Goal: Task Accomplishment & Management: Use online tool/utility

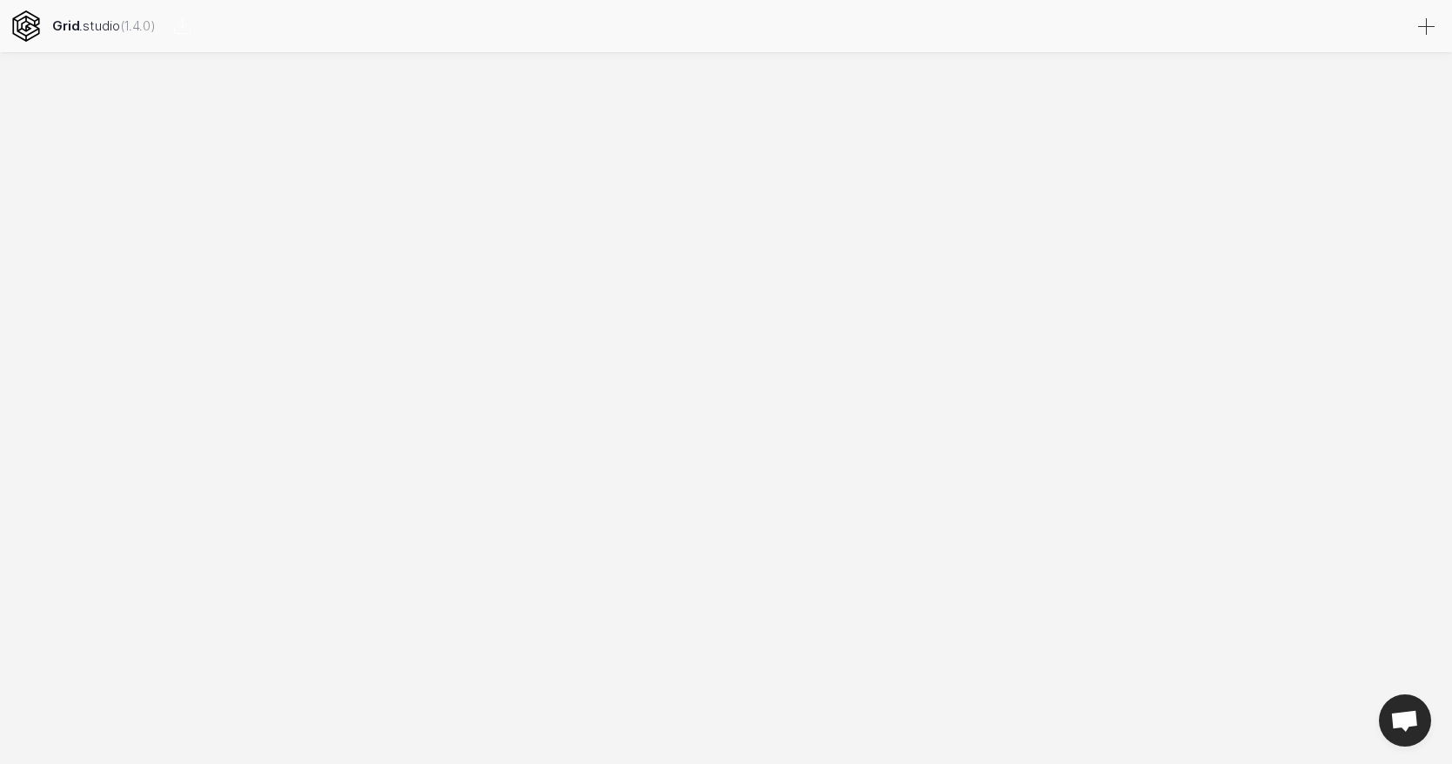
select select
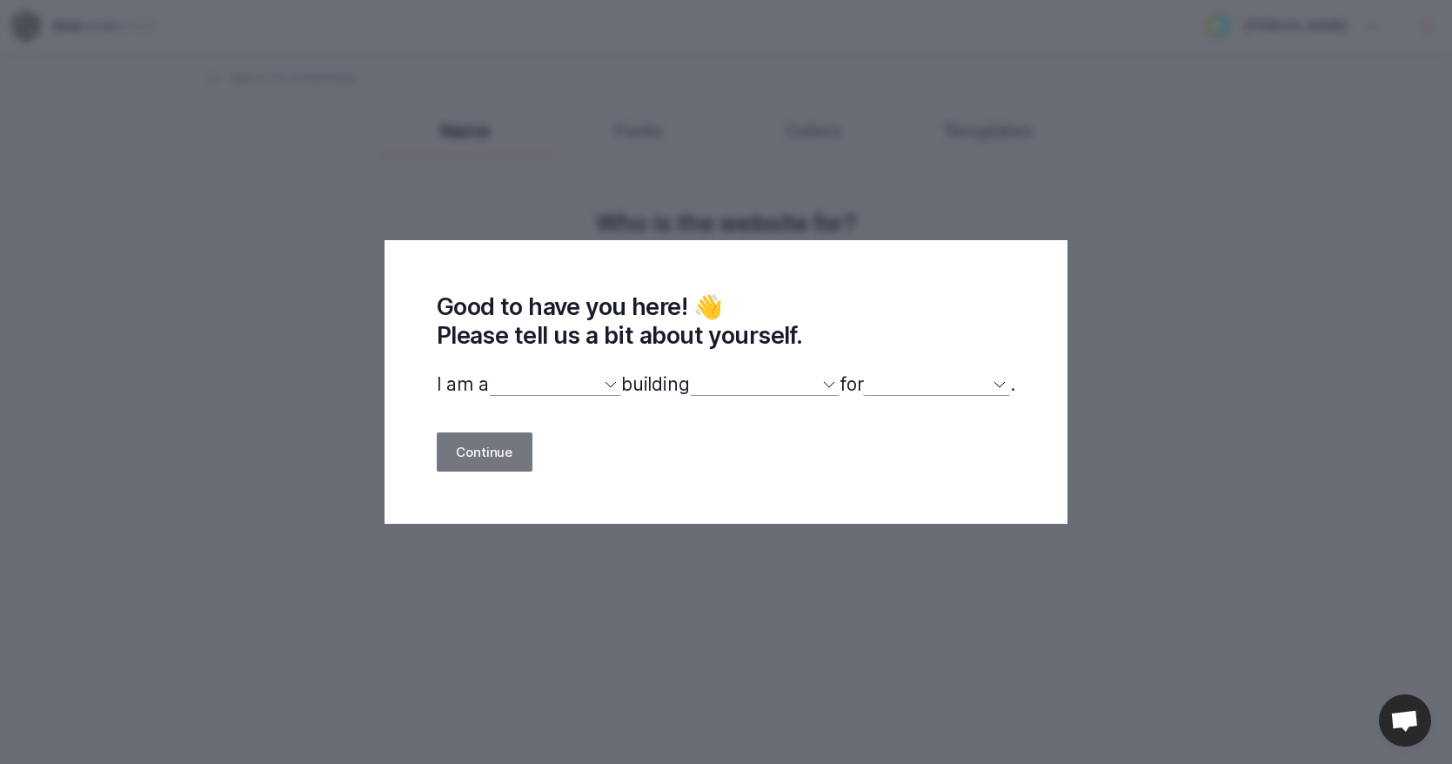
drag, startPoint x: 520, startPoint y: 398, endPoint x: 531, endPoint y: 389, distance: 14.2
click at [520, 398] on div "Good to have you here! 👋 Please tell us a bit about yourself. I am a designer d…" at bounding box center [726, 382] width 684 height 284
click at [531, 389] on select "designer developer marketer entrepreneur maker person" at bounding box center [555, 384] width 132 height 23
select select "designer"
select select
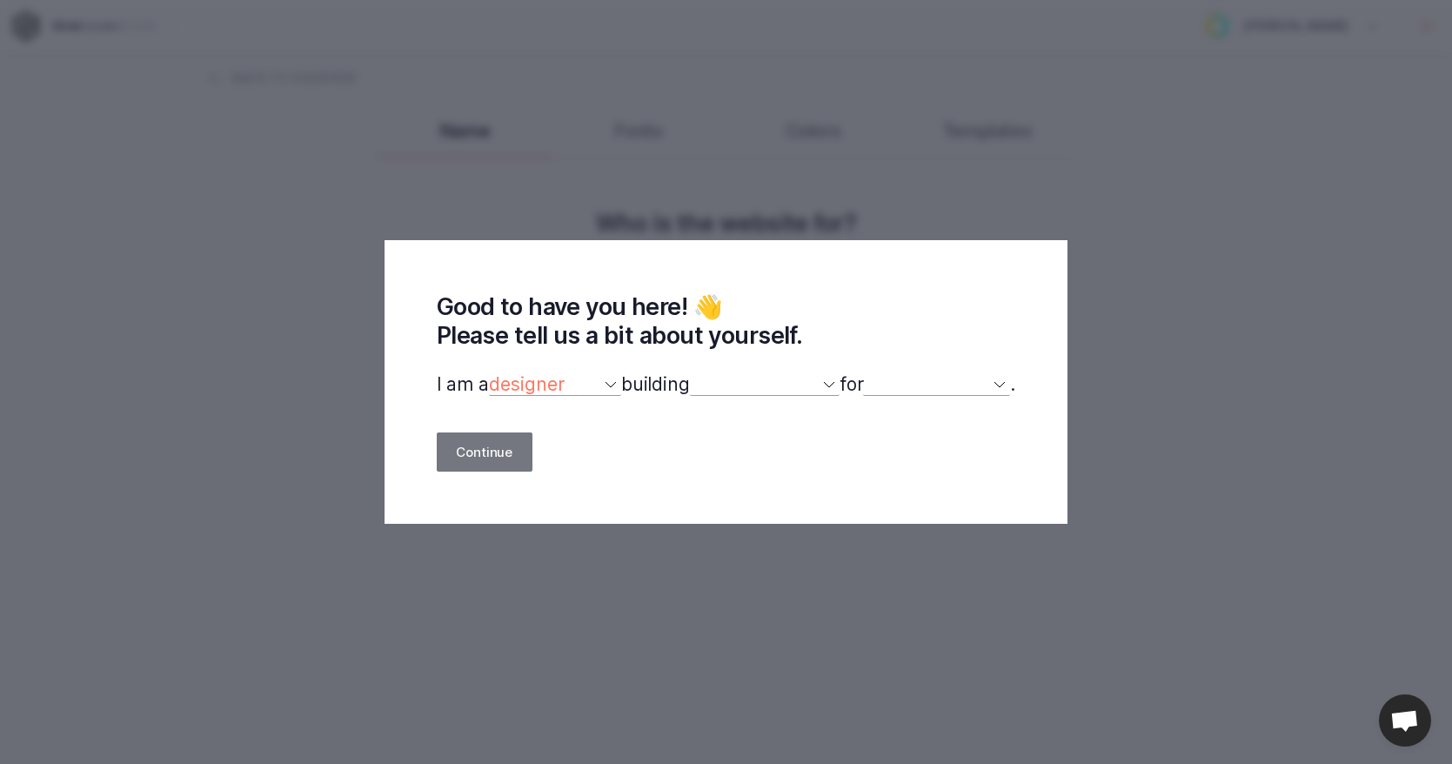
select select
click at [831, 392] on select "a website(s) a portfolio a webshop(s) experiments something else" at bounding box center [765, 384] width 150 height 23
select select "website"
click at [944, 381] on select "myself our company a client a friend clients my dog (other)" at bounding box center [936, 384] width 147 height 23
select select "self"
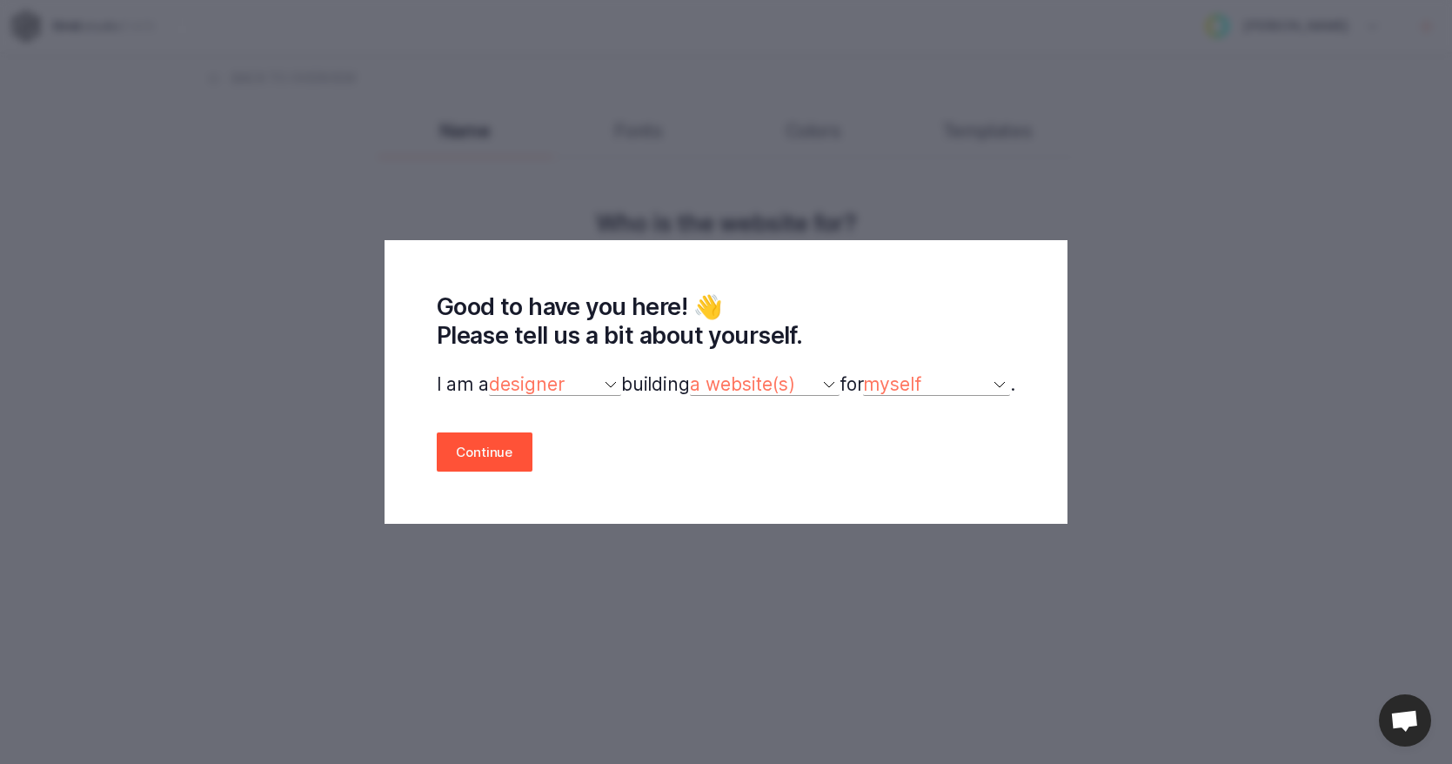
click at [517, 451] on button "Continue" at bounding box center [485, 451] width 96 height 39
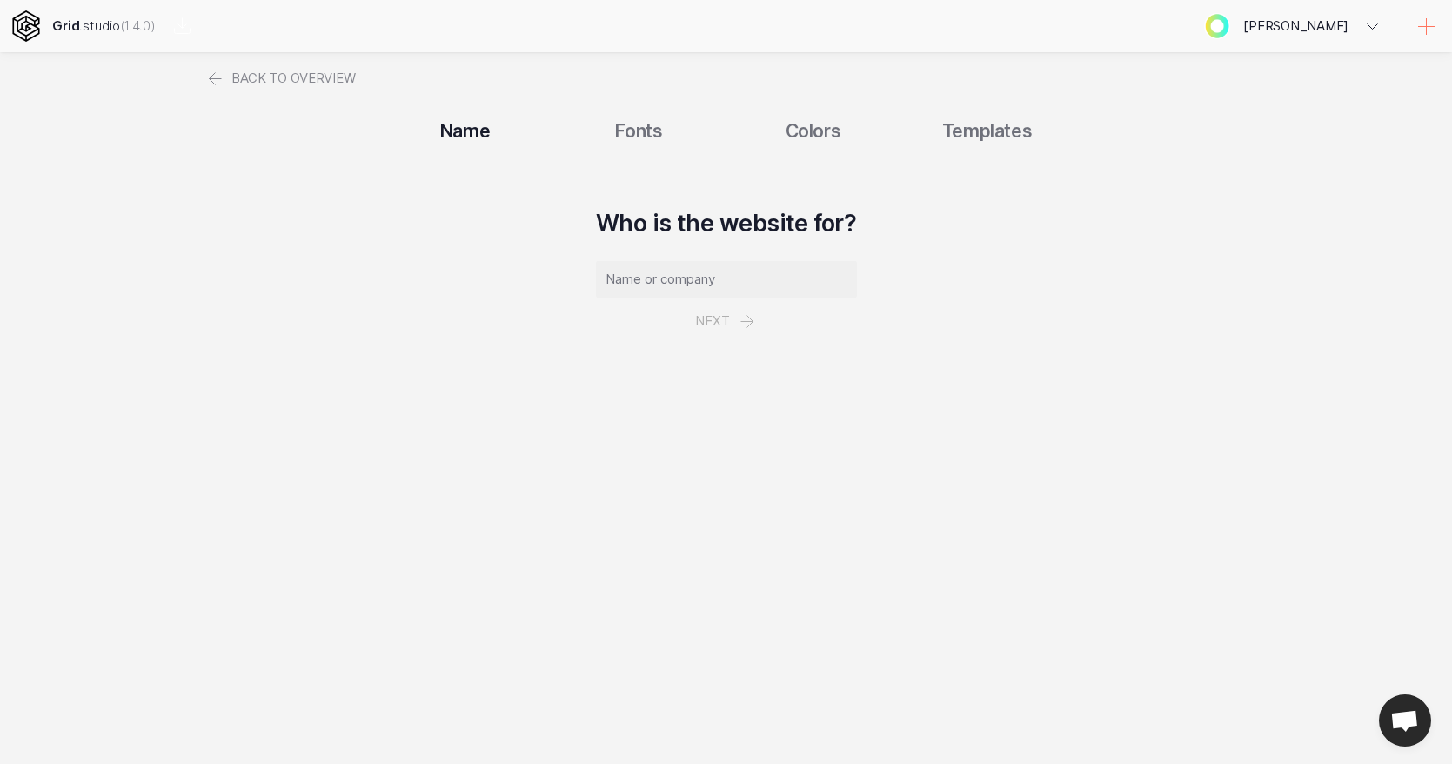
click at [688, 271] on input "text" at bounding box center [726, 279] width 261 height 37
type input "Hotel ABC"
click at [719, 333] on button "Next" at bounding box center [726, 320] width 101 height 47
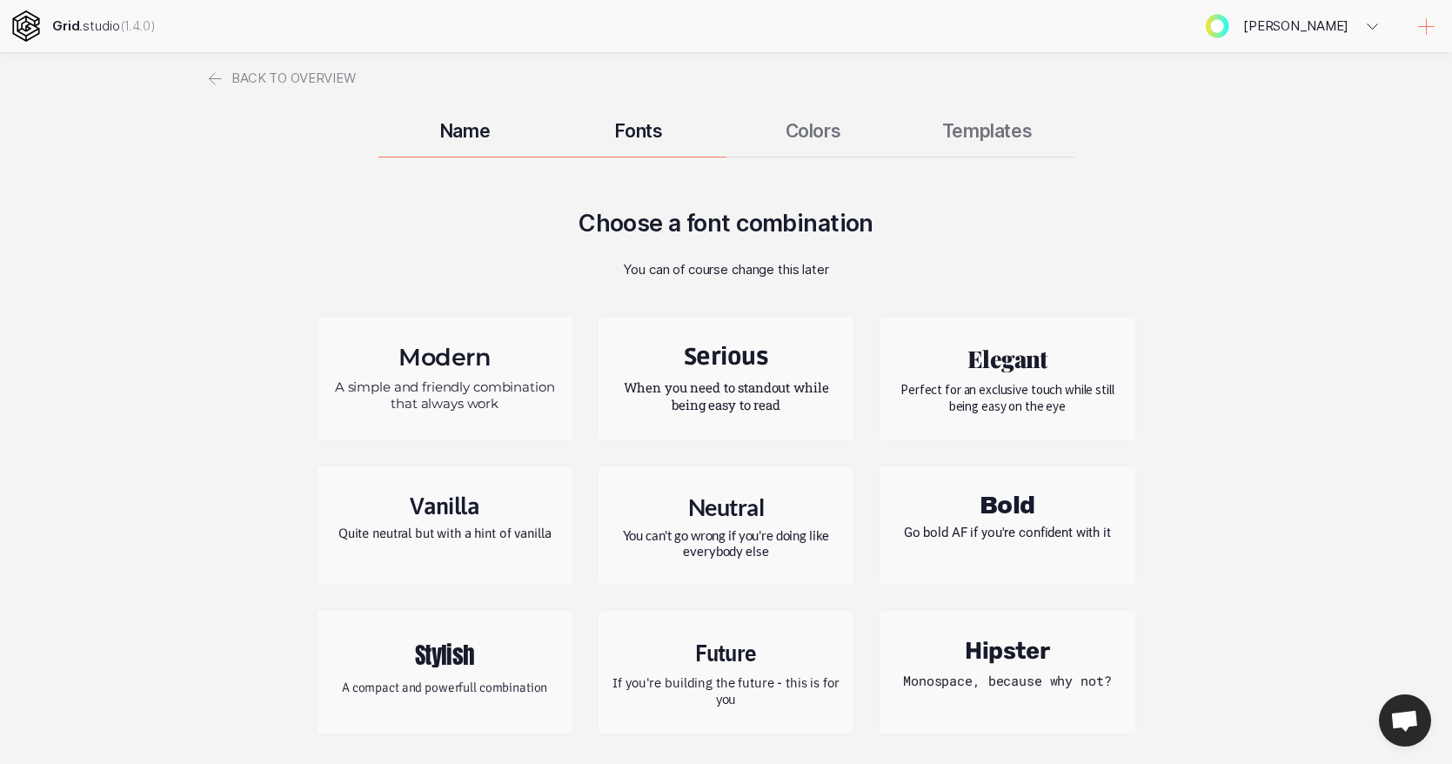
click at [982, 394] on p "Perfect for an exclusive touch while still being easy on the eye" at bounding box center [1006, 397] width 229 height 33
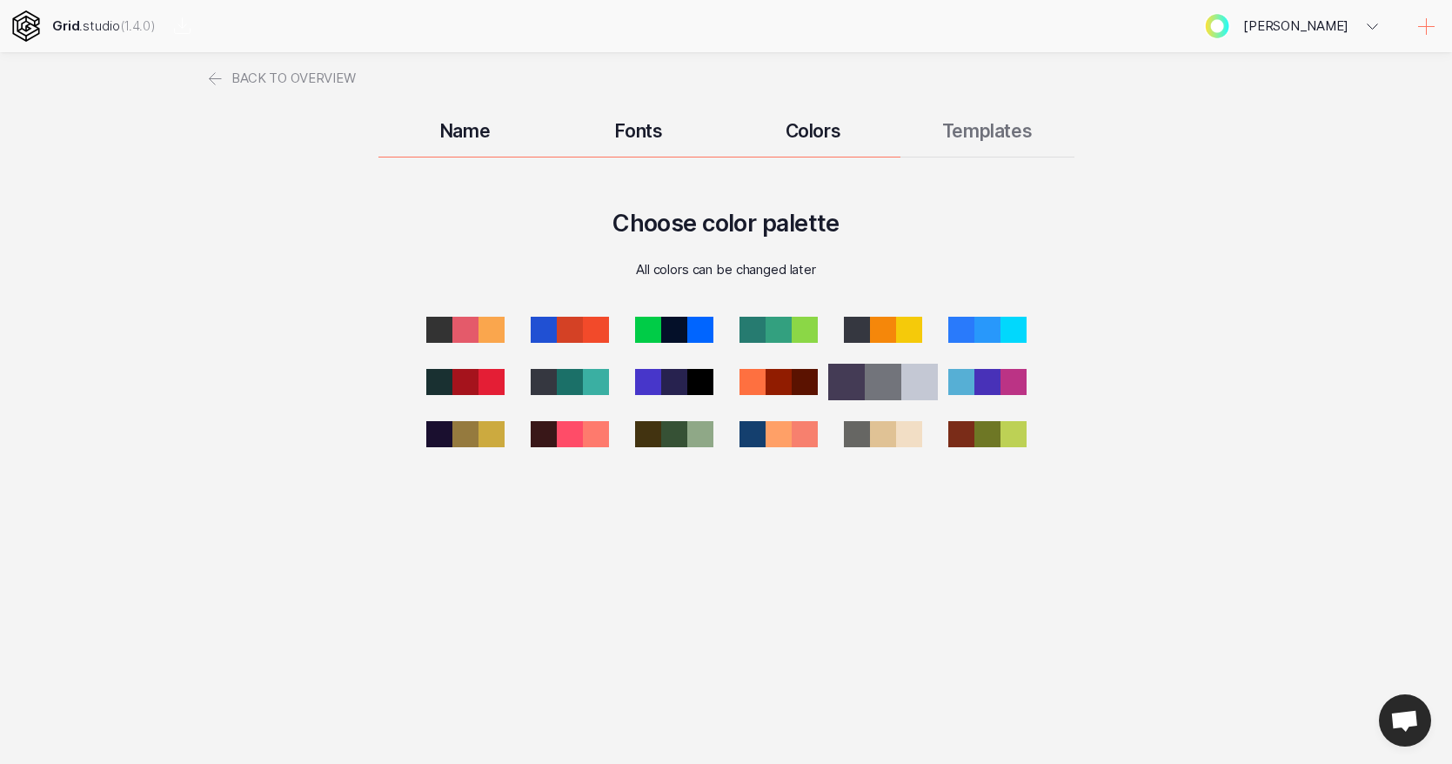
click at [855, 387] on div at bounding box center [846, 382] width 37 height 37
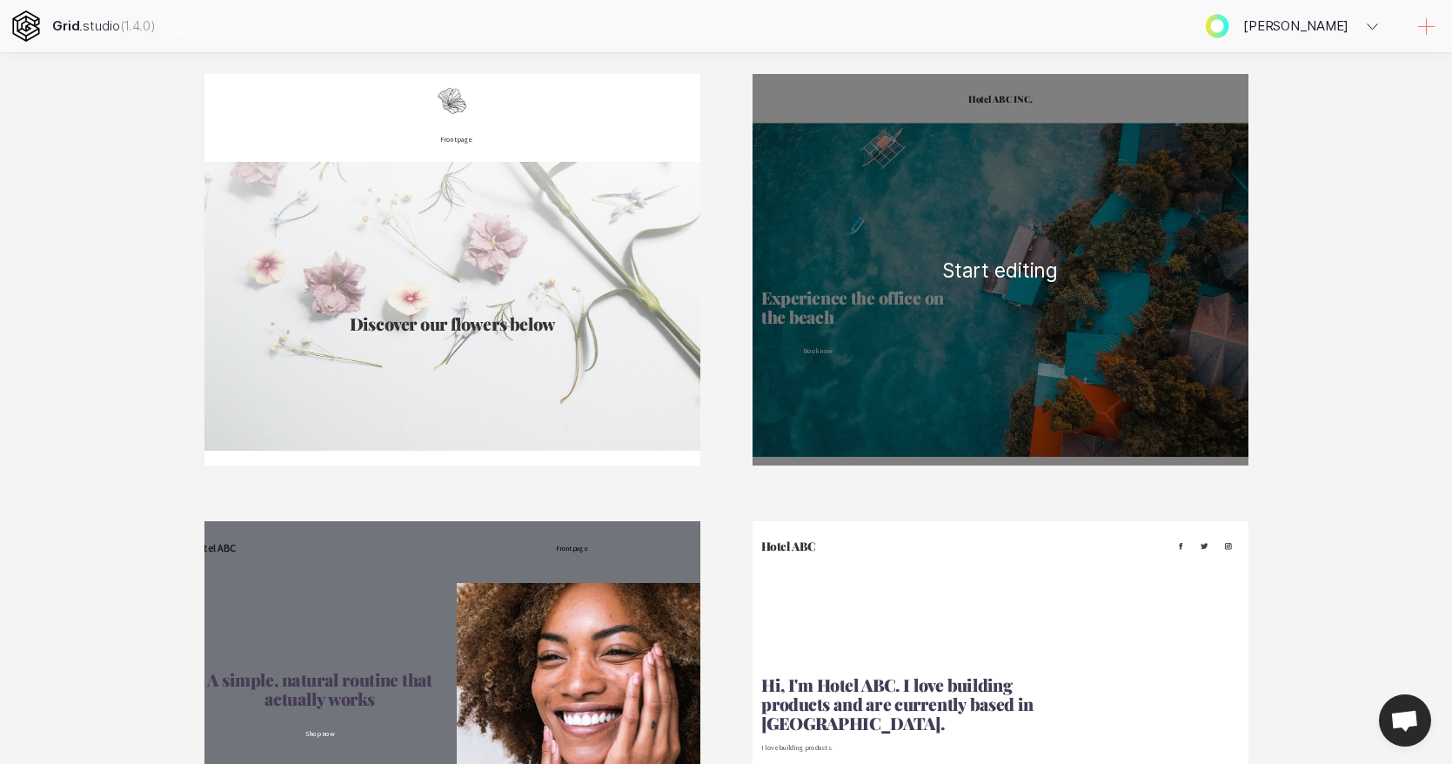
click at [932, 301] on div "Hotel ABC INC. Experience the office on the beach Book now Boat access Proin he…" at bounding box center [1000, 269] width 496 height 391
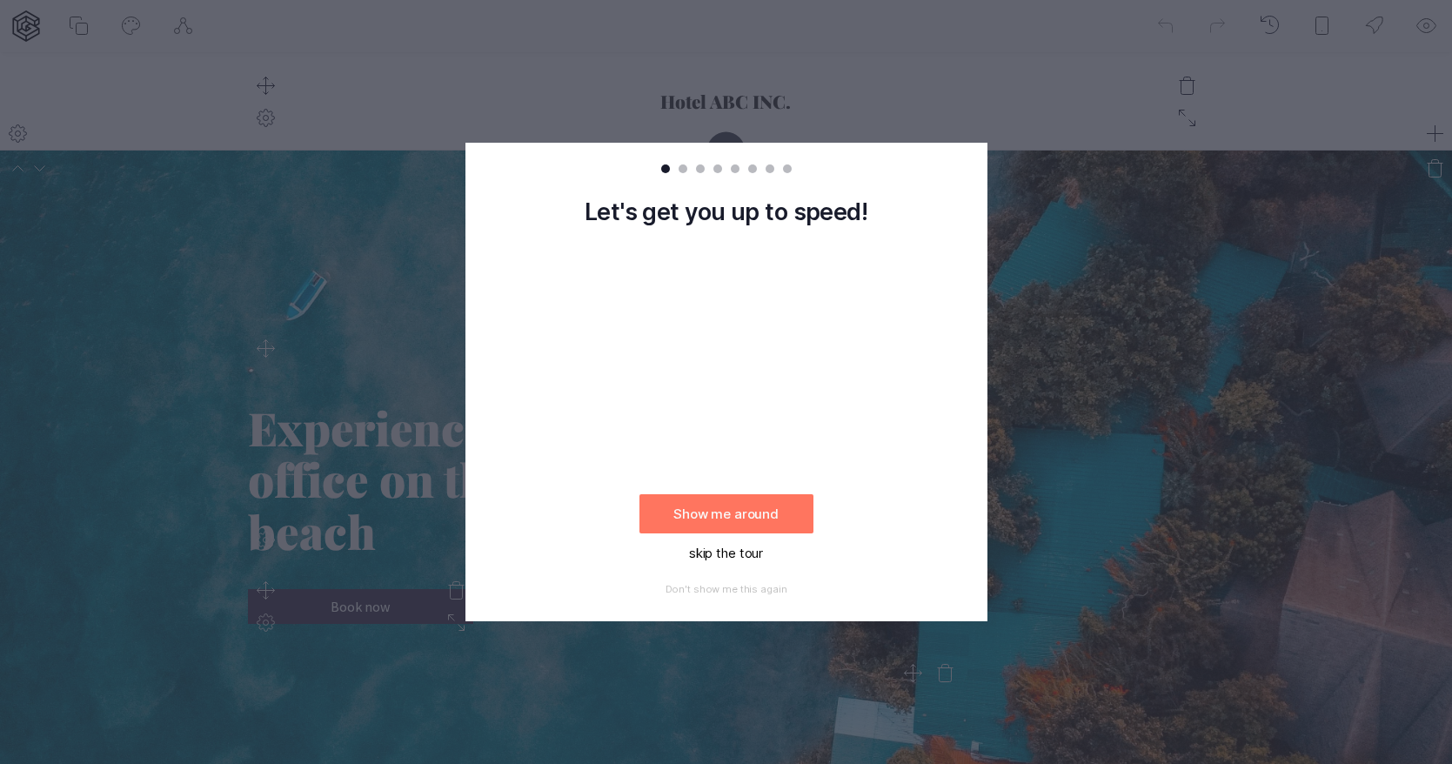
click at [741, 557] on button "skip the tour" at bounding box center [726, 552] width 174 height 39
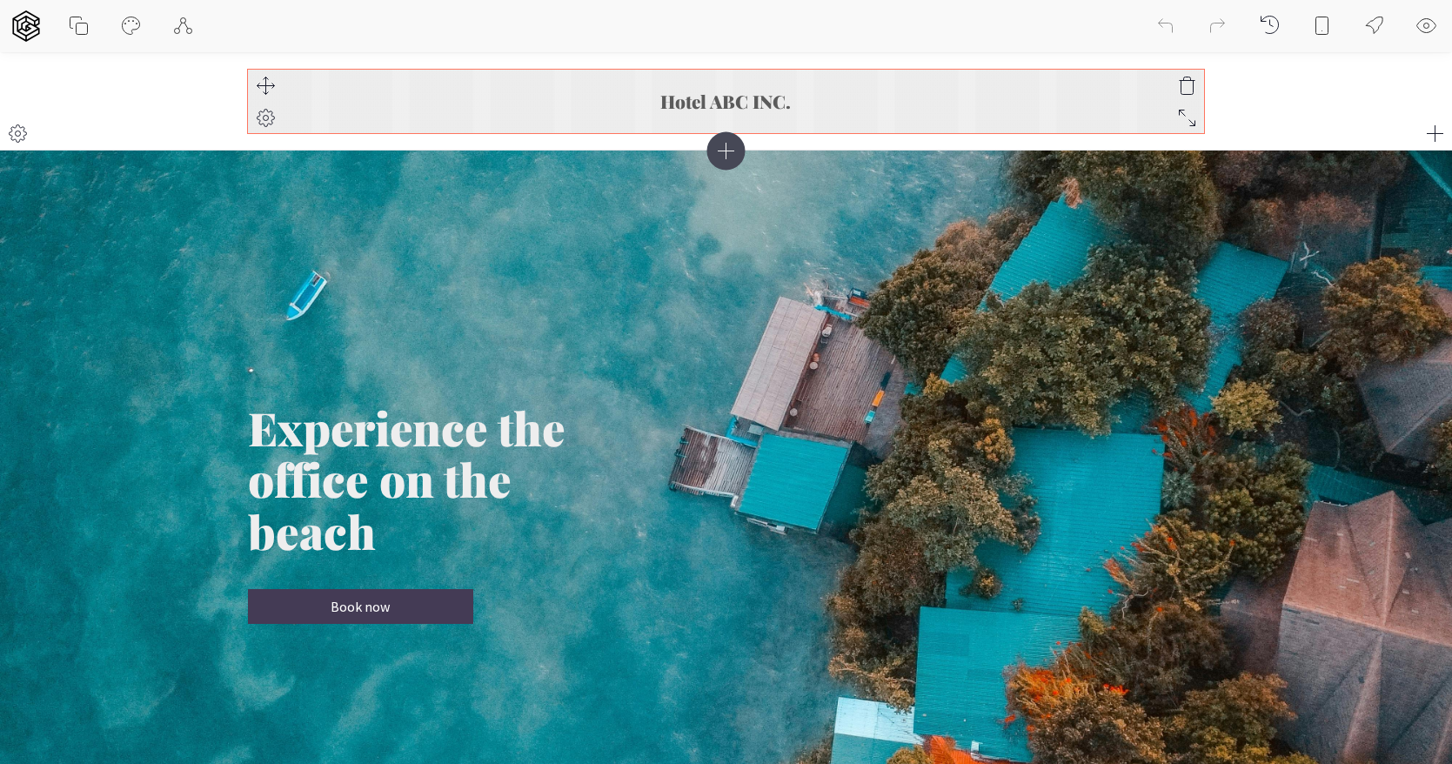
click at [268, 117] on icon at bounding box center [265, 118] width 21 height 21
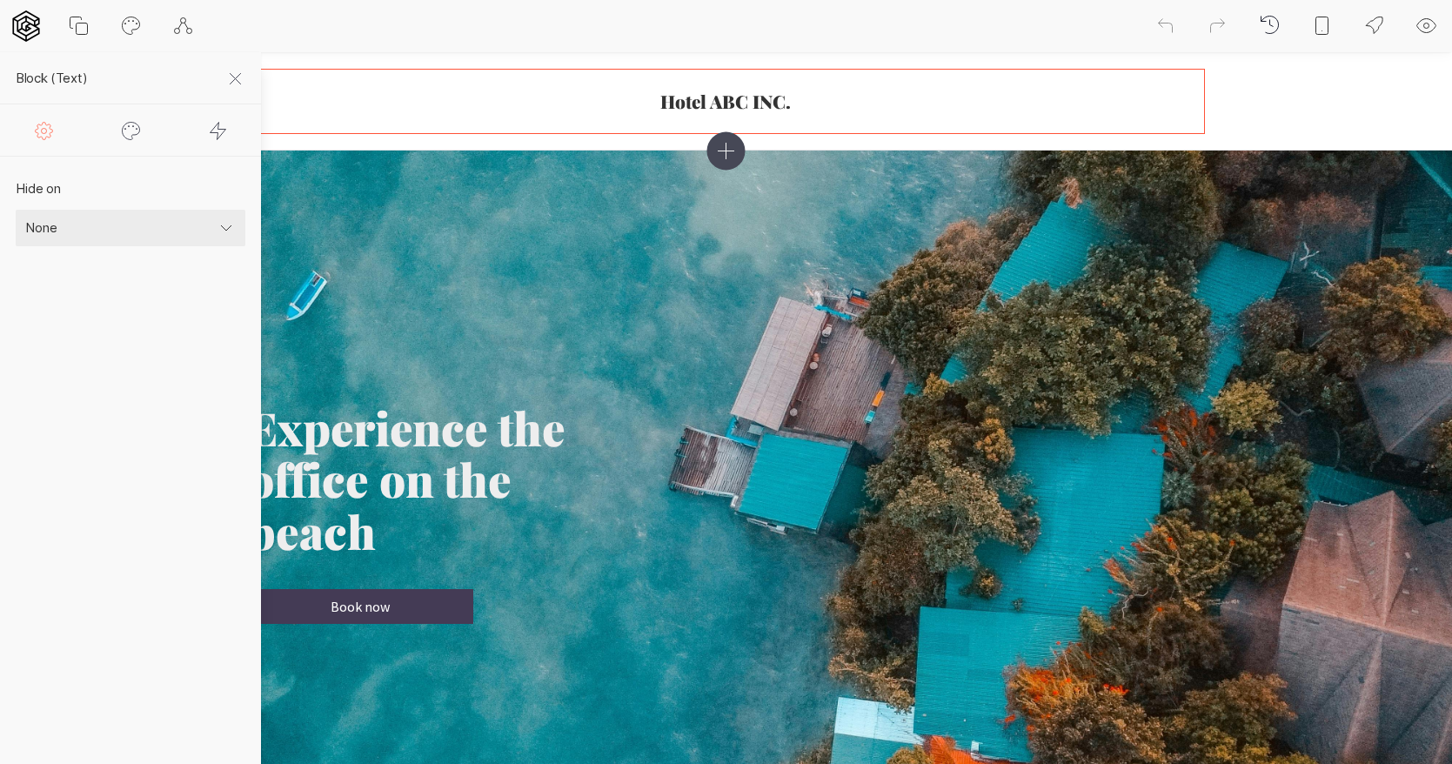
click at [127, 124] on icon at bounding box center [131, 130] width 21 height 21
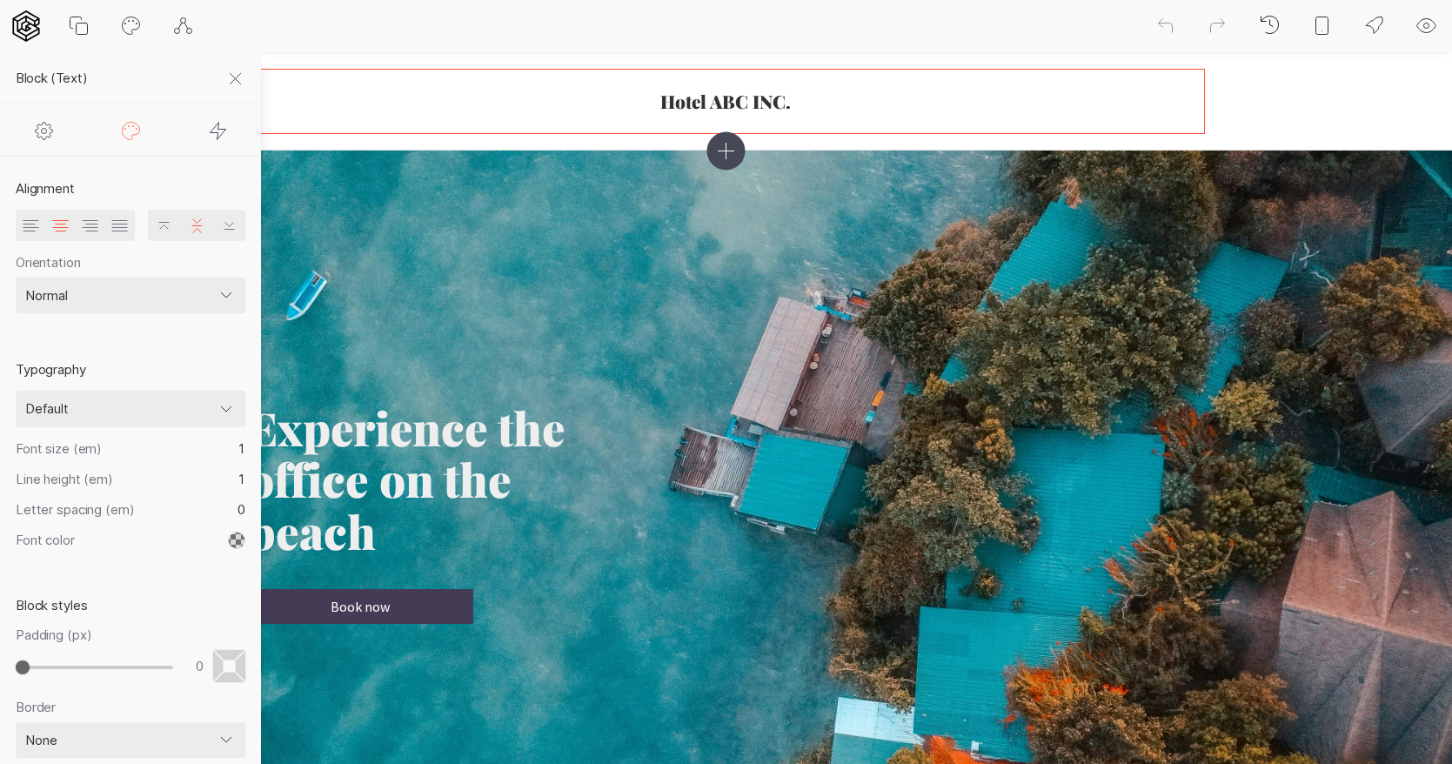
click at [236, 76] on icon at bounding box center [235, 79] width 21 height 21
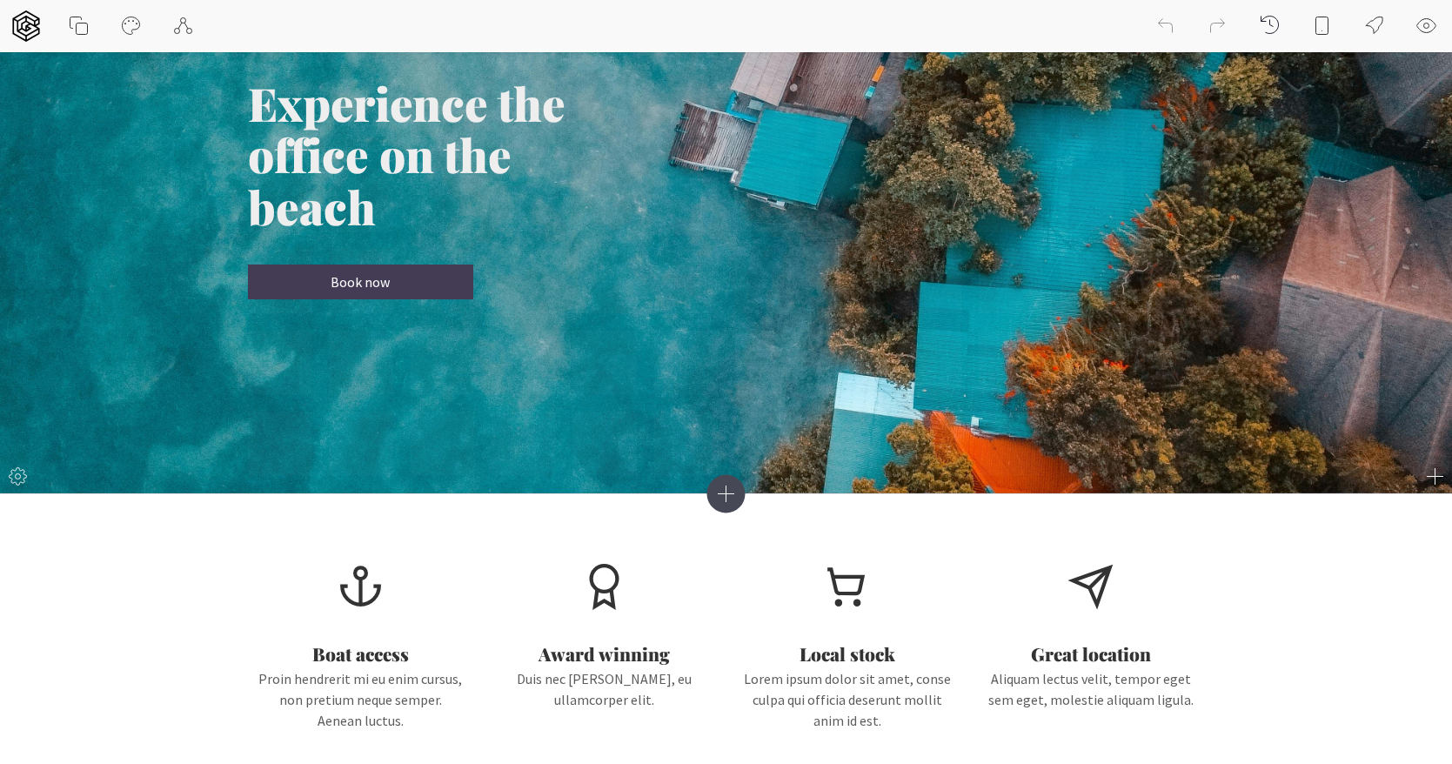
scroll to position [329, 0]
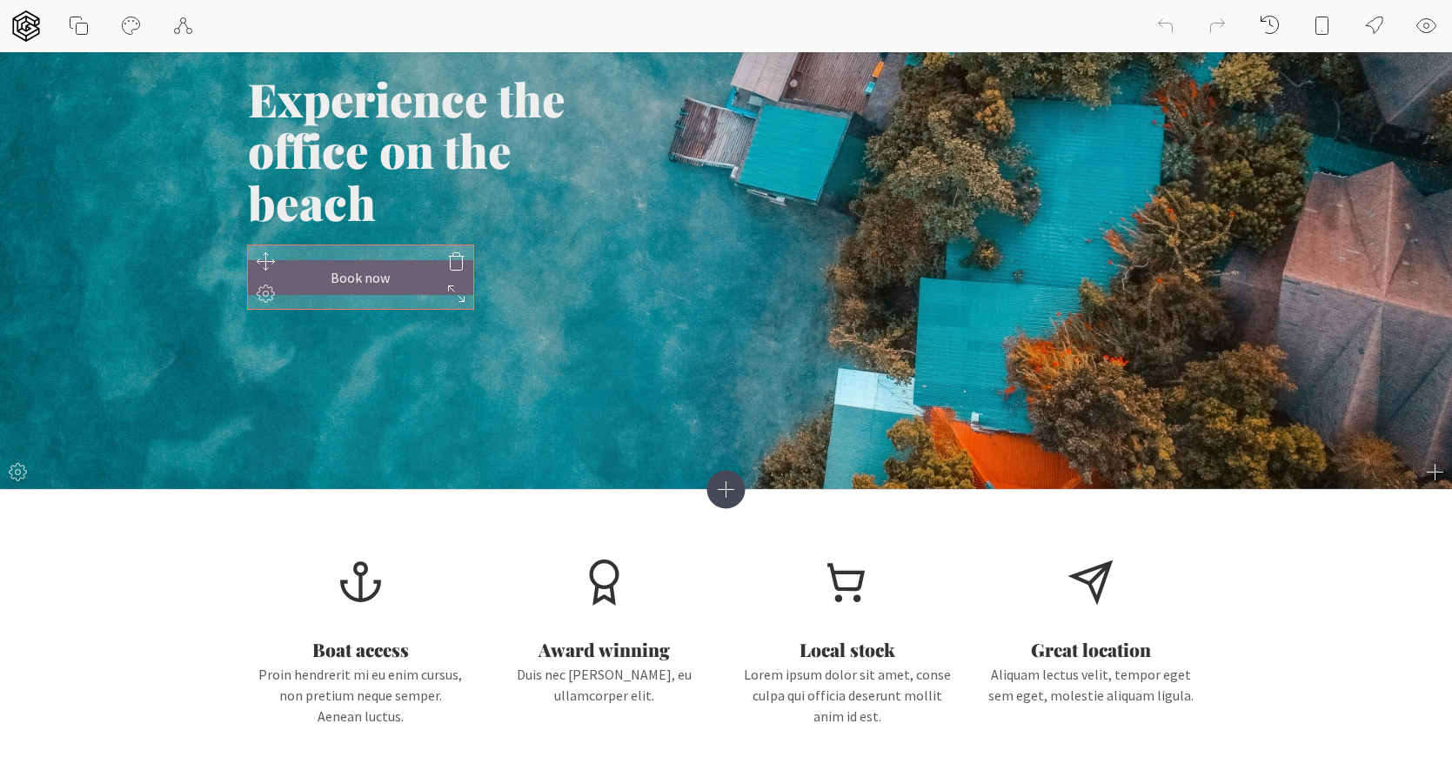
click at [266, 292] on icon at bounding box center [265, 293] width 21 height 21
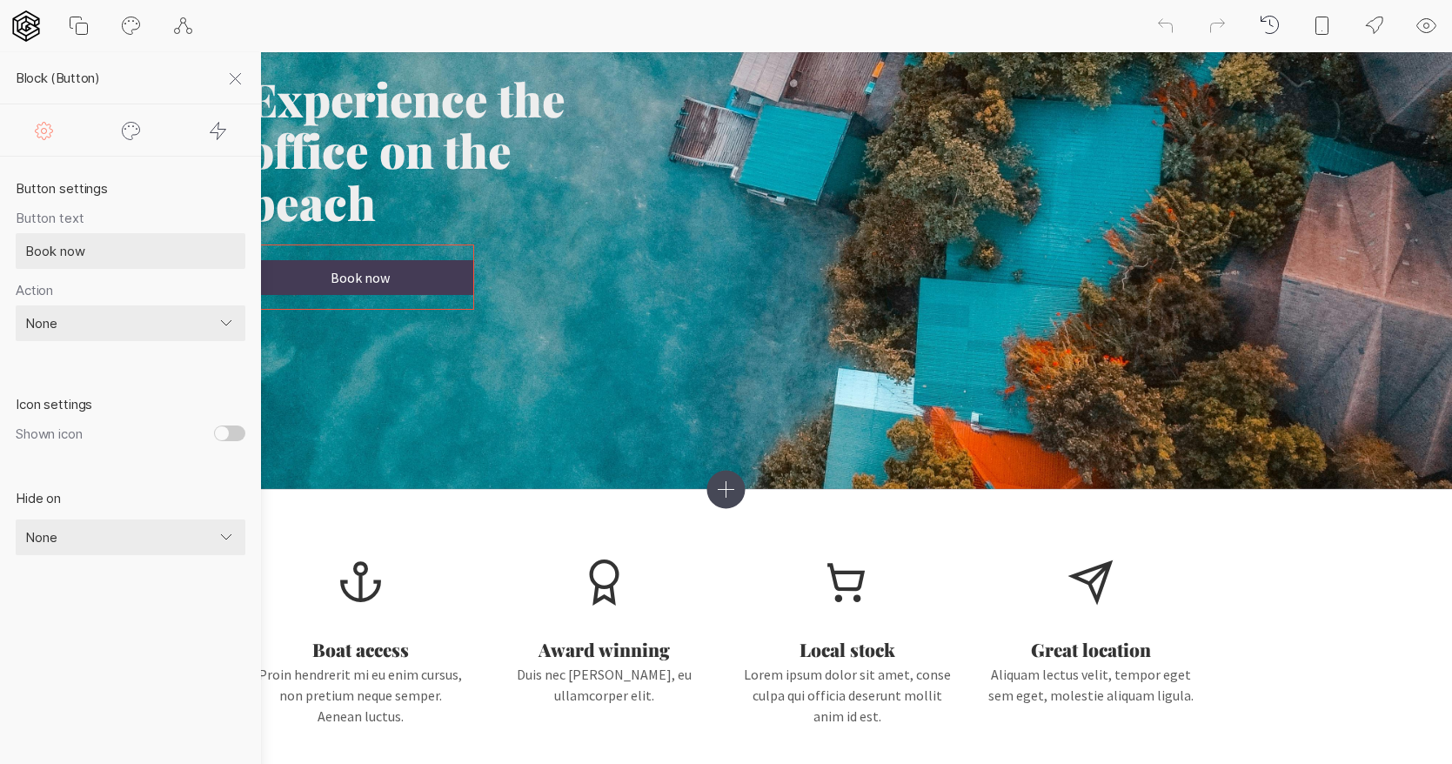
click at [197, 255] on input "Book now" at bounding box center [131, 251] width 230 height 37
type input "Reserva aqui"
click at [529, 373] on div "Experience the office on the beach Reserva aqui" at bounding box center [726, 155] width 957 height 632
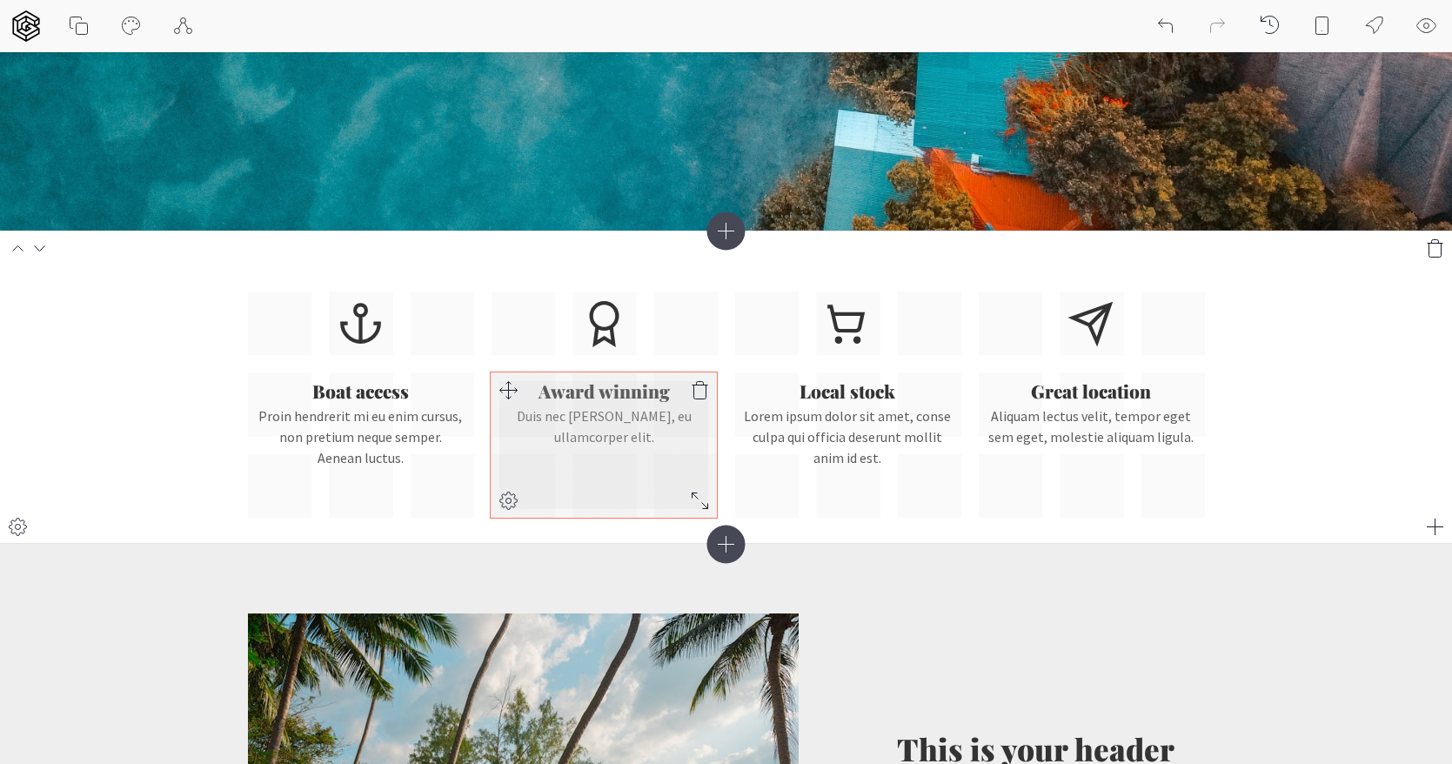
scroll to position [589, 0]
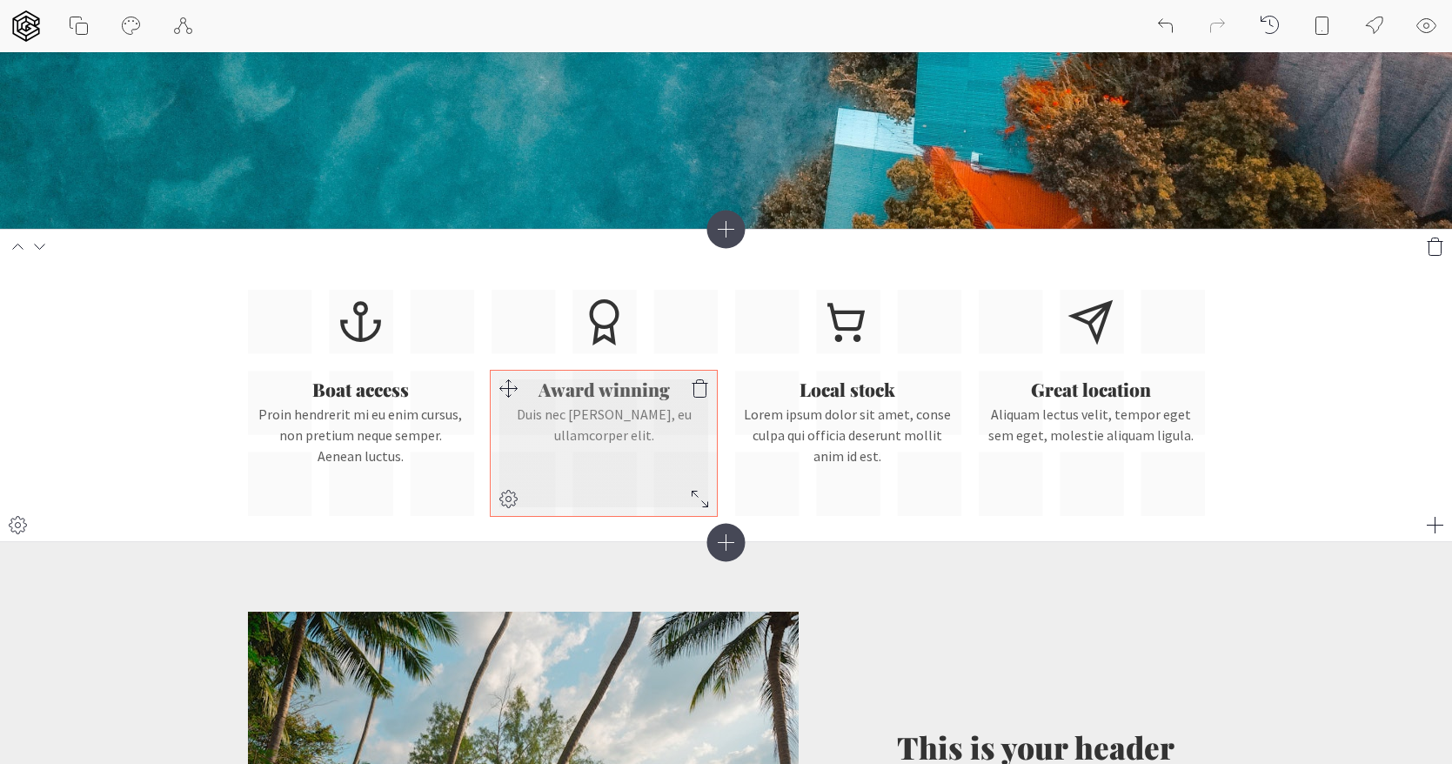
click at [609, 411] on p "Duis nec mattis sapien, eu ullamcorper elit." at bounding box center [603, 425] width 209 height 42
drag, startPoint x: 654, startPoint y: 436, endPoint x: 530, endPoint y: 417, distance: 125.8
click at [530, 417] on p "Duis nec mattis sapien, eu ullamcorper elit." at bounding box center [603, 425] width 209 height 42
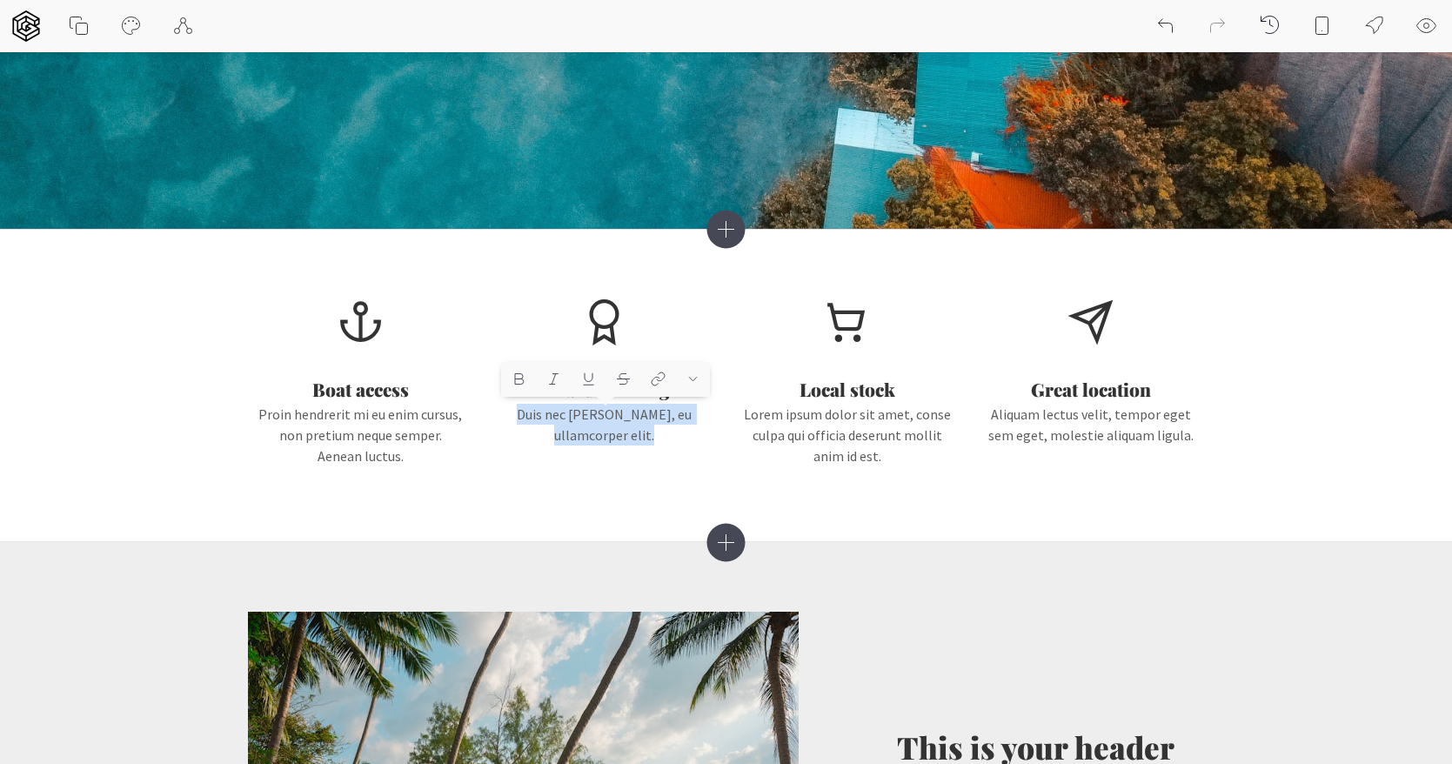
click at [520, 384] on icon at bounding box center [519, 378] width 9 height 10
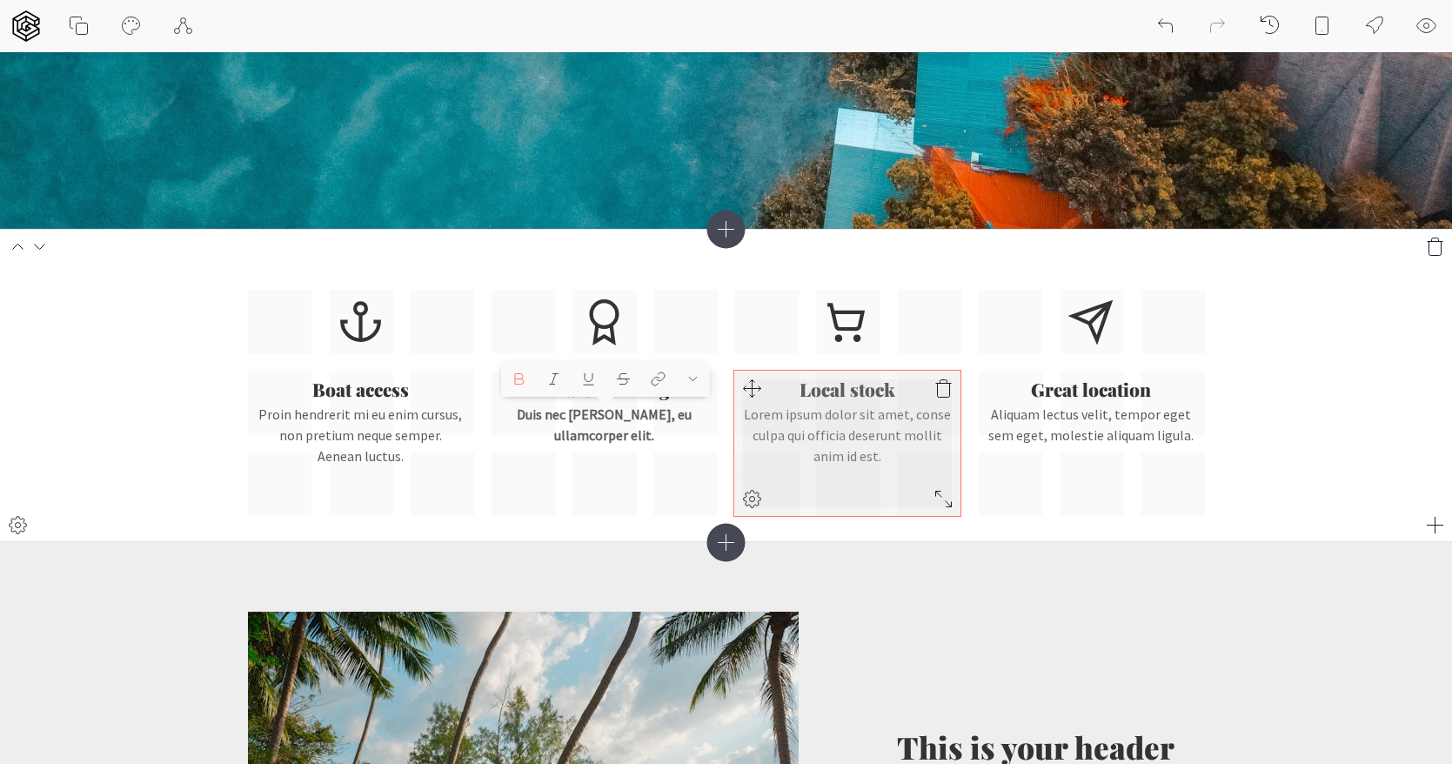
click at [819, 407] on p "Lorem ipsum dolor sit amet, conse culpa qui officia deserunt mollit anim id est." at bounding box center [847, 435] width 209 height 63
click at [850, 376] on div "Local stock Lorem ipsum dolor sit amet, conse culpa qui officia deserunt mollit…" at bounding box center [847, 443] width 226 height 145
click at [843, 389] on h3 "Local stock" at bounding box center [847, 389] width 209 height 20
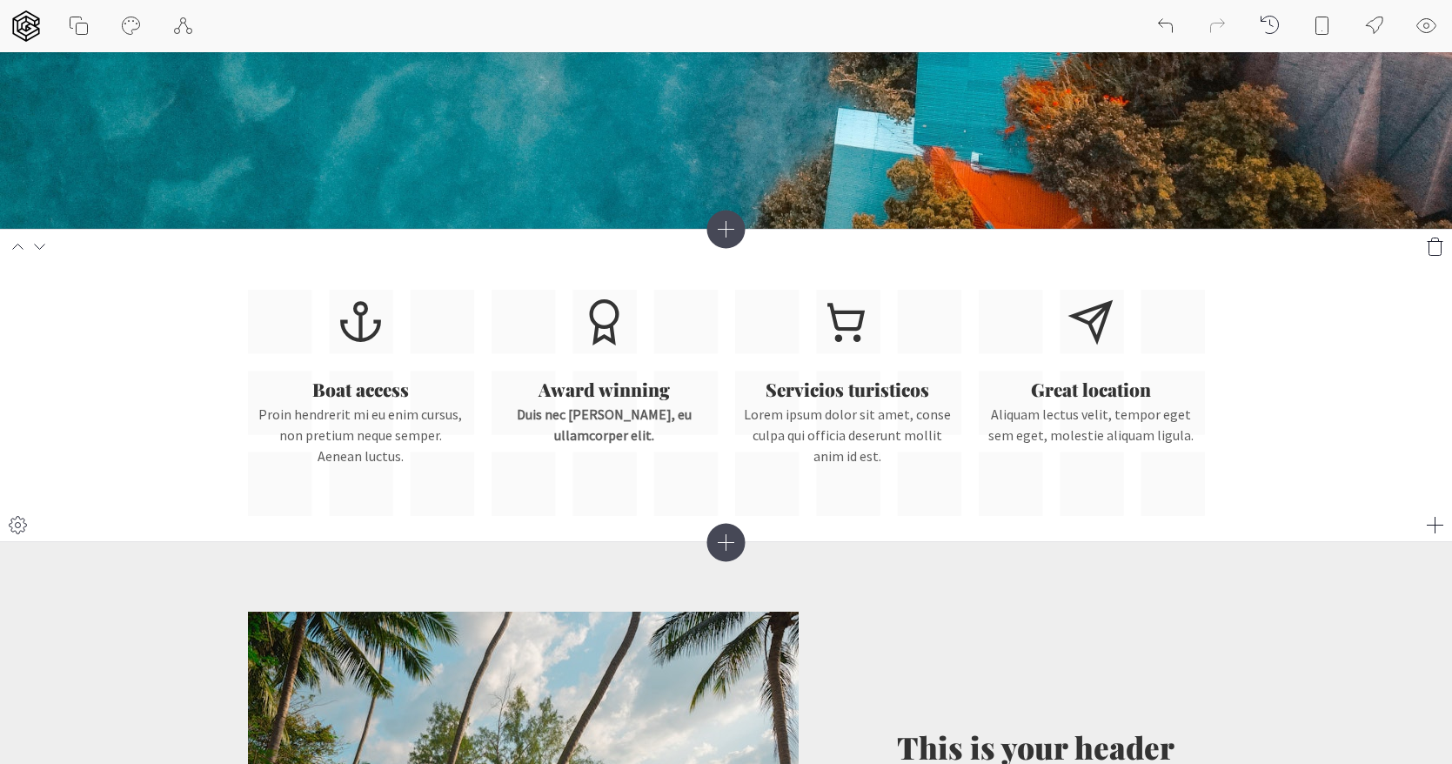
click at [1288, 408] on section "Boat access Proin hendrerit mi eu enim cursus, non pretium neque semper. Aenean…" at bounding box center [726, 385] width 1452 height 313
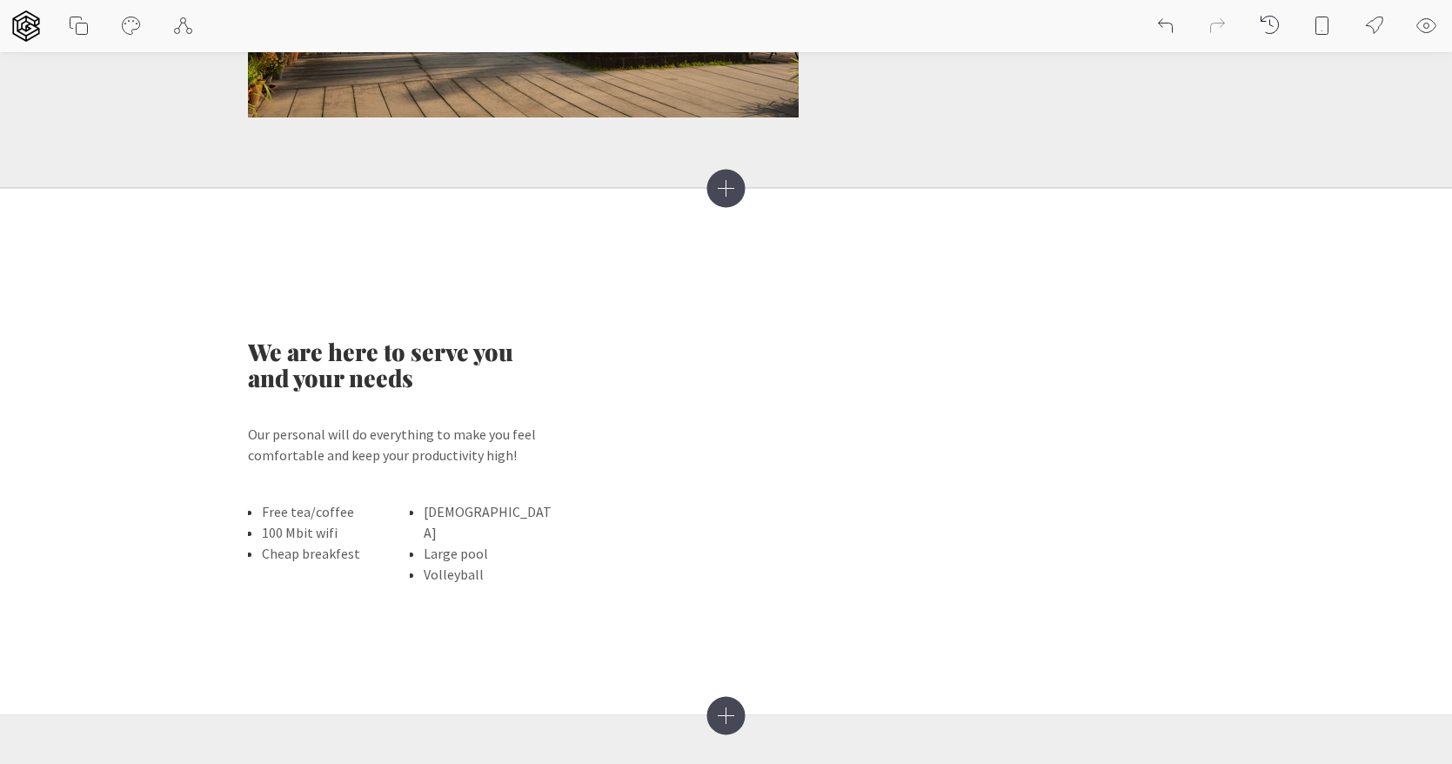
scroll to position [1464, 0]
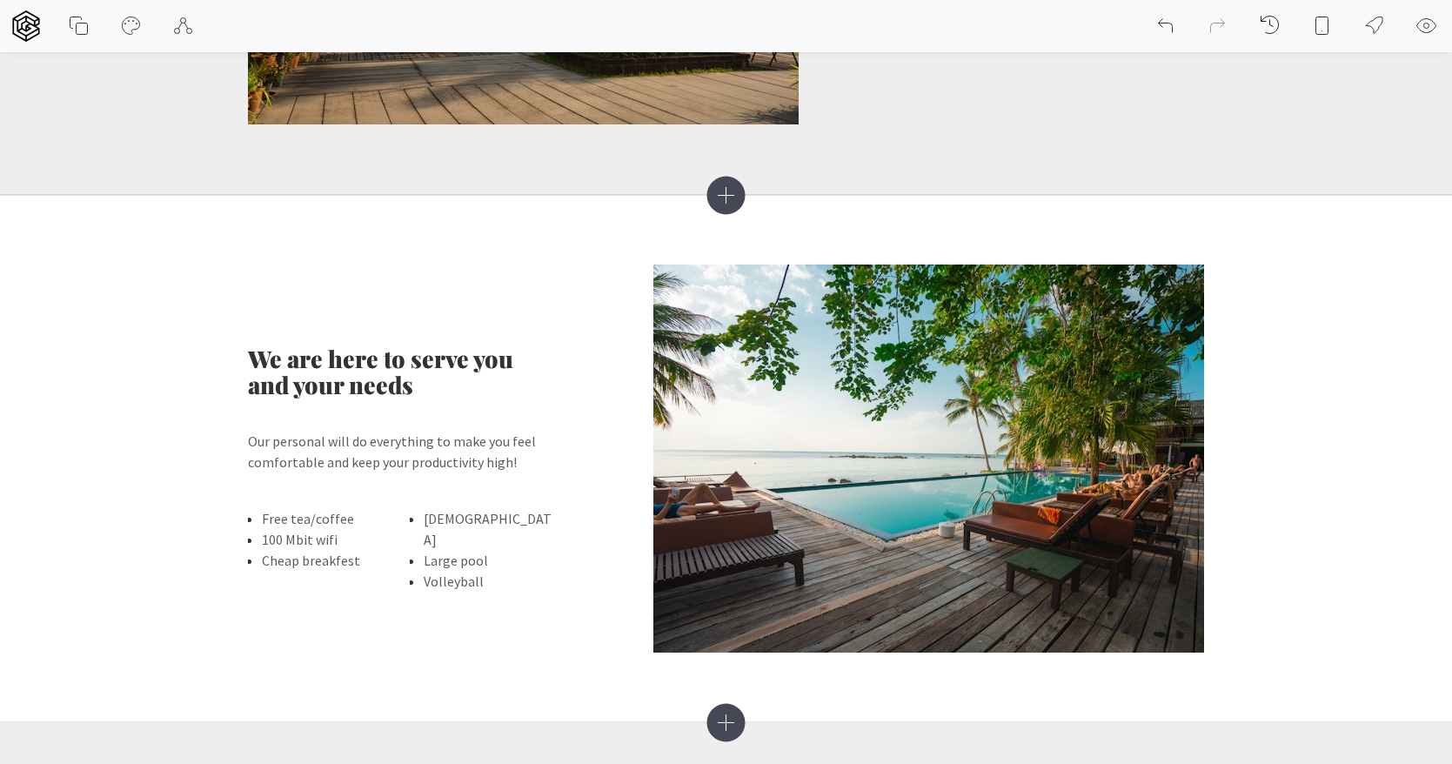
click at [729, 190] on icon at bounding box center [725, 195] width 38 height 38
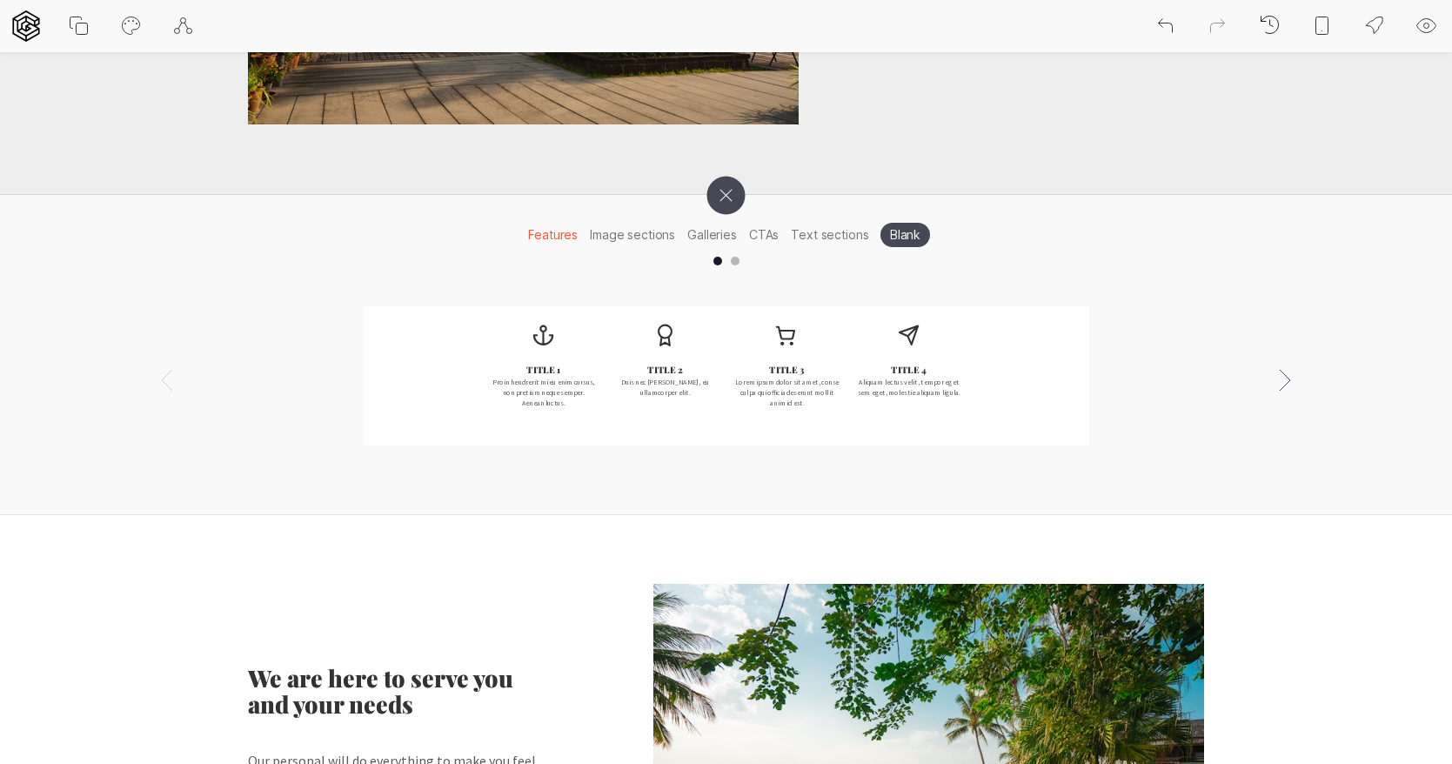
click at [631, 238] on li "Image sections" at bounding box center [632, 234] width 97 height 27
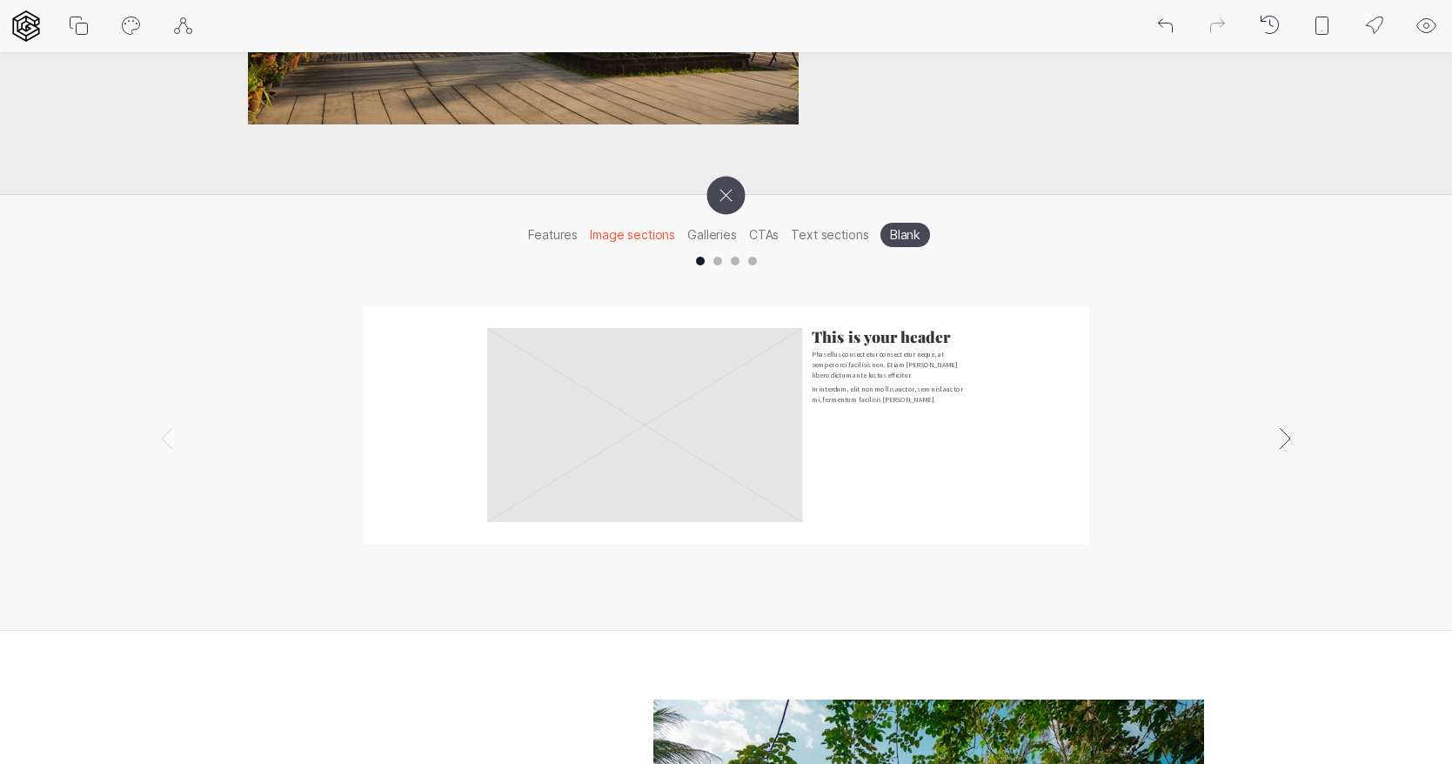
click at [711, 231] on li "Galleries" at bounding box center [712, 234] width 62 height 27
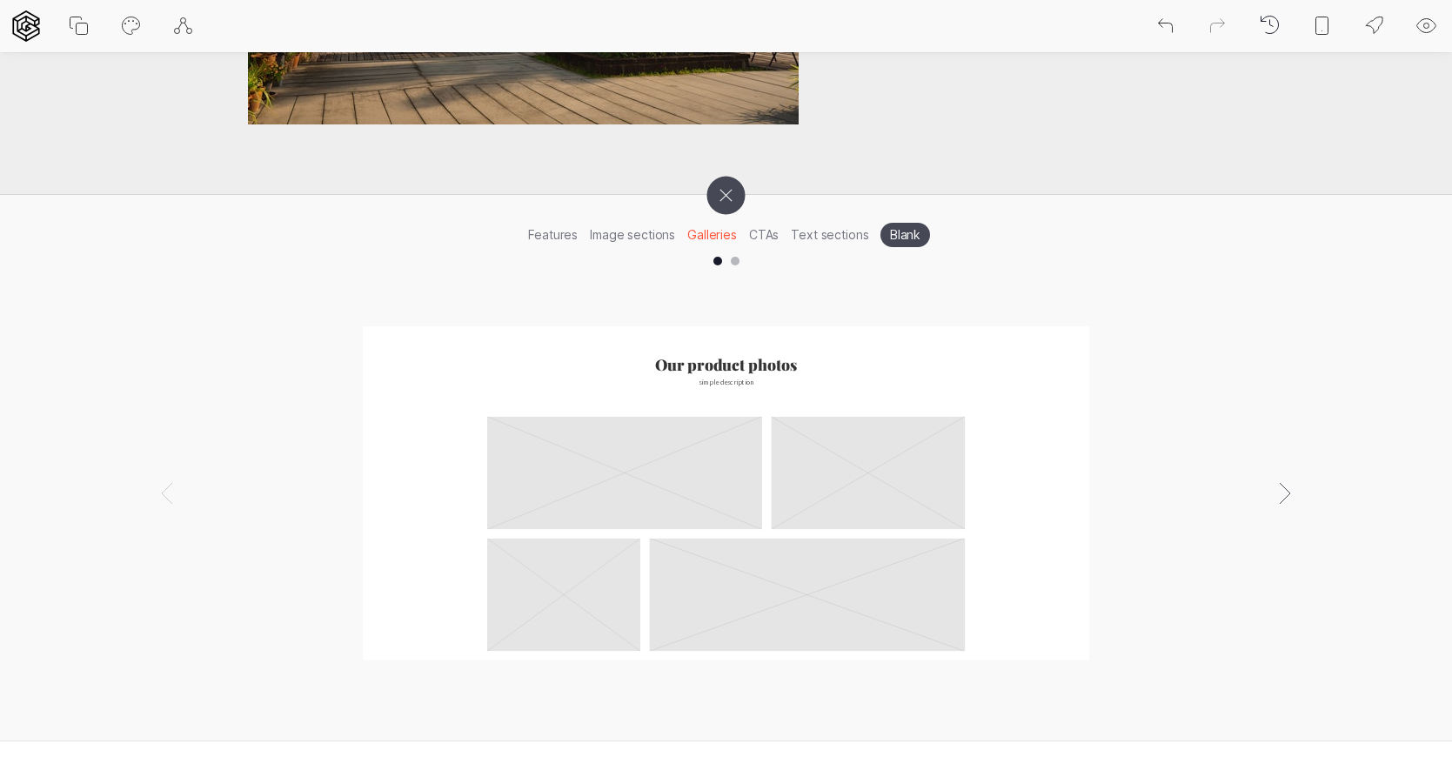
click at [736, 195] on icon at bounding box center [725, 195] width 54 height 54
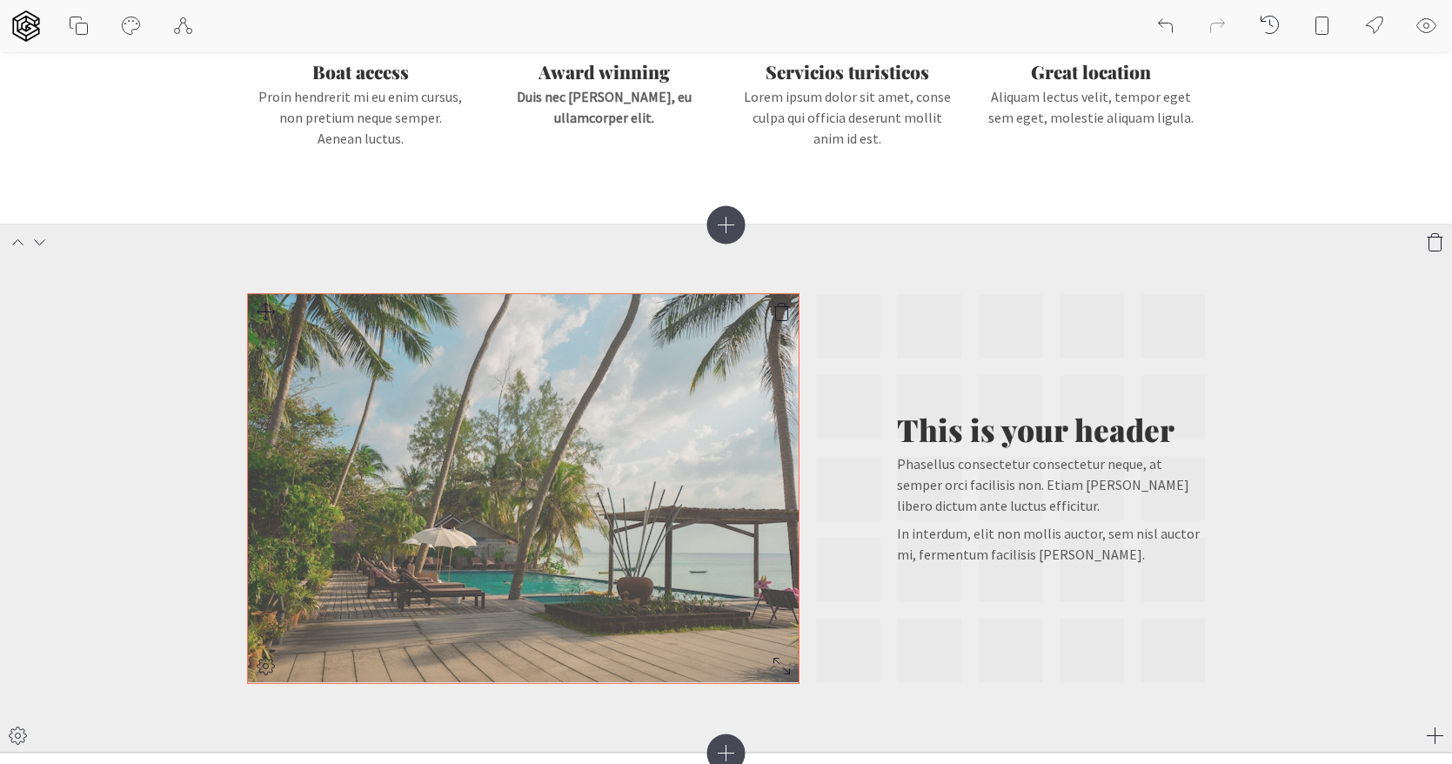
scroll to position [881, 0]
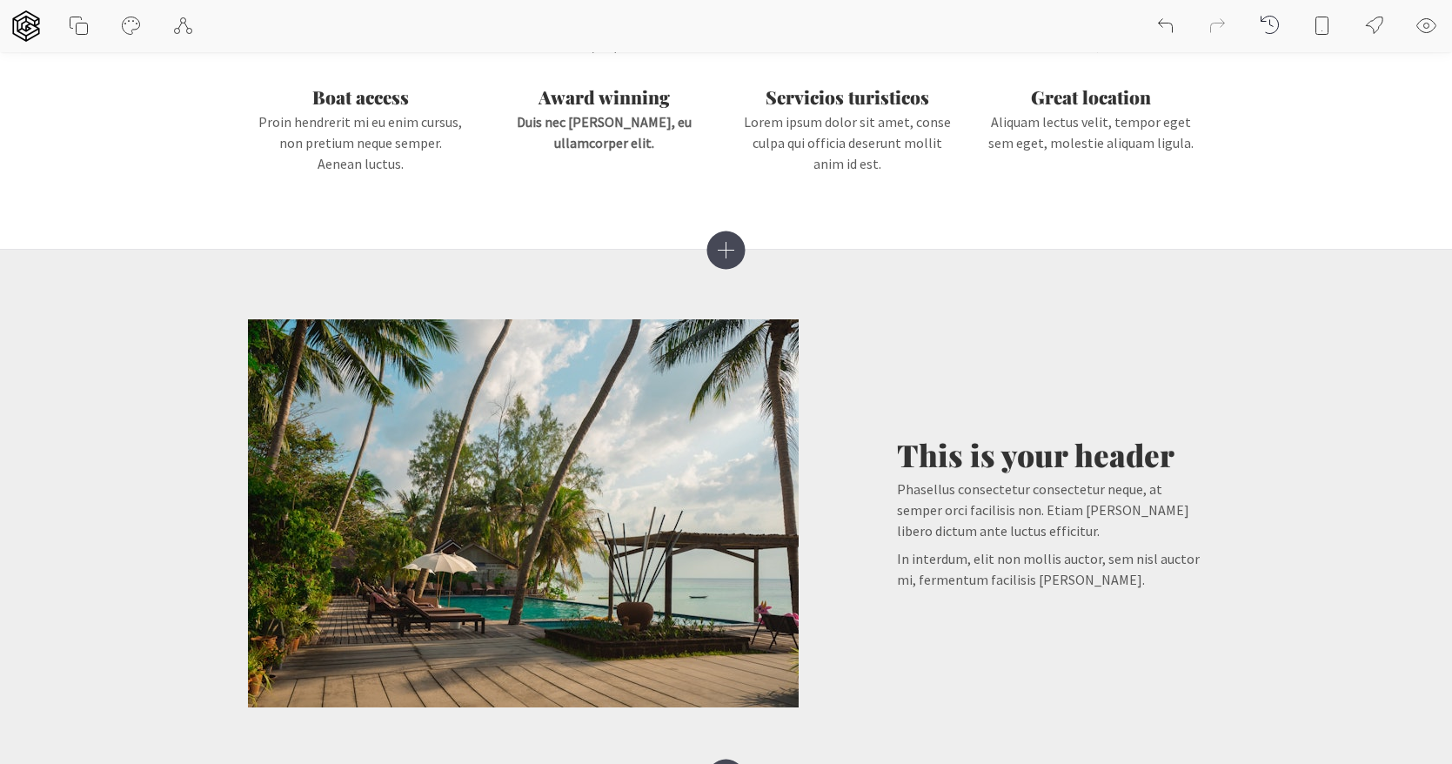
click at [723, 242] on icon at bounding box center [725, 250] width 38 height 38
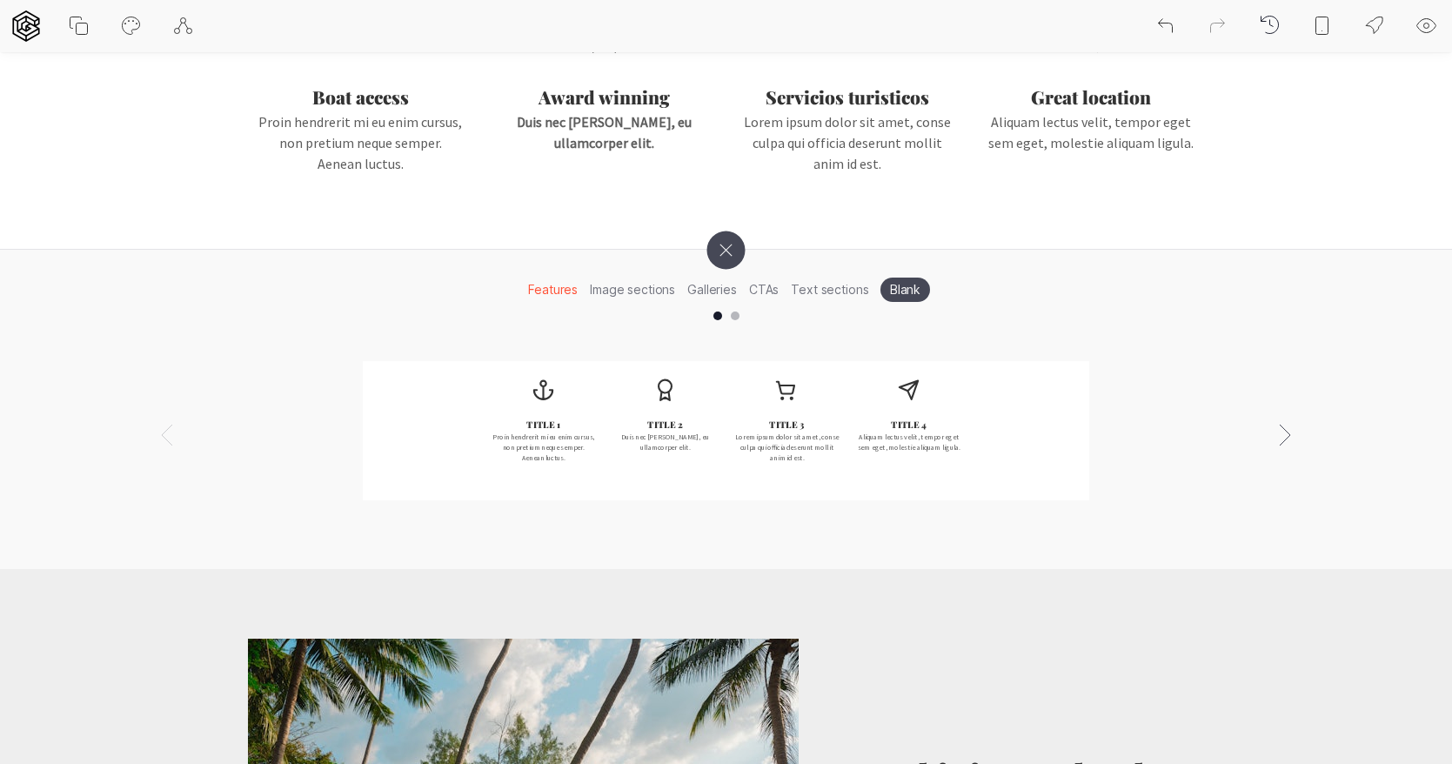
click at [735, 245] on icon at bounding box center [725, 250] width 54 height 54
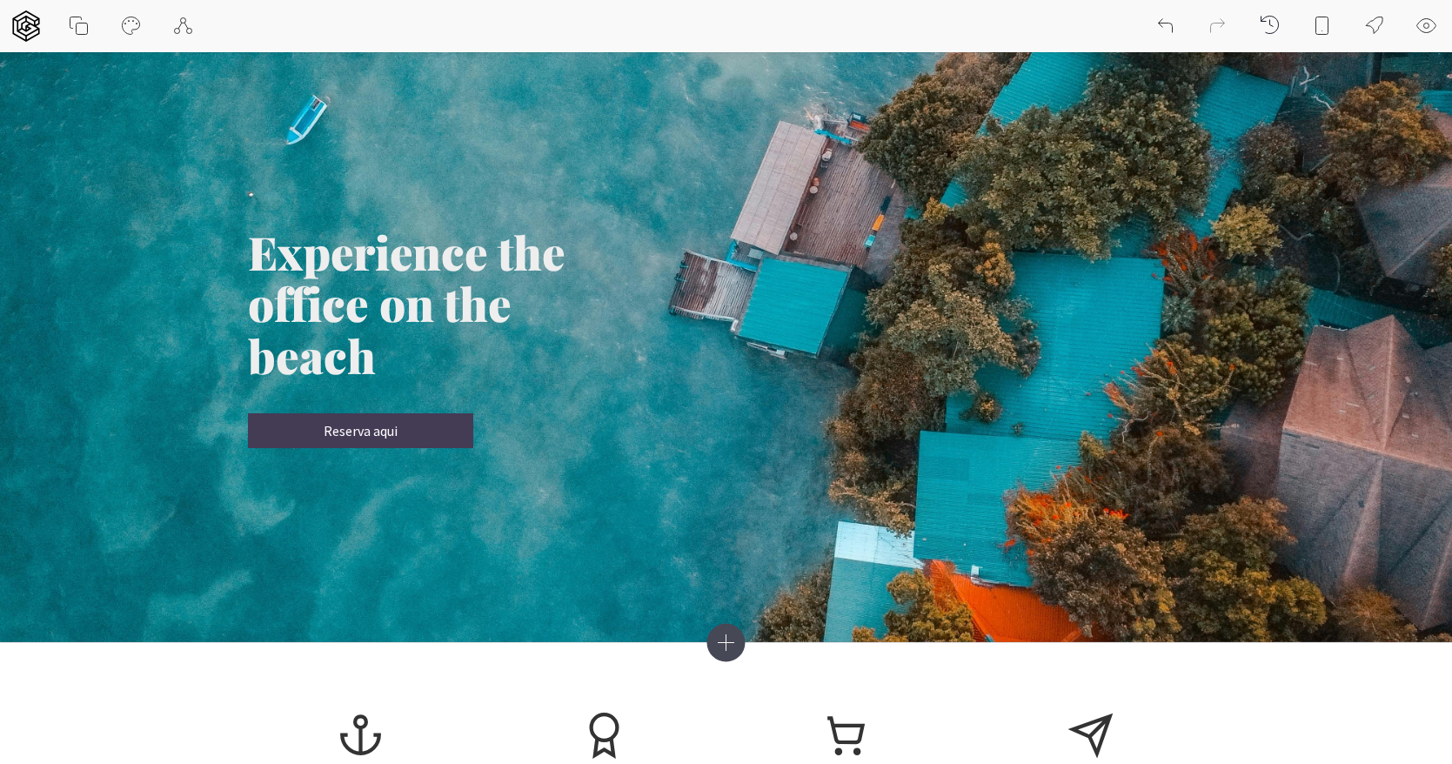
scroll to position [0, 0]
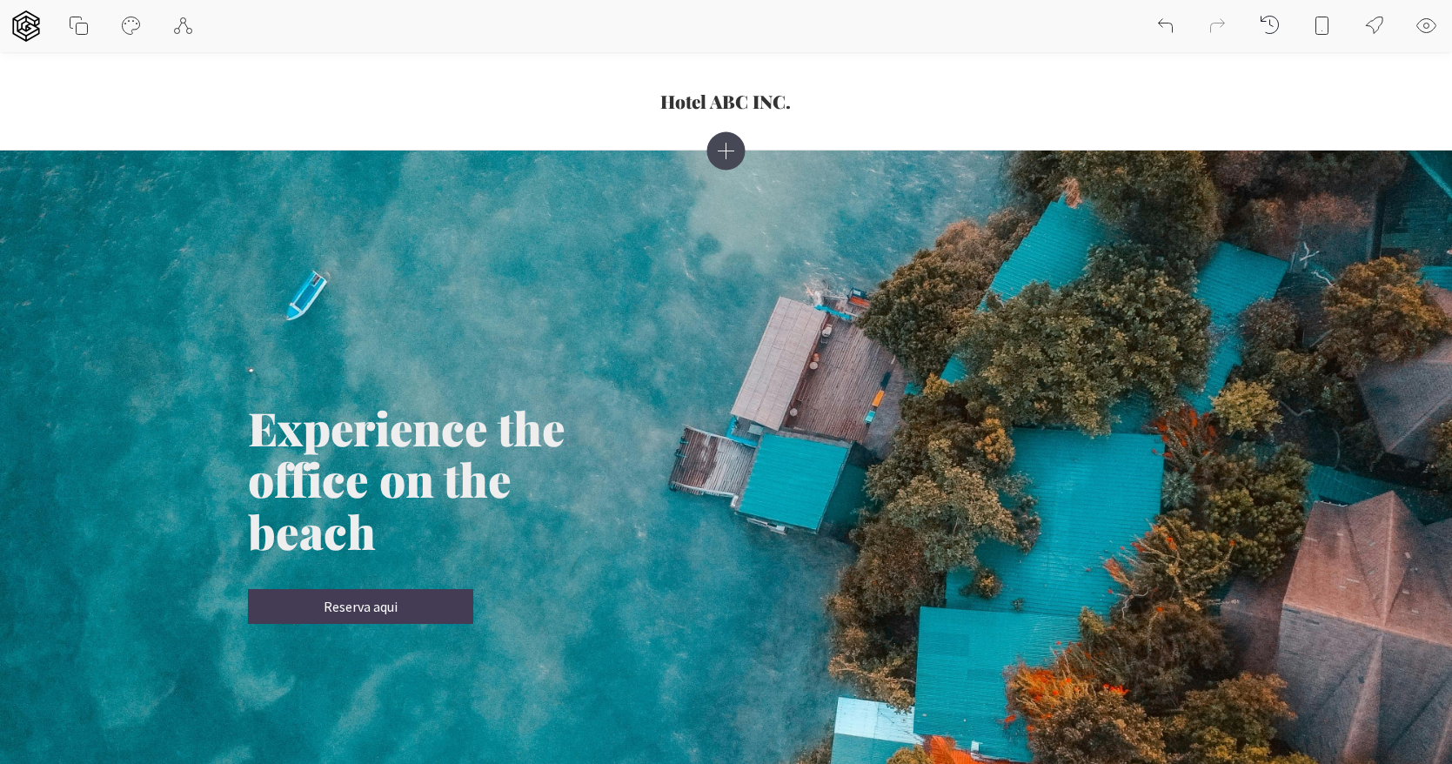
click at [1331, 28] on icon at bounding box center [1322, 26] width 21 height 21
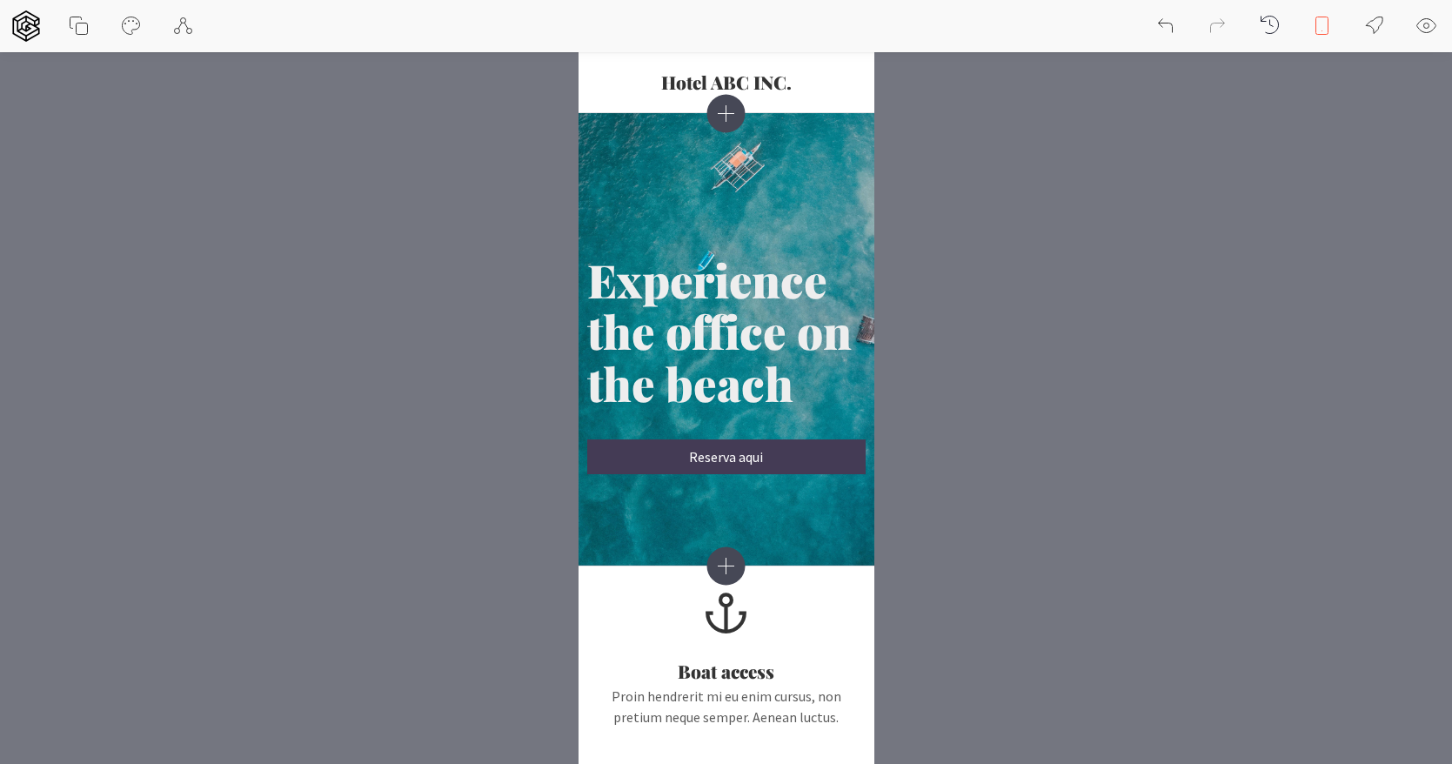
click at [1326, 33] on icon at bounding box center [1322, 25] width 12 height 17
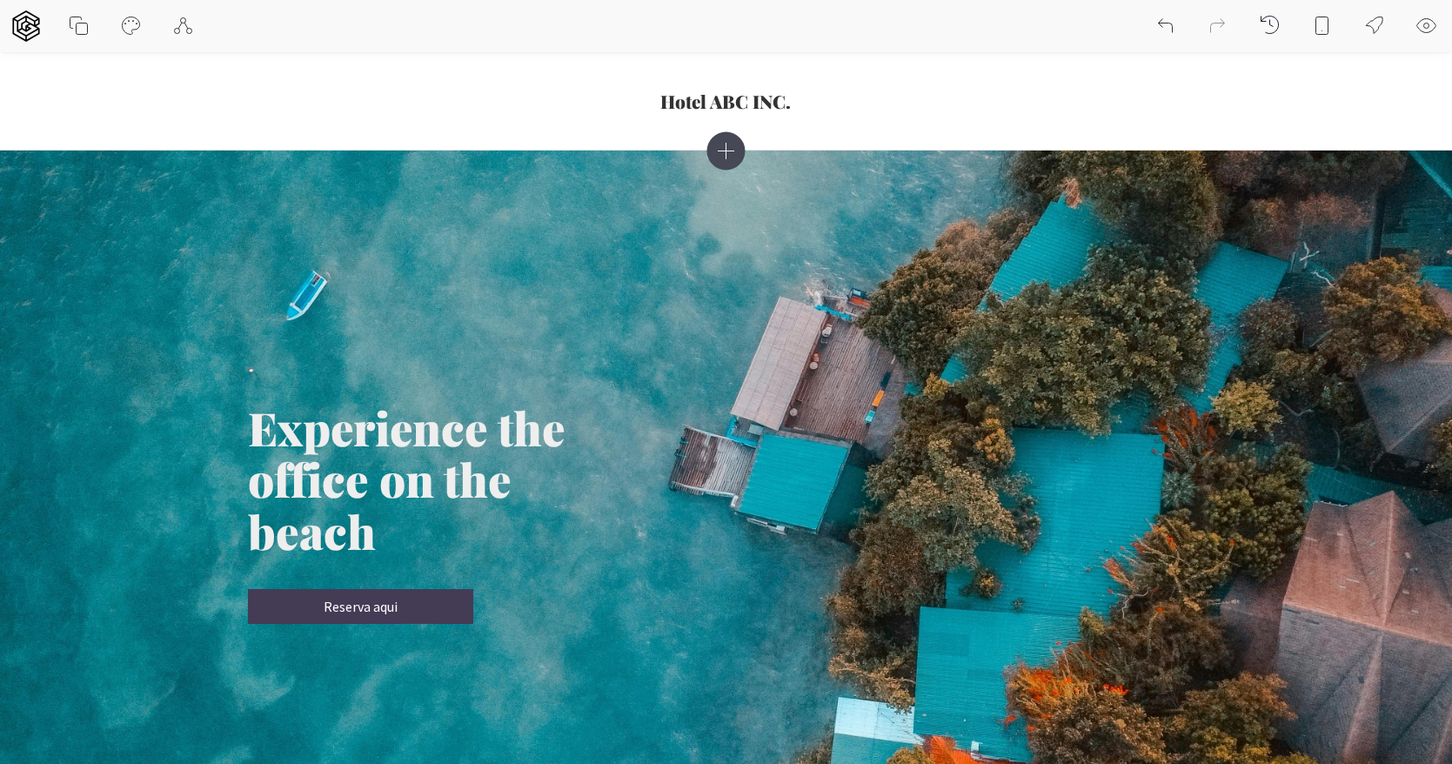
click at [121, 23] on icon at bounding box center [131, 26] width 21 height 21
select select "Source Sans Pro"
select select "400"
select select "Playfair Display"
select select "900"
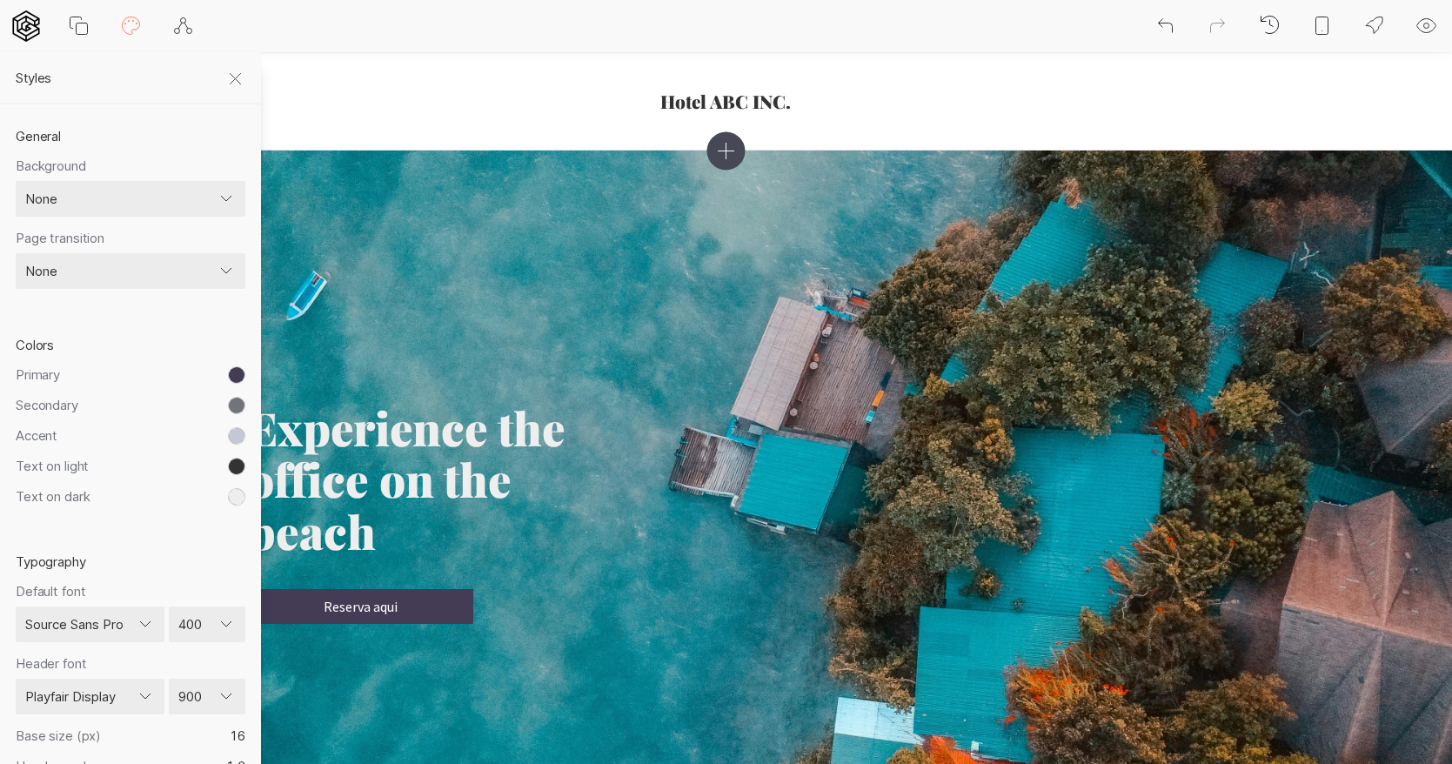
click at [227, 69] on icon at bounding box center [235, 79] width 21 height 21
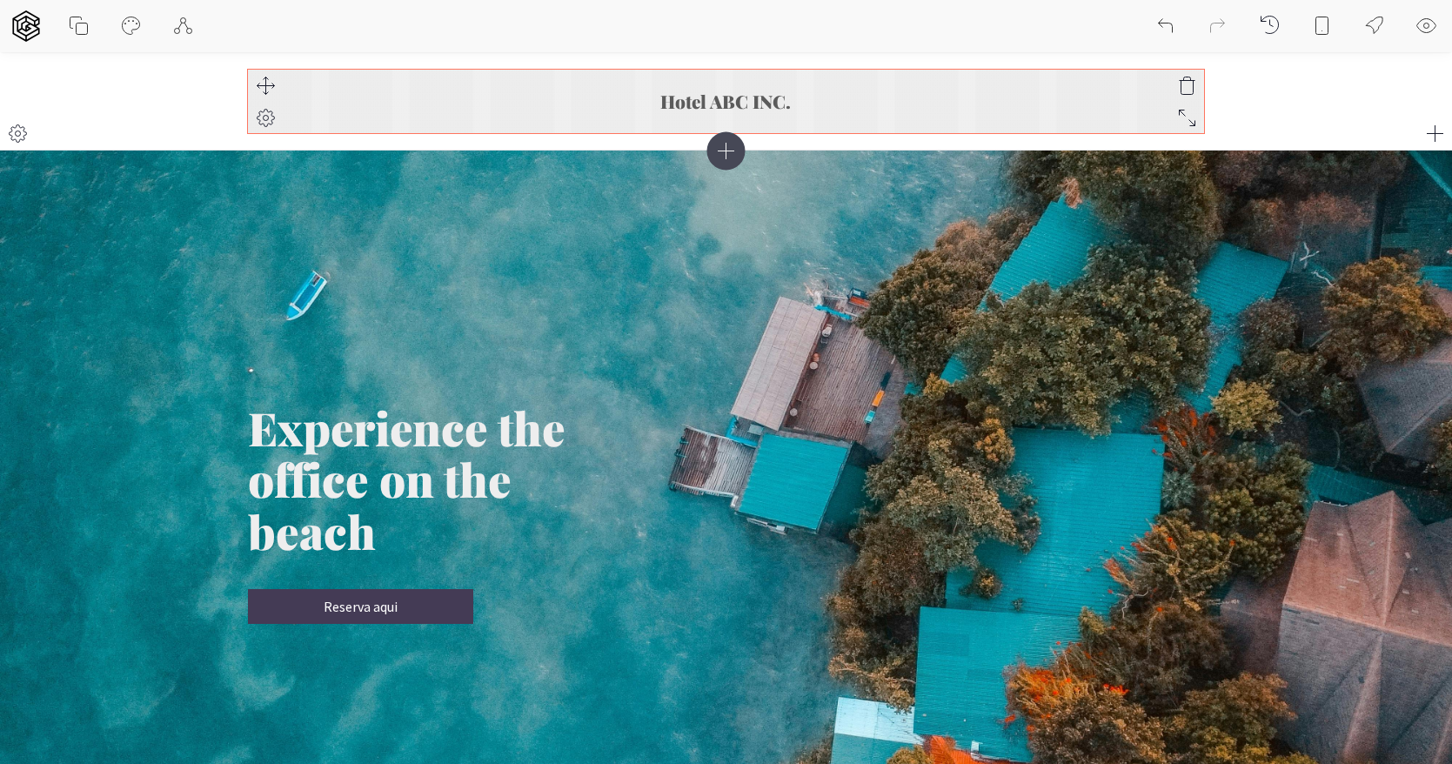
click at [739, 109] on h3 "Hotel ABC INC." at bounding box center [726, 101] width 957 height 20
click at [269, 120] on icon at bounding box center [265, 118] width 21 height 21
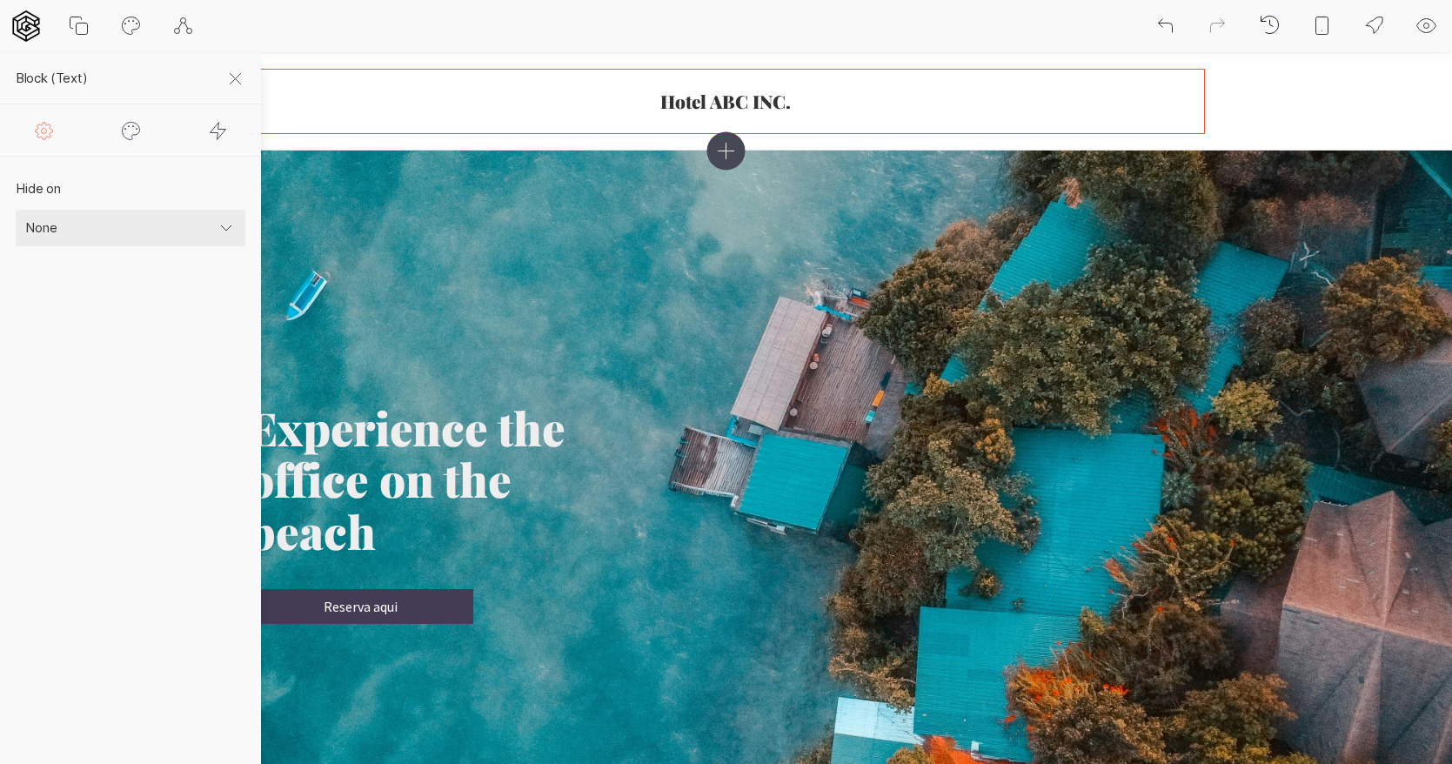
click at [81, 236] on select "None Mobile Desktop" at bounding box center [131, 228] width 230 height 37
click at [132, 132] on icon at bounding box center [131, 130] width 21 height 21
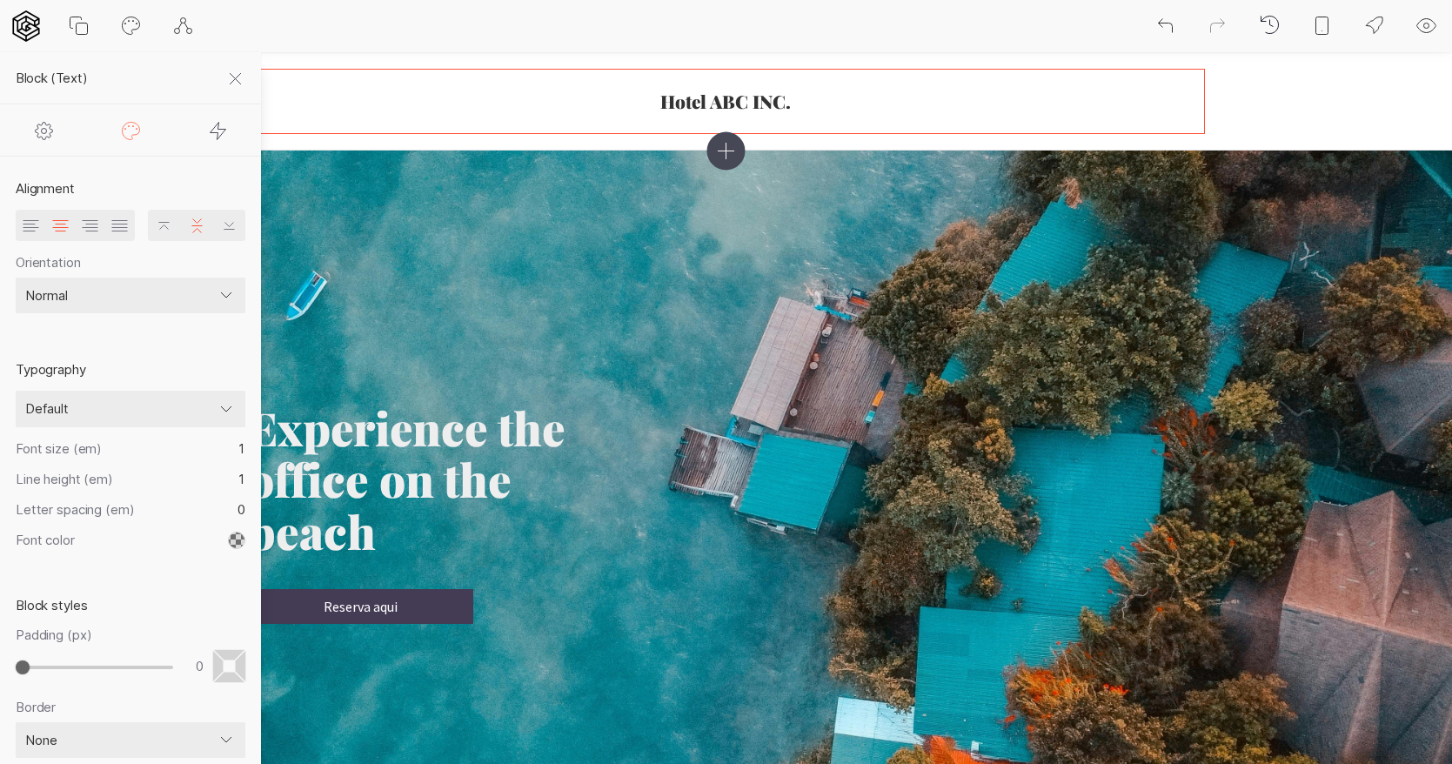
click at [220, 122] on icon at bounding box center [218, 130] width 21 height 21
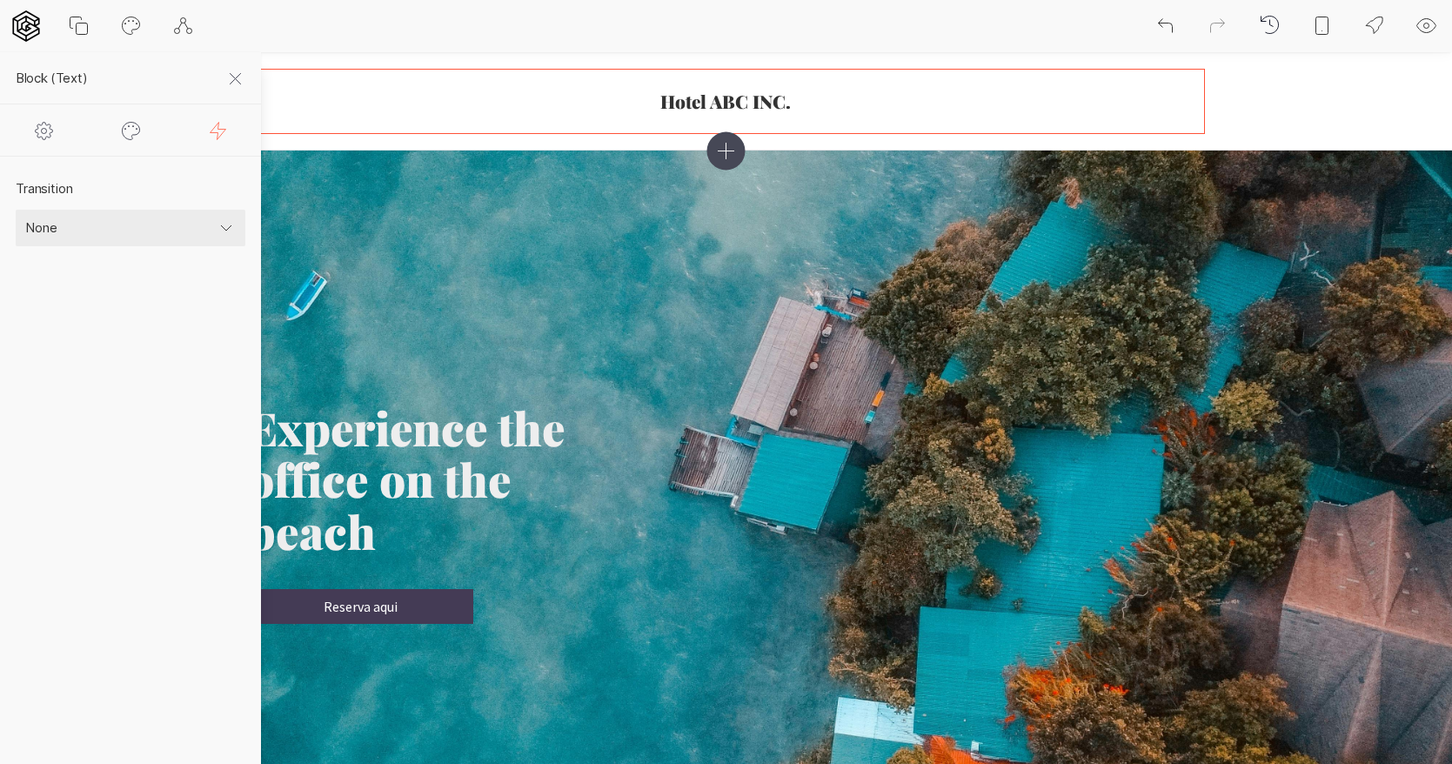
click at [118, 151] on div at bounding box center [130, 129] width 87 height 51
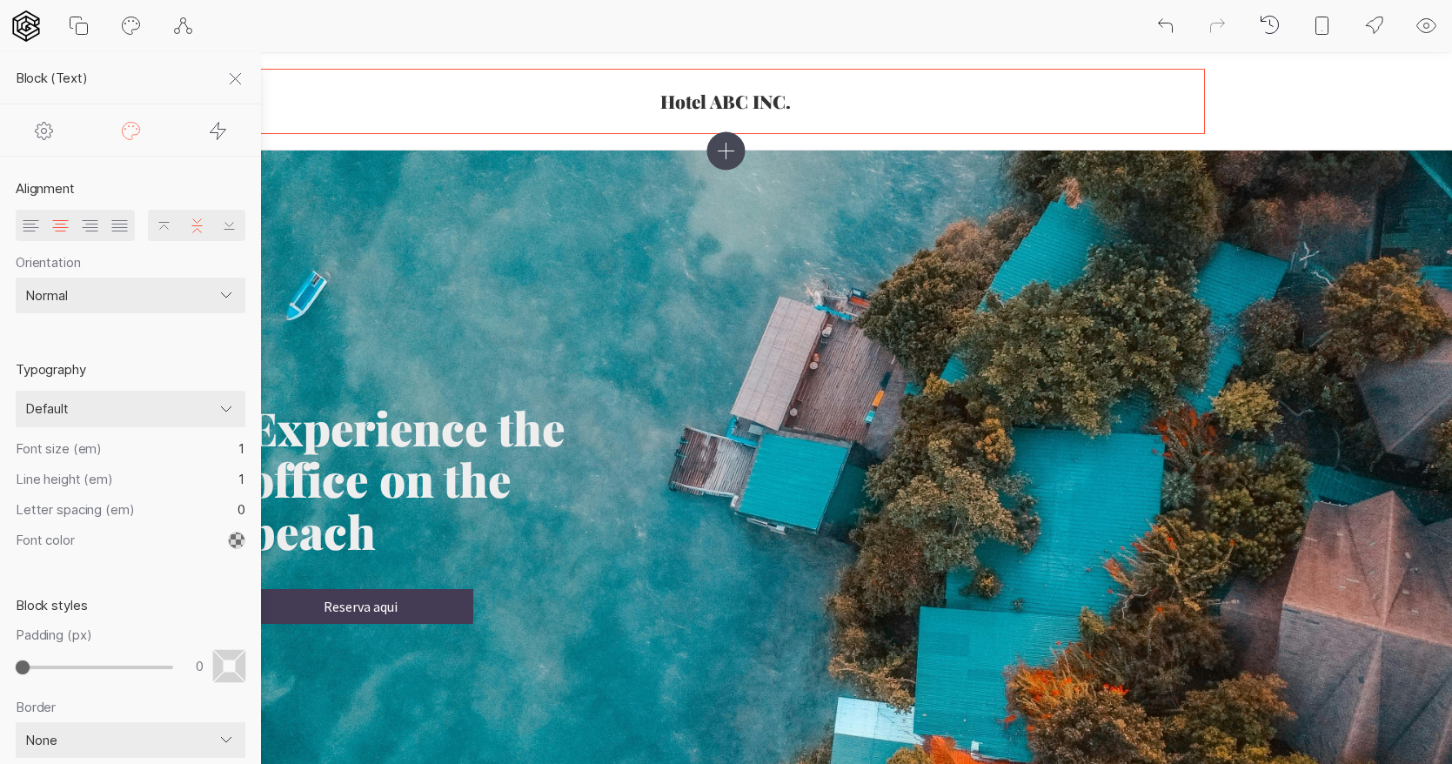
click at [202, 121] on div at bounding box center [217, 129] width 87 height 51
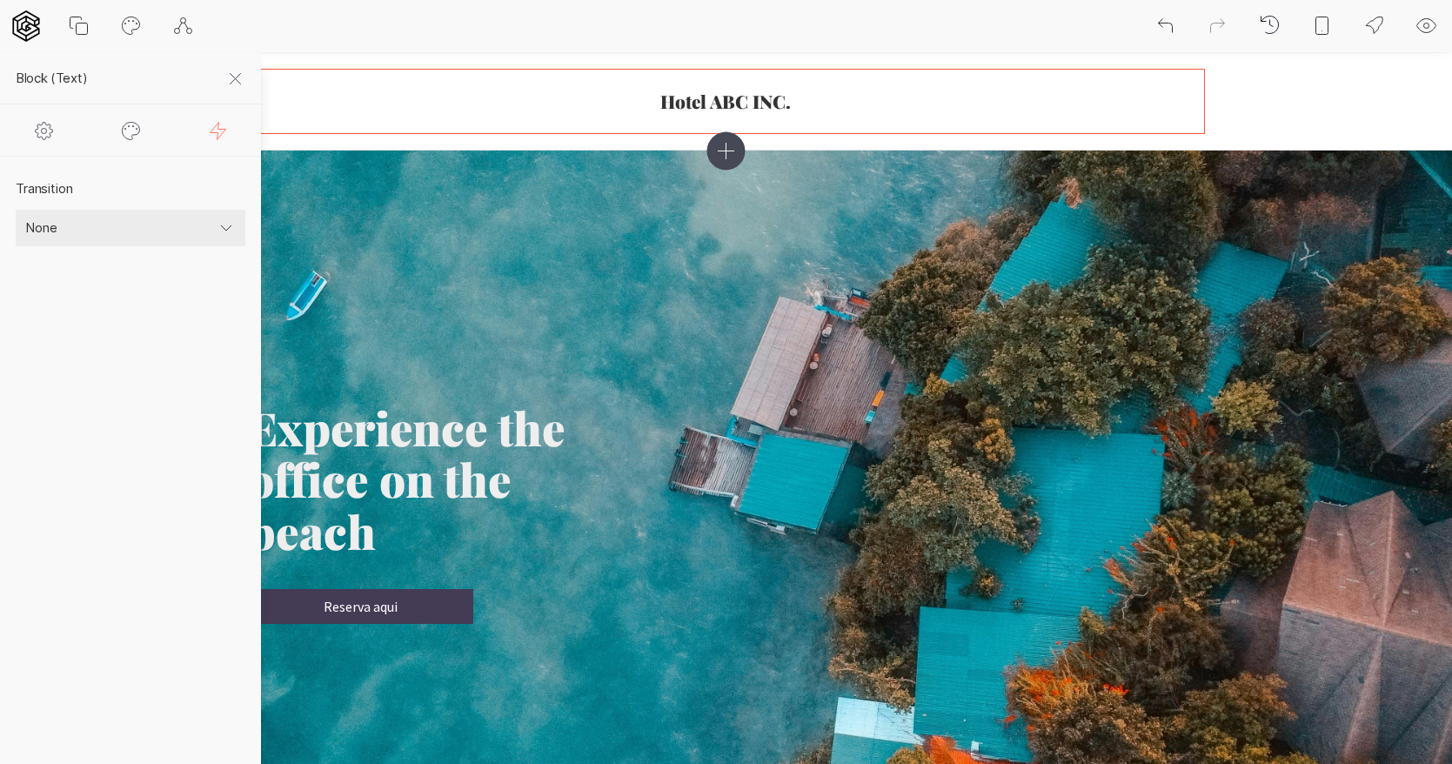
click at [123, 219] on select "None Fade Fade down Fade left Fade right Fade up Scale up Scale down Rotate lef…" at bounding box center [131, 228] width 230 height 37
click at [131, 132] on icon at bounding box center [131, 130] width 21 height 21
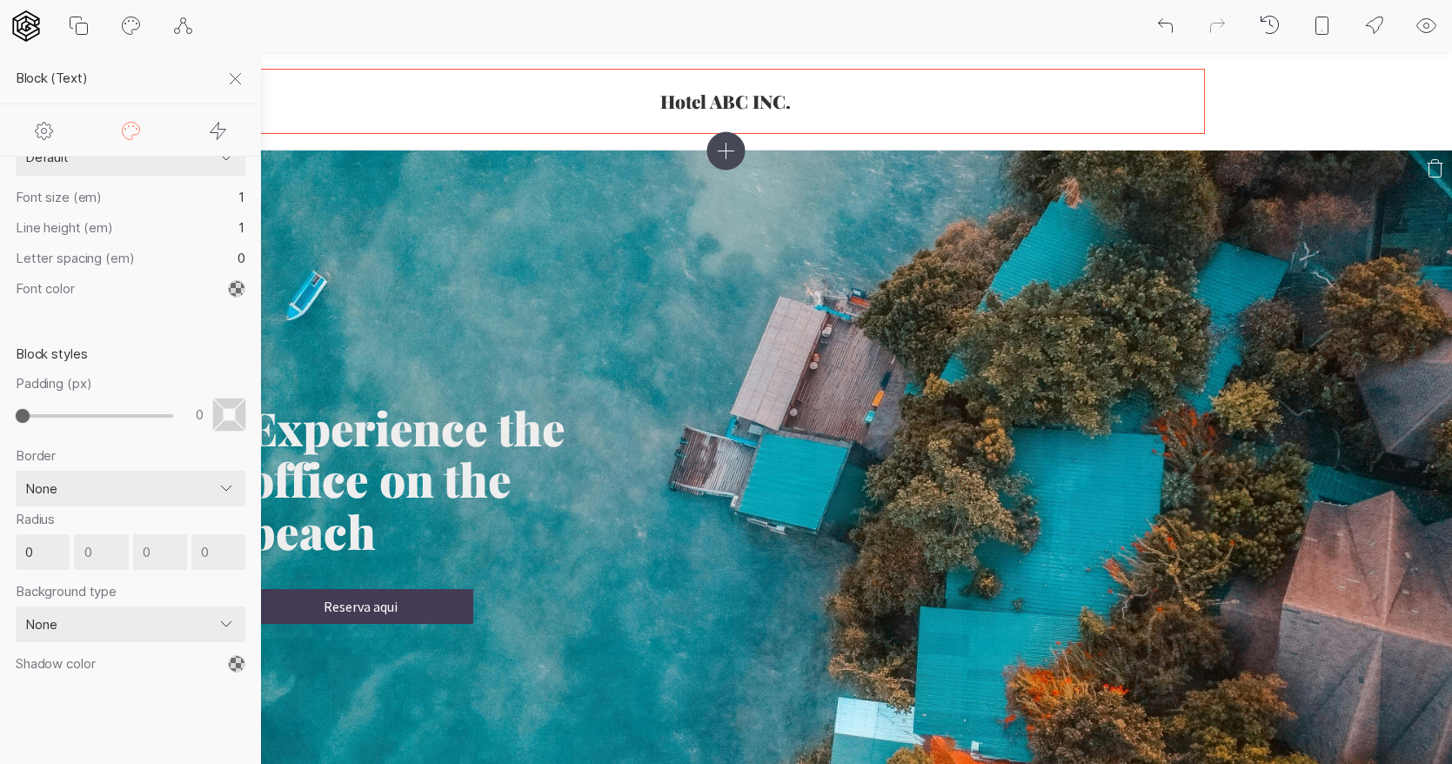
scroll to position [210, 0]
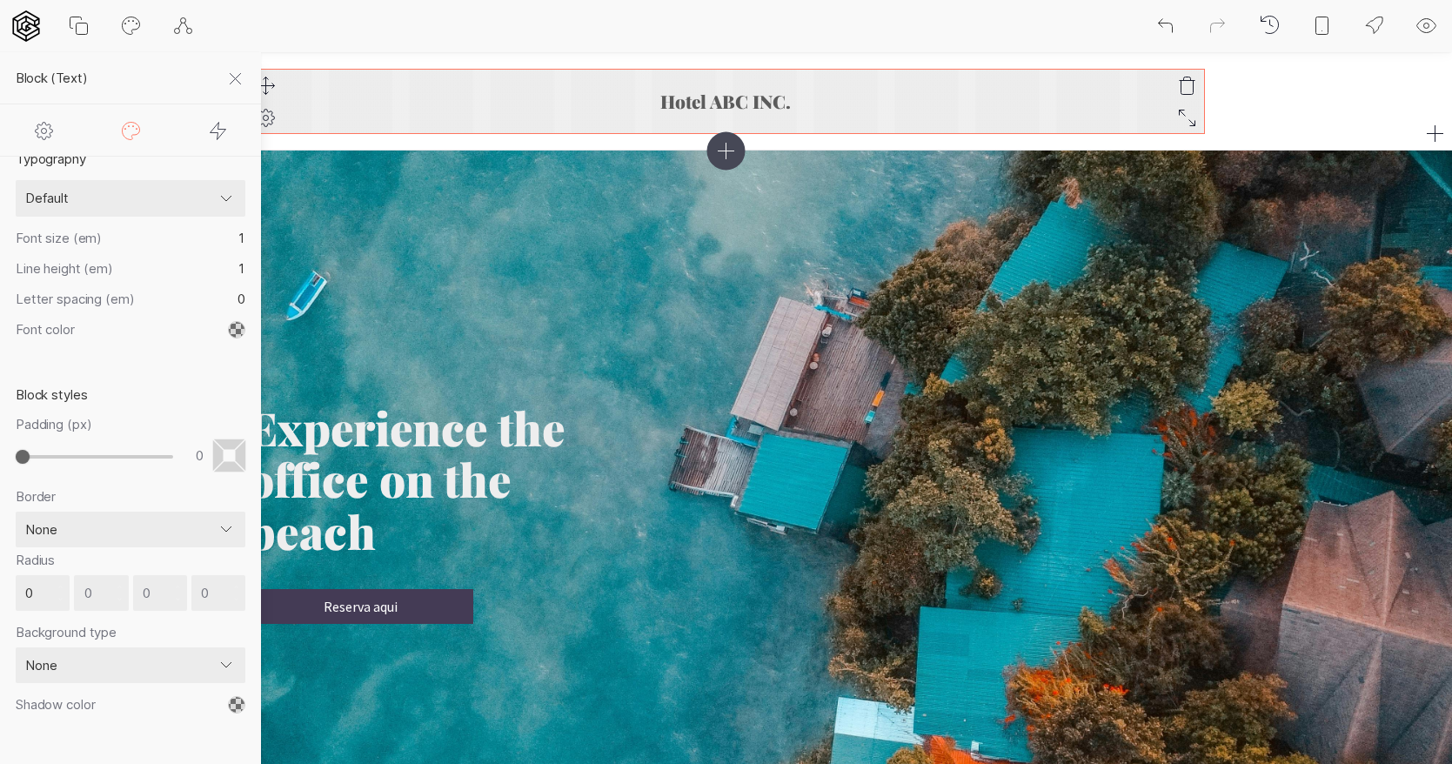
click at [787, 99] on h3 "Hotel ABC INC." at bounding box center [726, 101] width 957 height 20
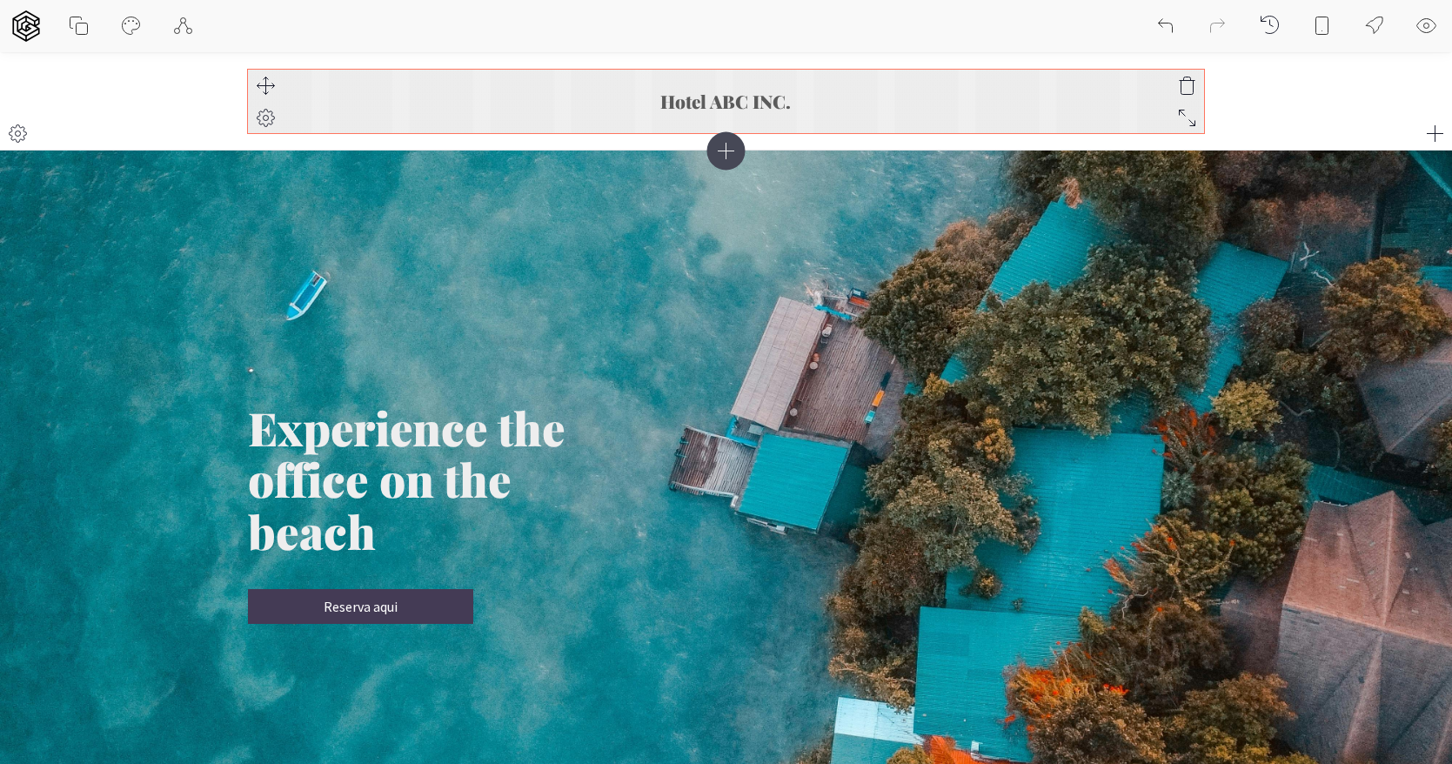
scroll to position [183, 0]
drag, startPoint x: 771, startPoint y: 99, endPoint x: 671, endPoint y: 110, distance: 100.7
click at [657, 100] on h3 "Hotel ABC INC." at bounding box center [726, 101] width 957 height 20
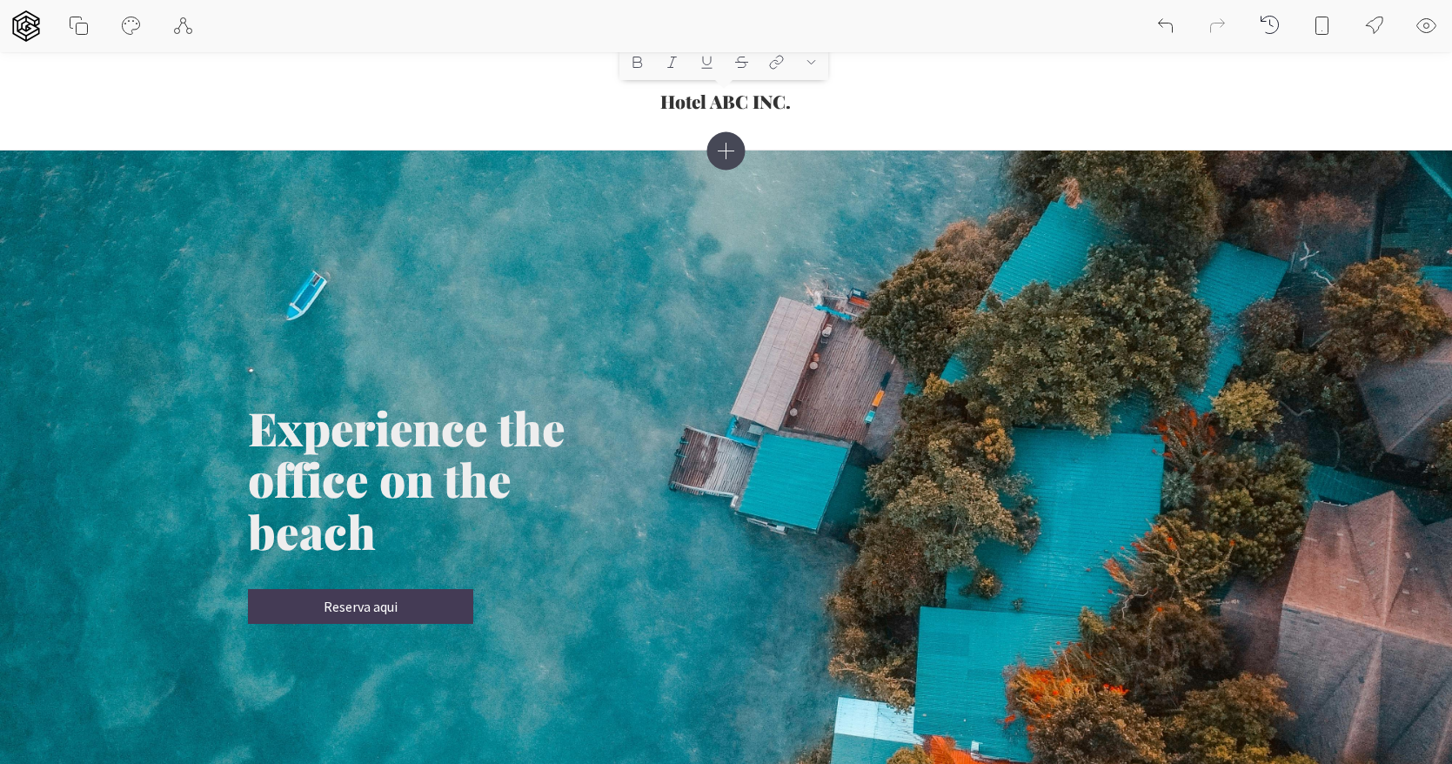
click at [716, 157] on icon at bounding box center [725, 151] width 38 height 38
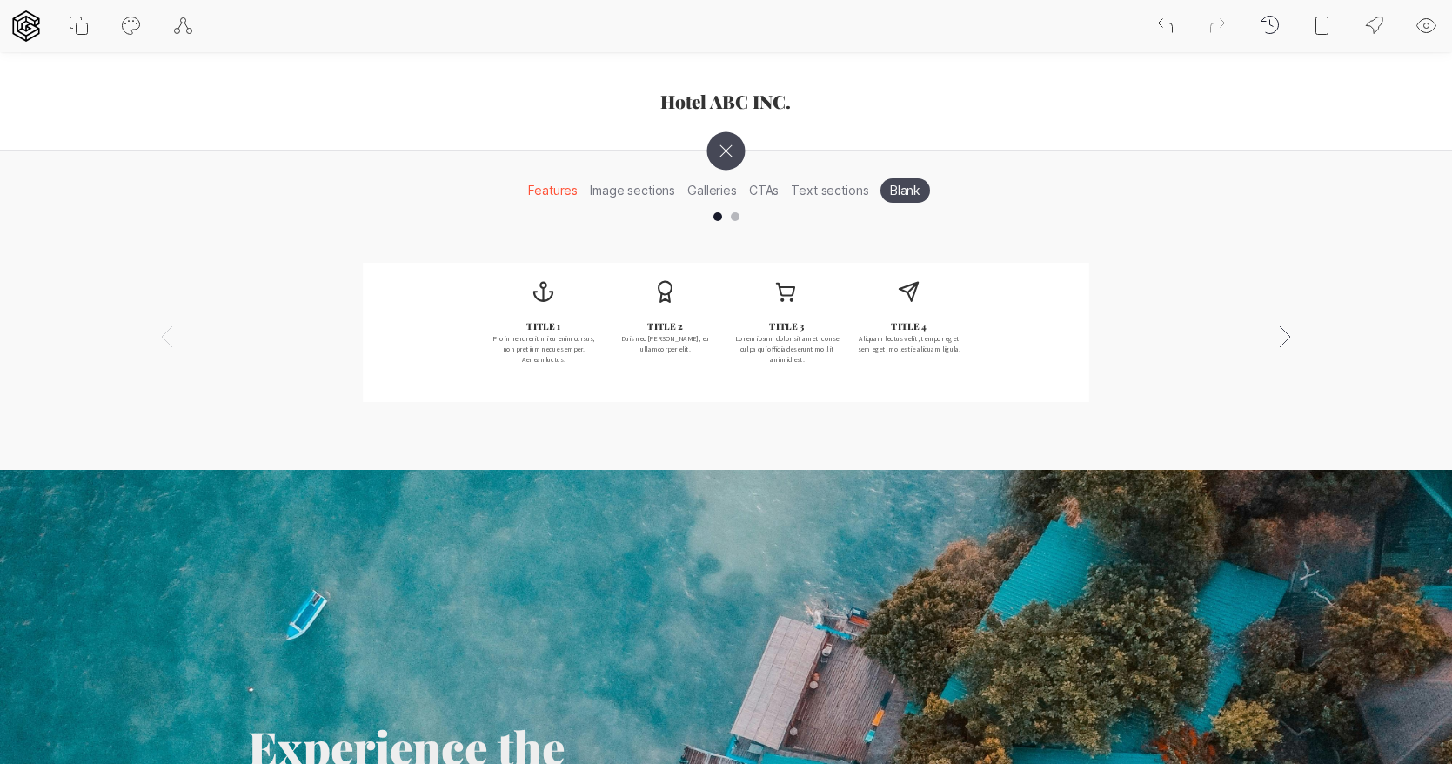
click at [721, 190] on li "Galleries" at bounding box center [712, 190] width 62 height 27
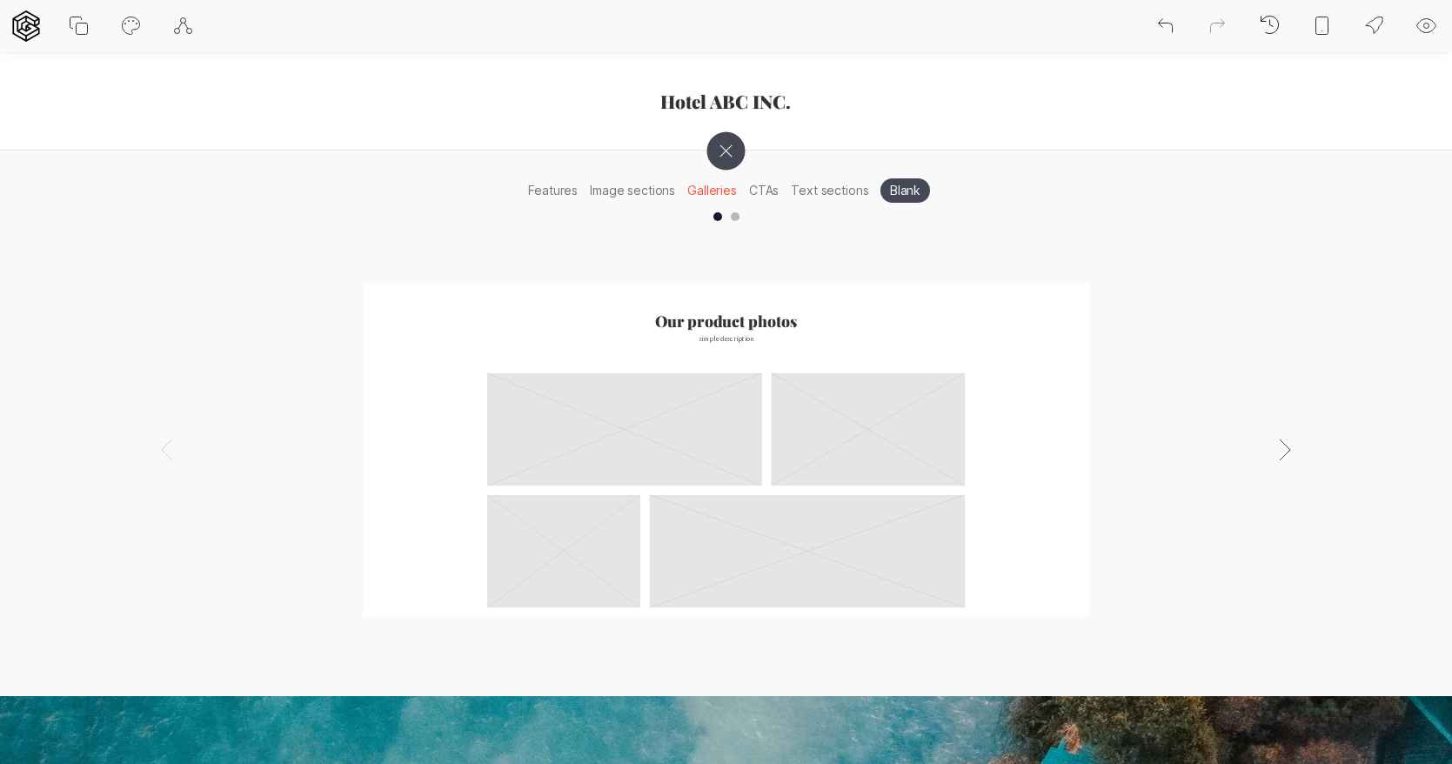
click at [766, 191] on li "CTAs" at bounding box center [764, 190] width 42 height 27
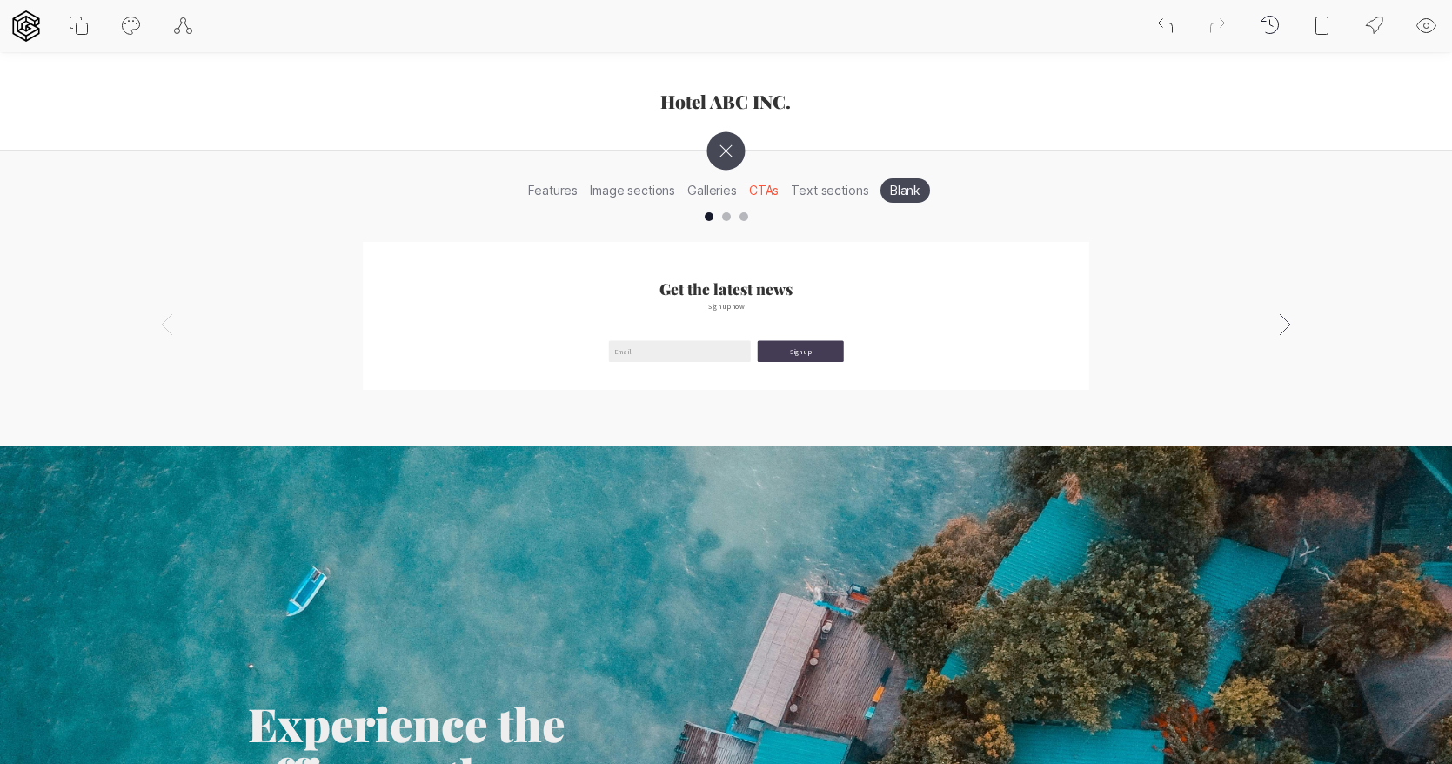
click at [828, 195] on li "Text sections" at bounding box center [830, 190] width 90 height 27
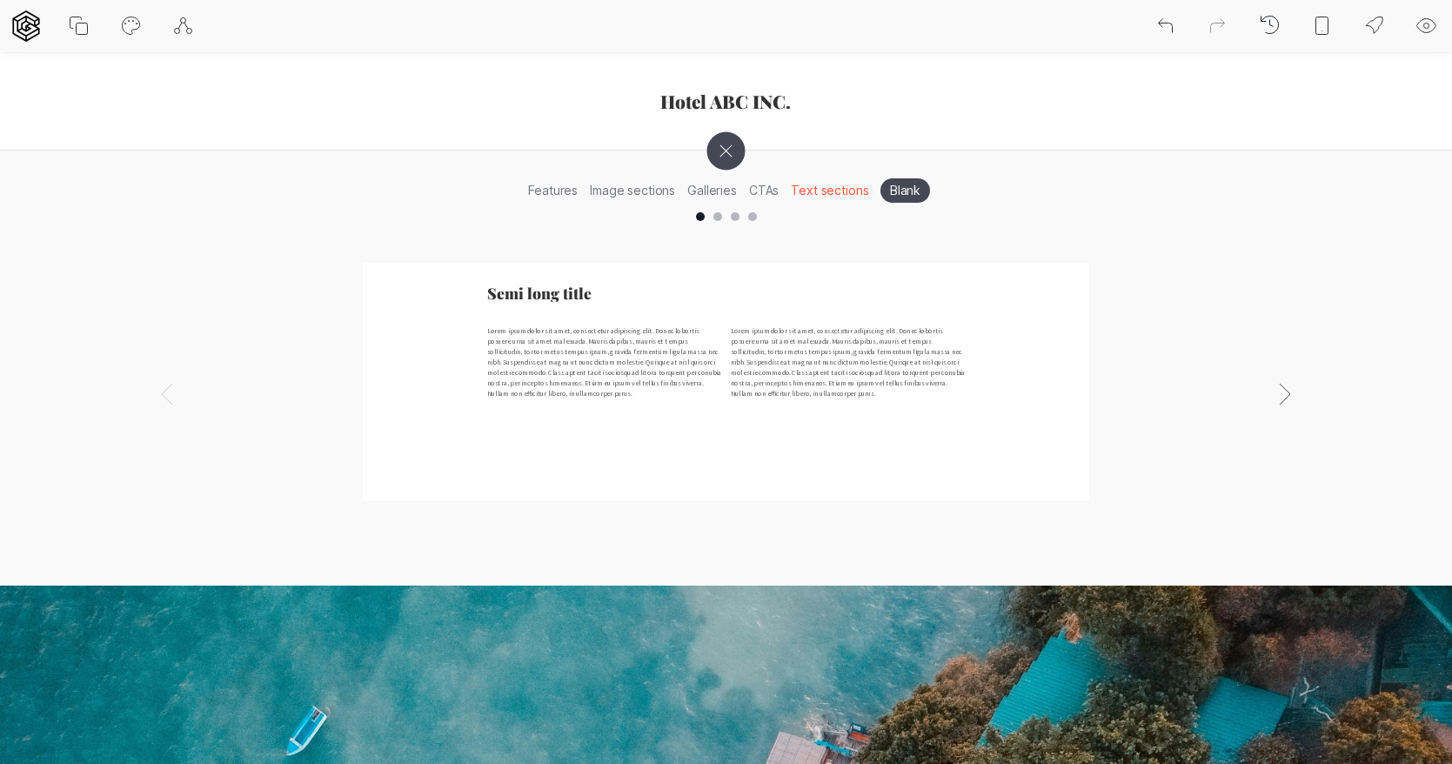
click at [657, 189] on li "Image sections" at bounding box center [632, 190] width 97 height 27
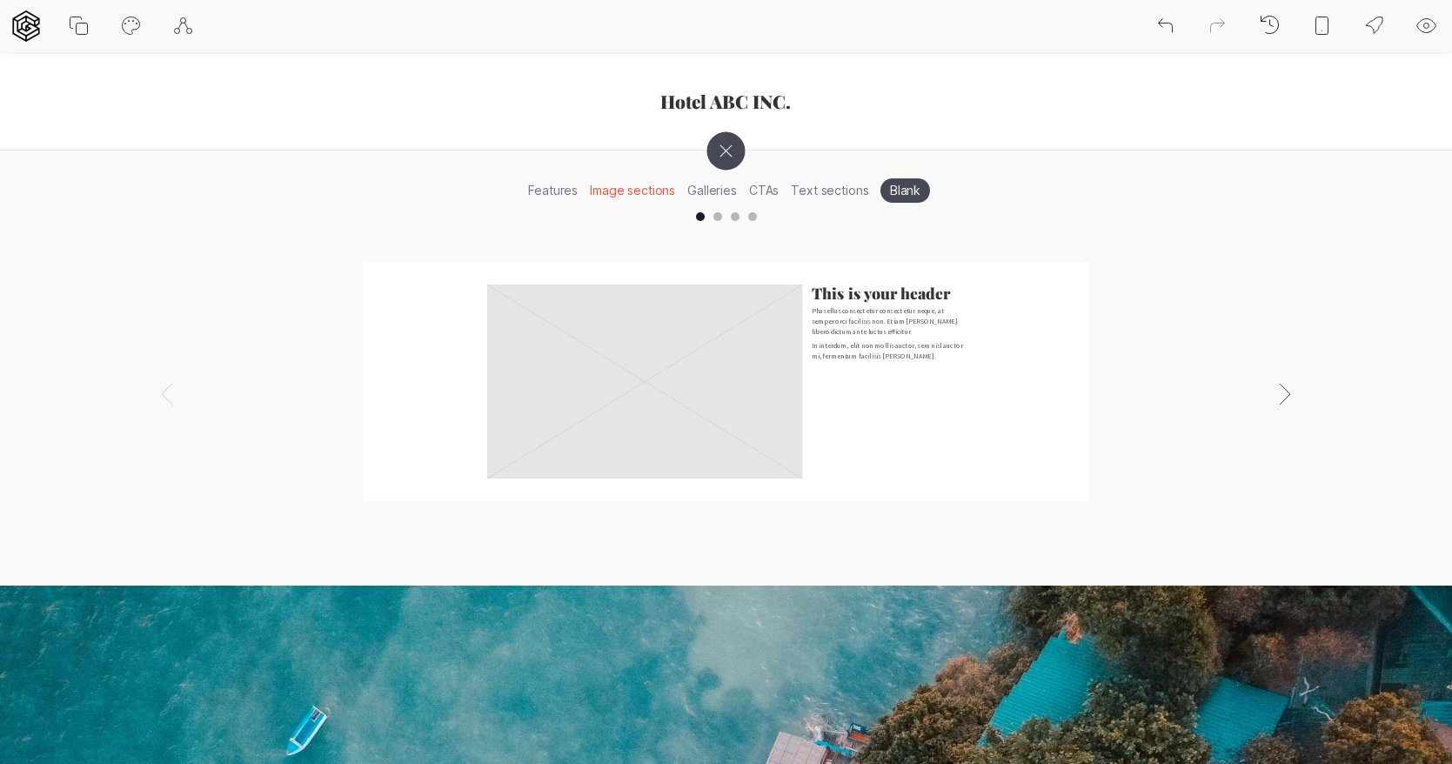
click at [728, 150] on icon at bounding box center [725, 151] width 54 height 54
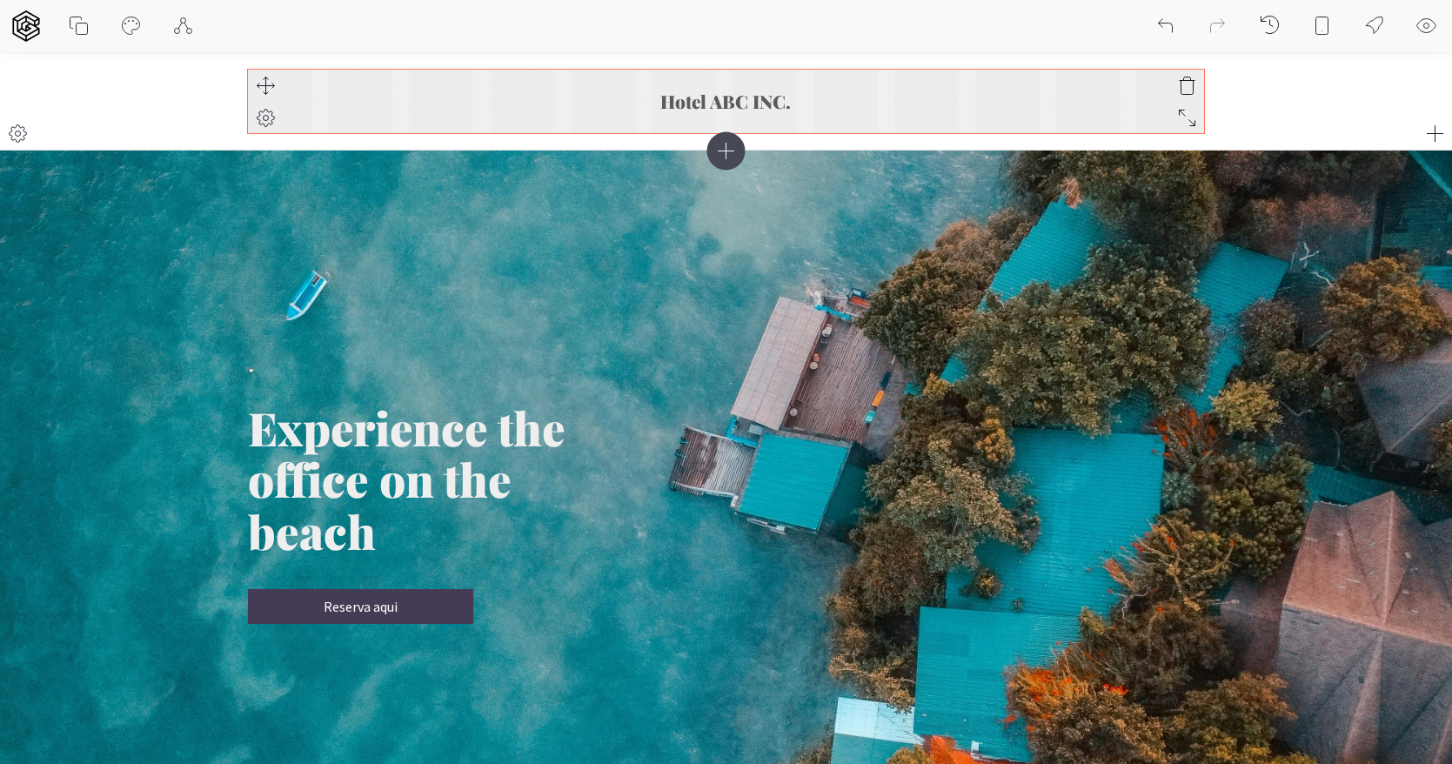
click at [262, 110] on icon at bounding box center [265, 118] width 21 height 21
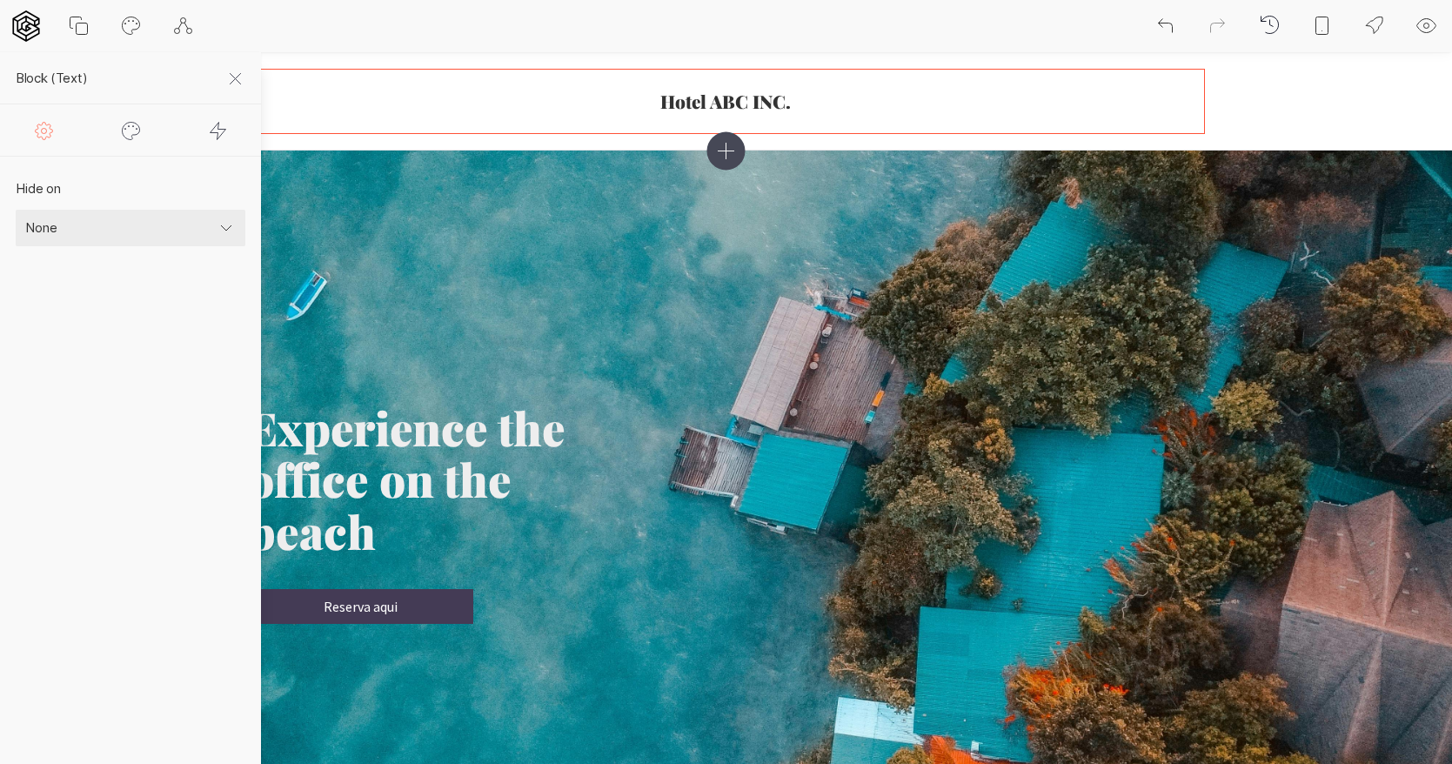
click at [79, 216] on select "None Mobile Desktop" at bounding box center [131, 228] width 230 height 37
click at [230, 84] on icon at bounding box center [235, 79] width 21 height 21
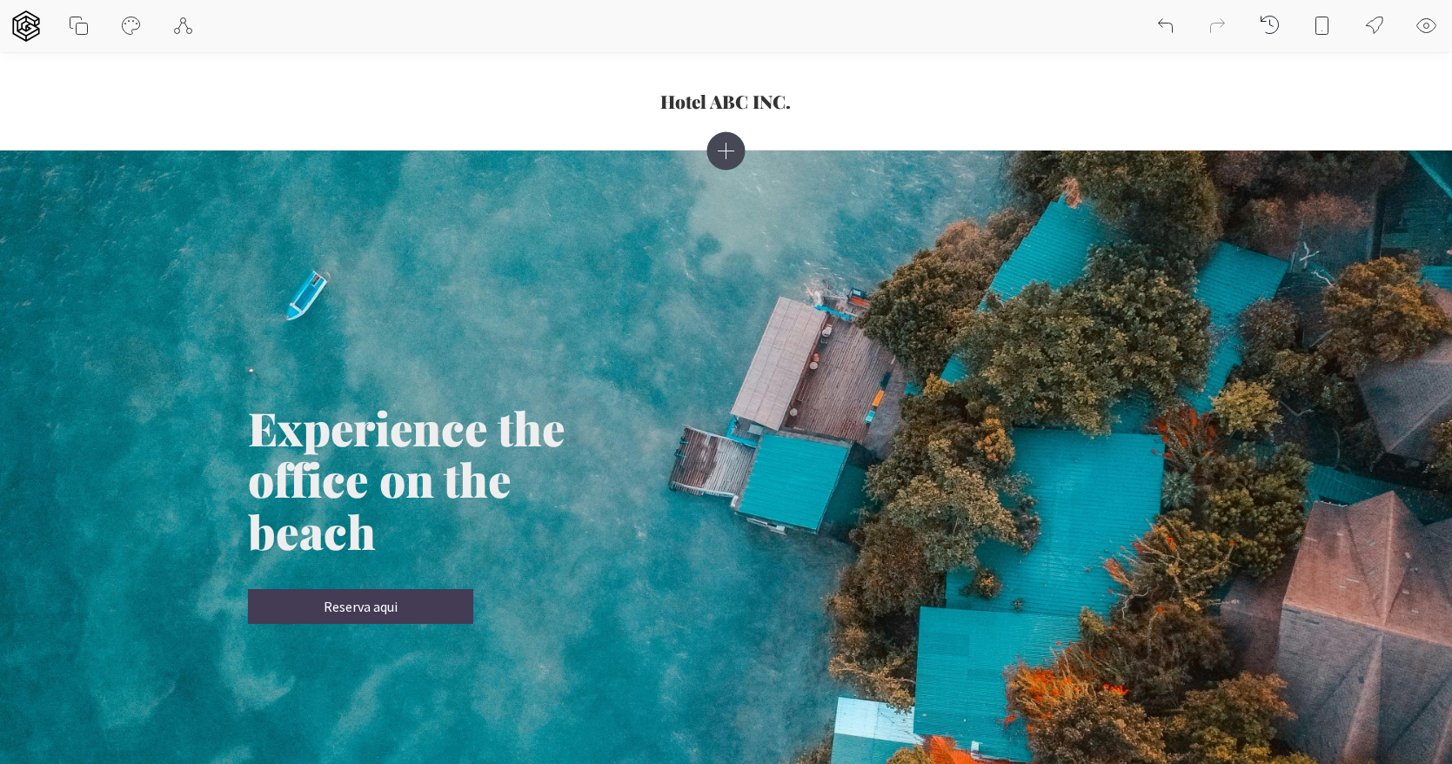
click at [142, 32] on button at bounding box center [130, 26] width 52 height 52
select select "Source Sans Pro"
select select "400"
select select "Playfair Display"
select select "900"
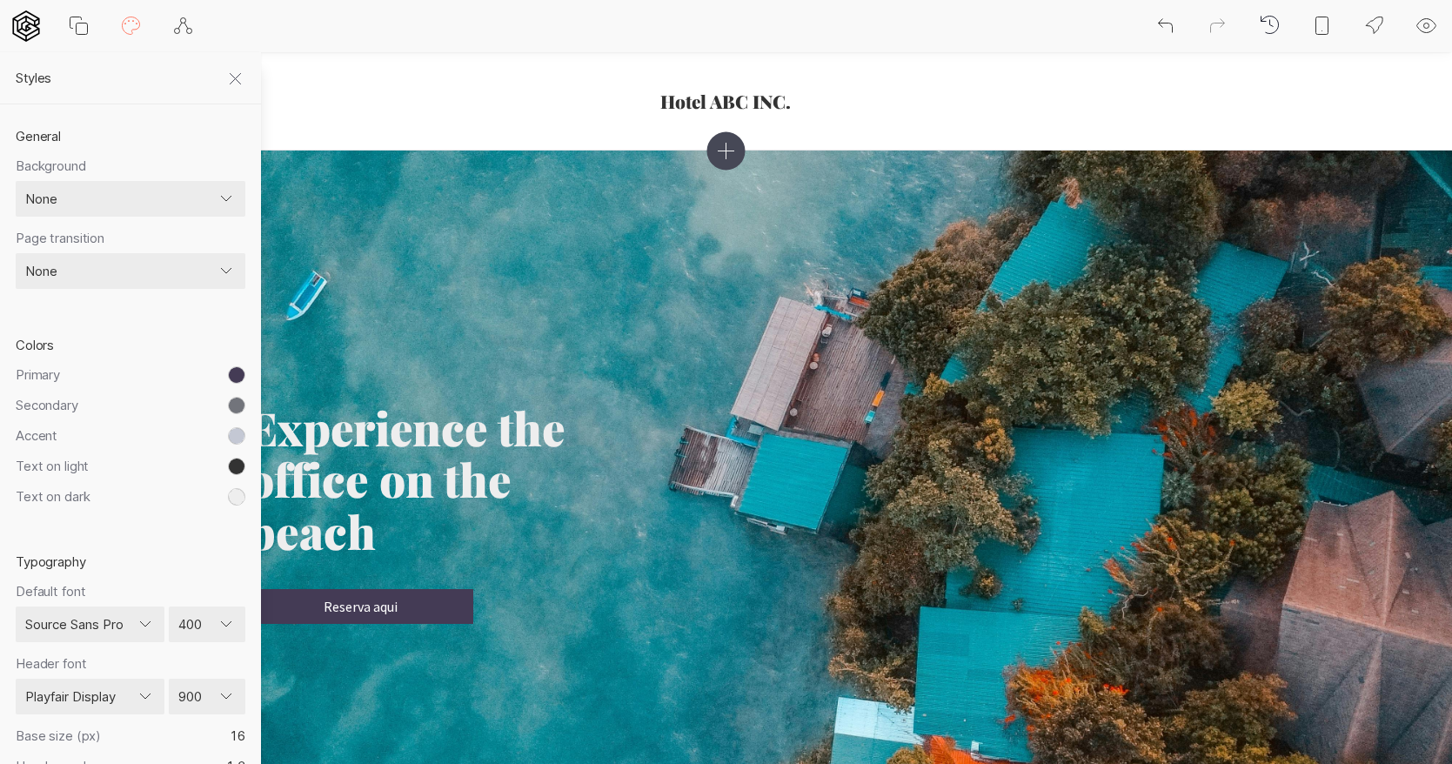
click at [106, 205] on select "None Color Image Gradient Image with overlay" at bounding box center [131, 199] width 230 height 37
select select "image"
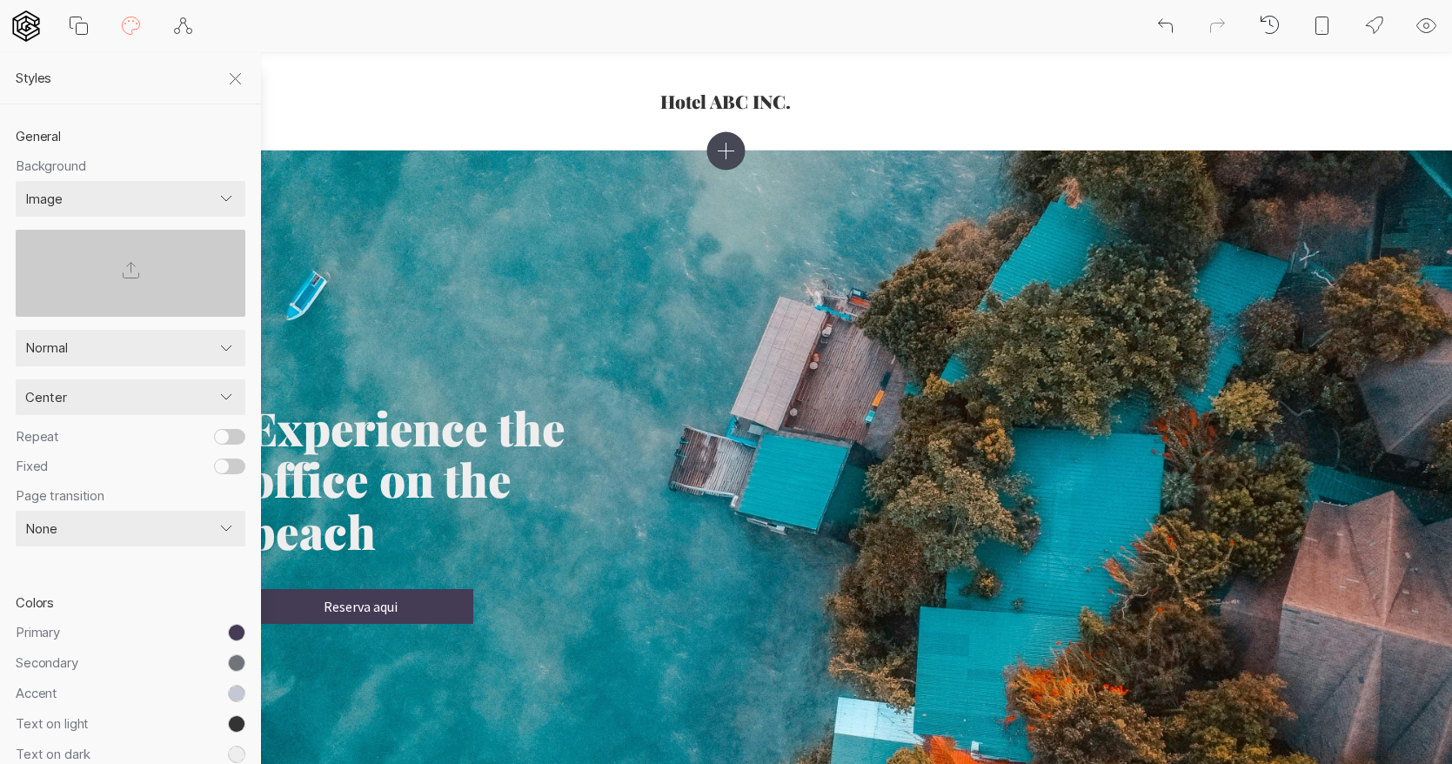
click at [116, 344] on select "Normal Cover Contain Stretch" at bounding box center [131, 348] width 230 height 37
click at [157, 235] on label at bounding box center [131, 273] width 230 height 87
click at [0, 0] on input "file" at bounding box center [0, 0] width 0 height 0
click at [231, 198] on select "None Color Image Gradient Image with overlay" at bounding box center [131, 199] width 230 height 37
click at [236, 78] on icon at bounding box center [236, 79] width 10 height 10
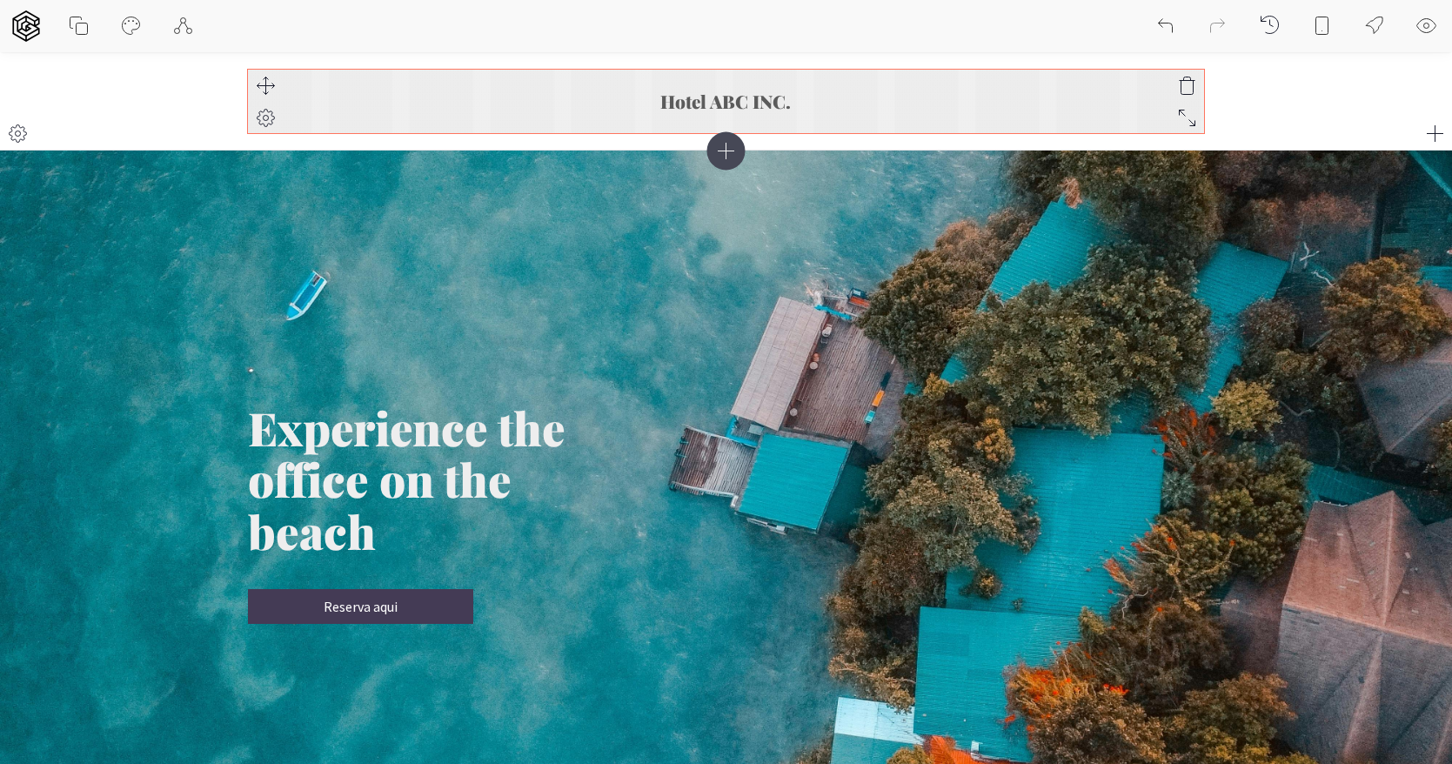
click at [772, 91] on h3 "Hotel ABC INC." at bounding box center [726, 101] width 957 height 20
click at [262, 120] on icon at bounding box center [265, 118] width 21 height 21
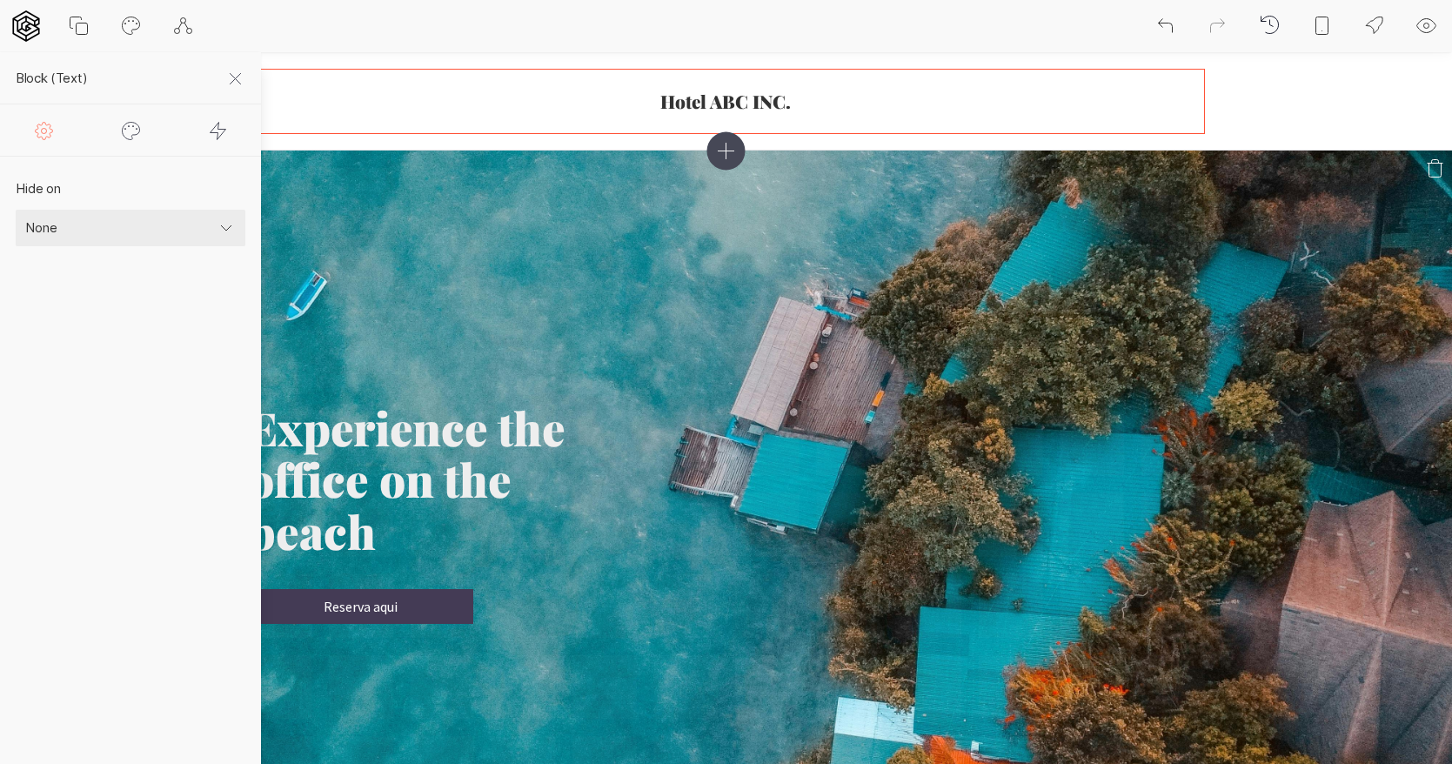
click at [720, 345] on div "Experience the office on the beach Reserva aqui" at bounding box center [726, 484] width 957 height 632
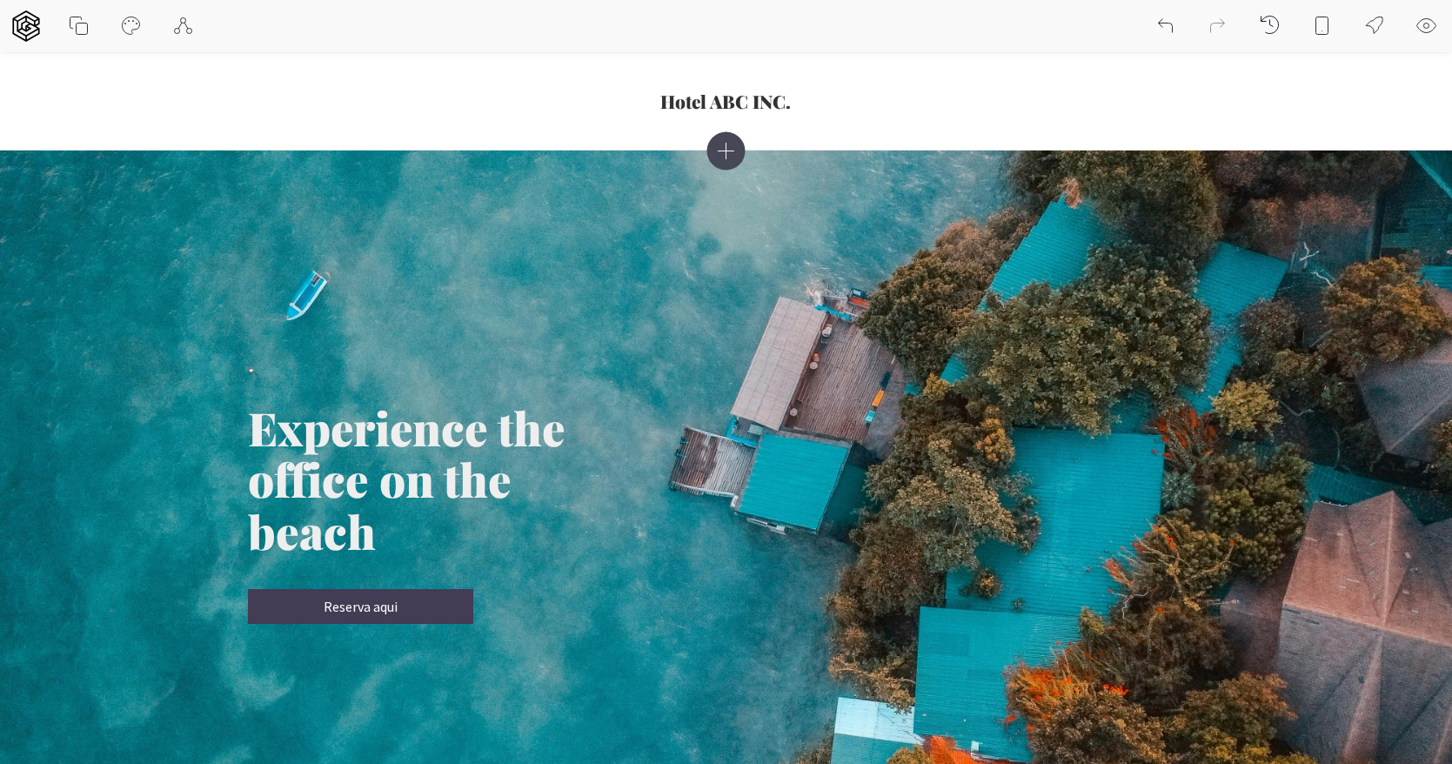
click at [1427, 24] on icon at bounding box center [1426, 26] width 21 height 21
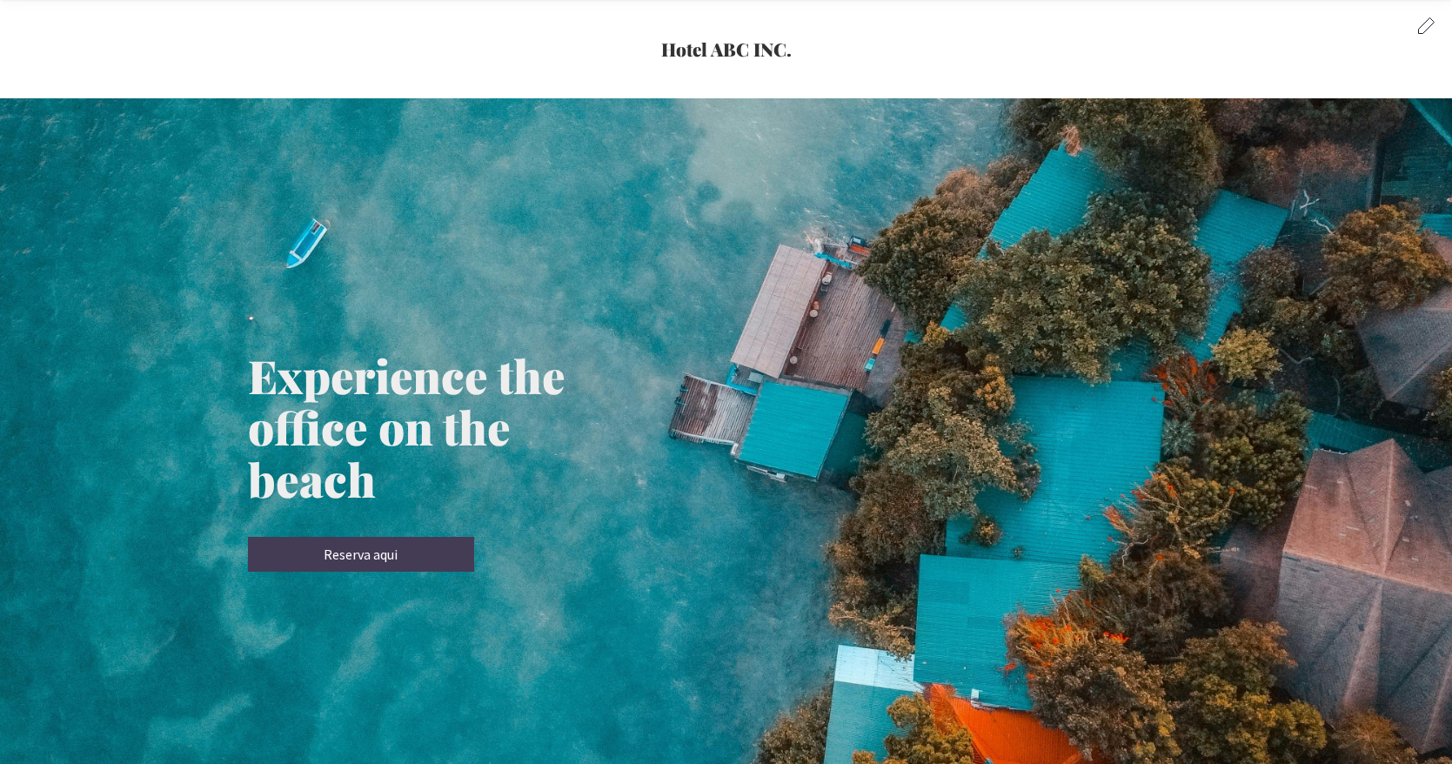
click at [1420, 22] on icon at bounding box center [1426, 25] width 21 height 21
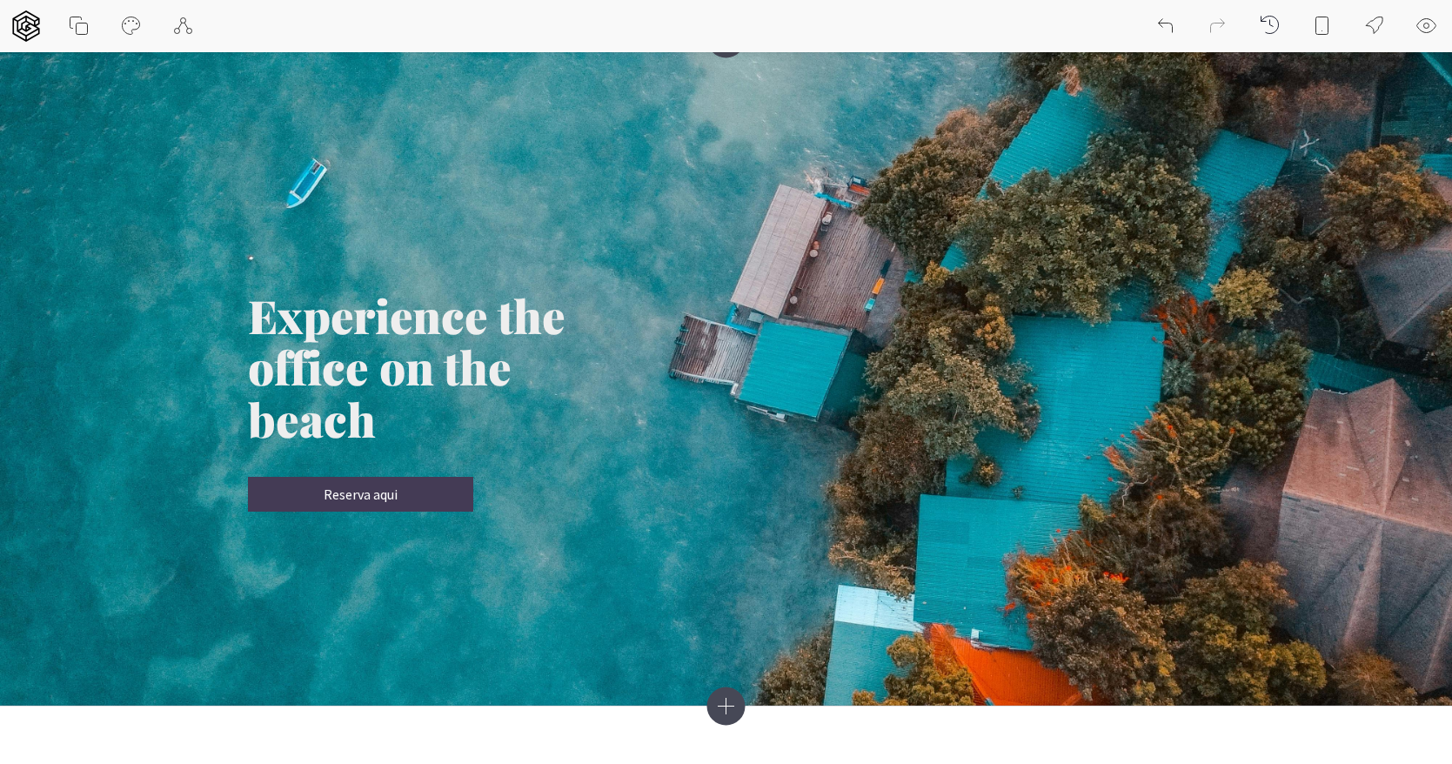
scroll to position [0, 0]
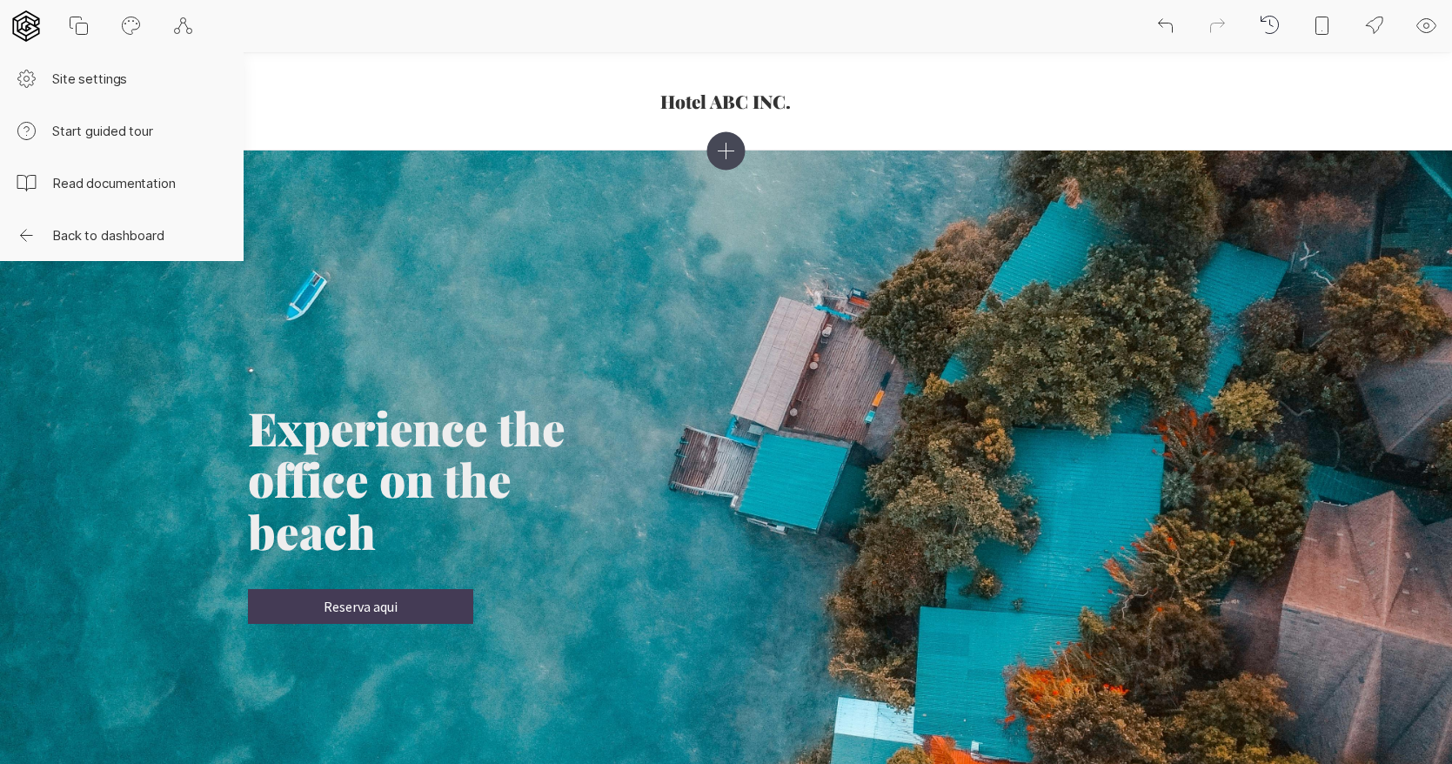
click at [30, 27] on icon at bounding box center [25, 25] width 31 height 31
click at [117, 79] on button "Site settings" at bounding box center [122, 78] width 244 height 52
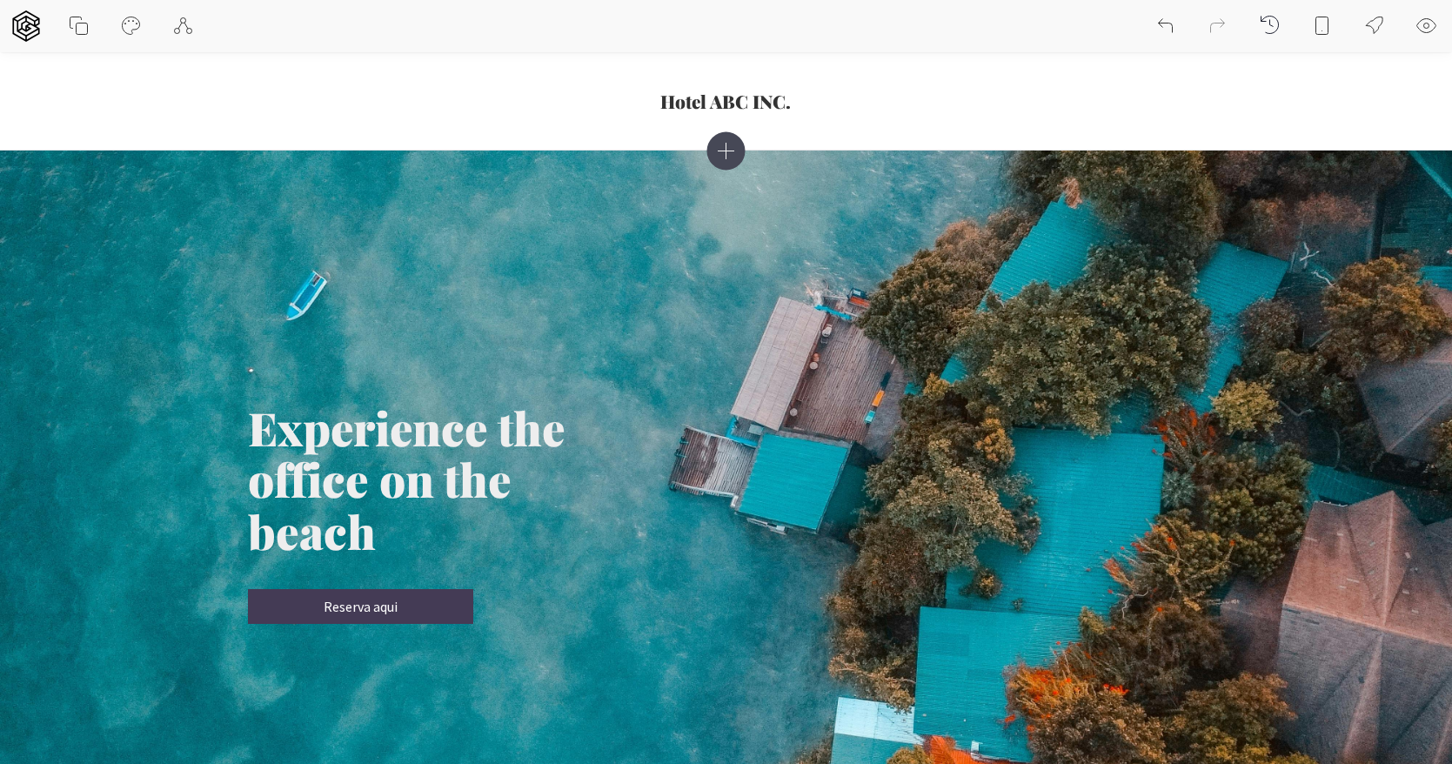
select select "EN"
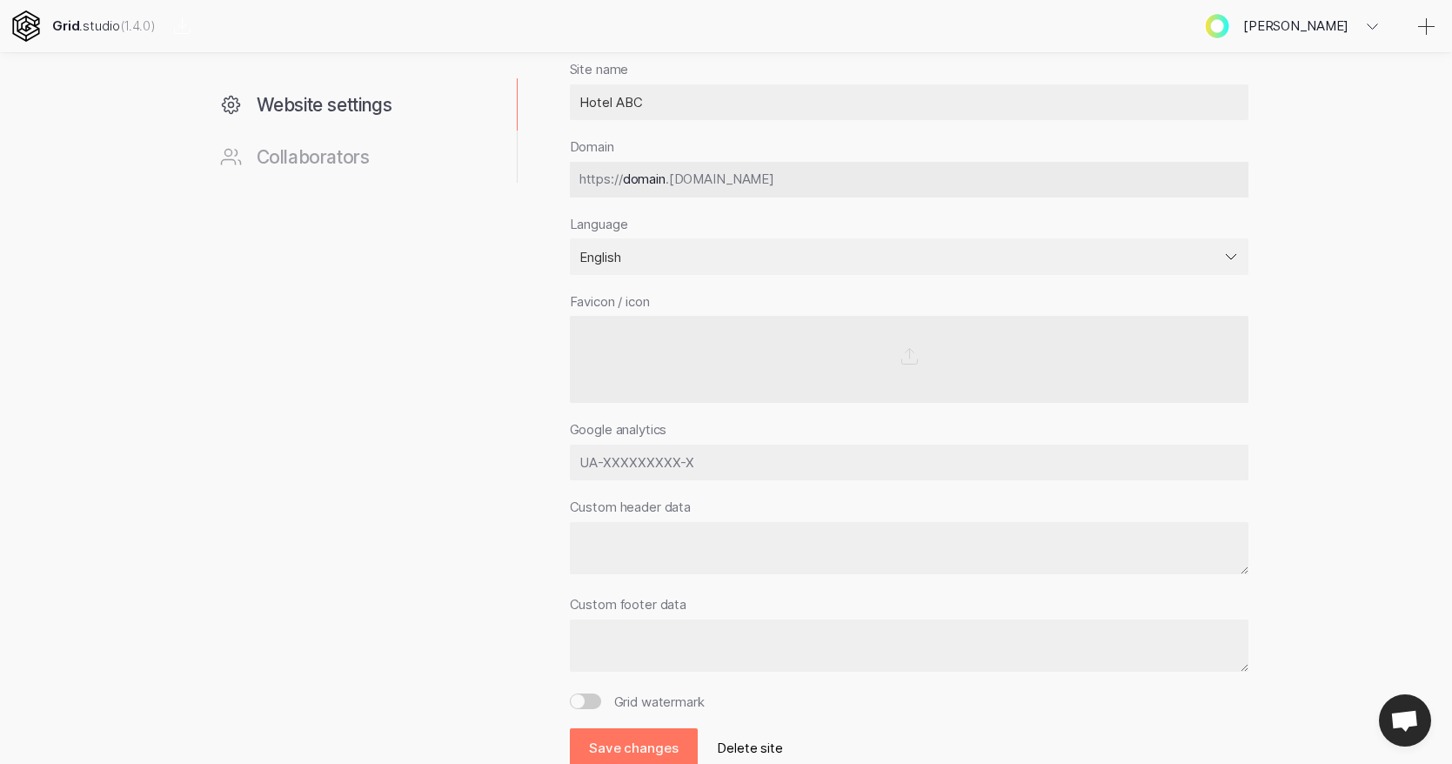
scroll to position [432, 0]
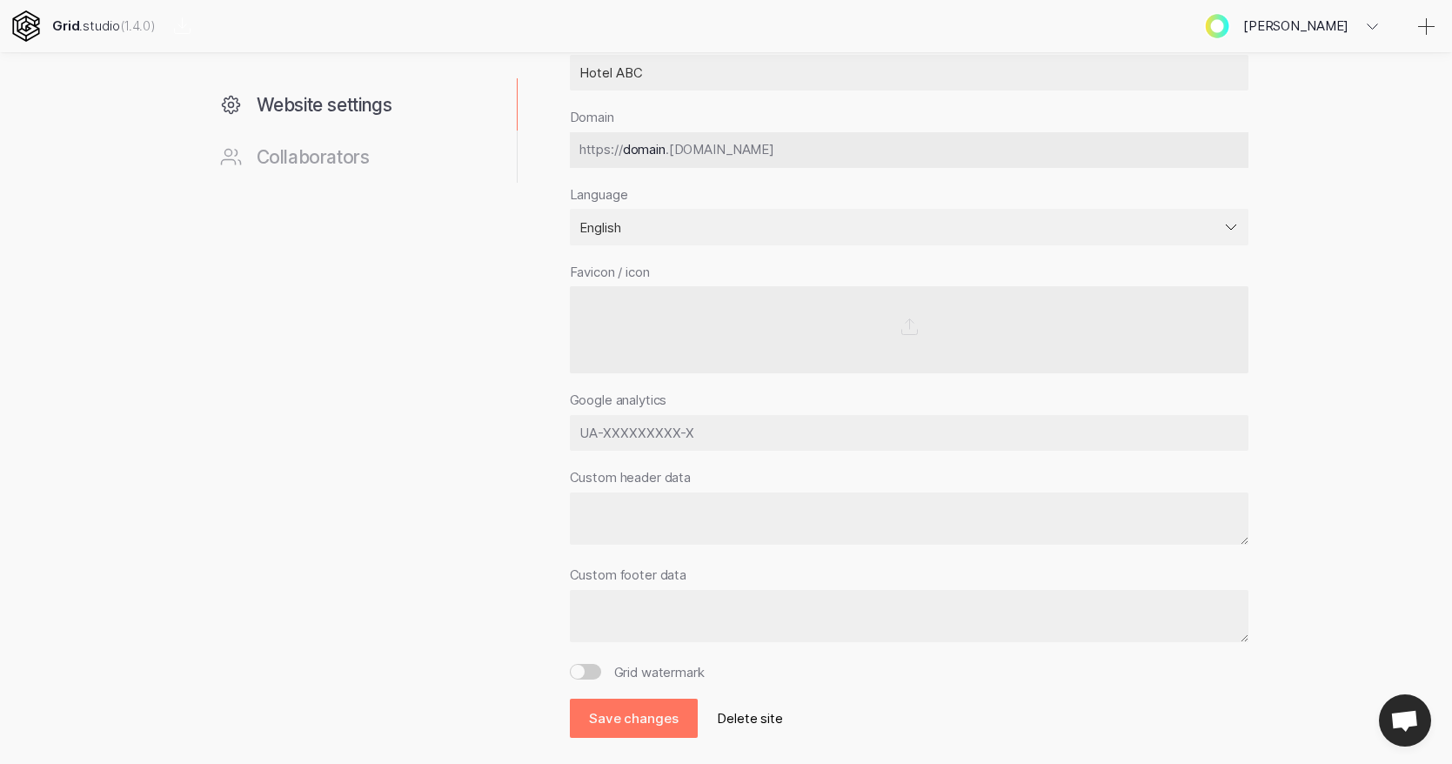
click at [662, 528] on textarea at bounding box center [909, 518] width 678 height 53
click at [631, 587] on div "Custom footer data" at bounding box center [909, 605] width 678 height 79
click at [591, 673] on input "Grid watermark" at bounding box center [585, 672] width 31 height 16
checkbox input "false"
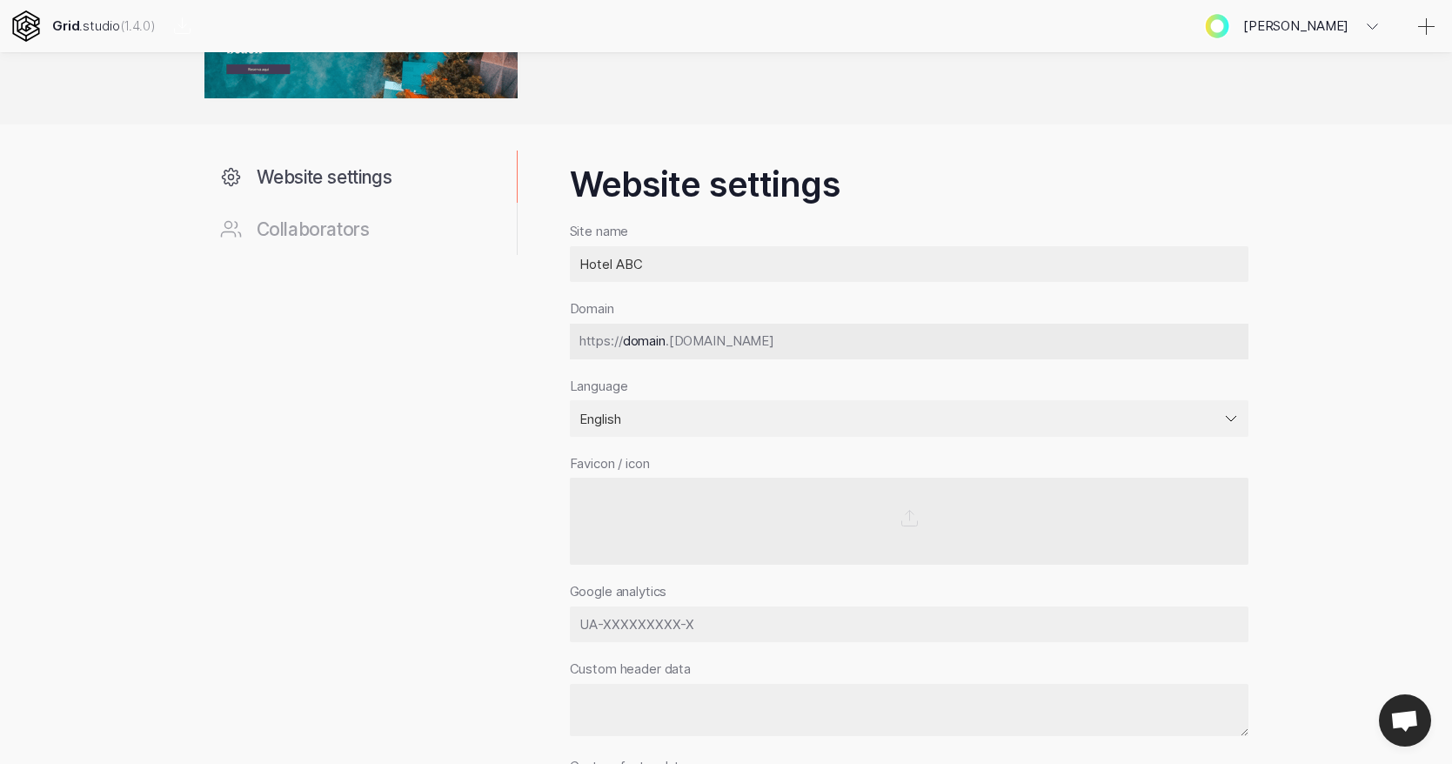
scroll to position [0, 0]
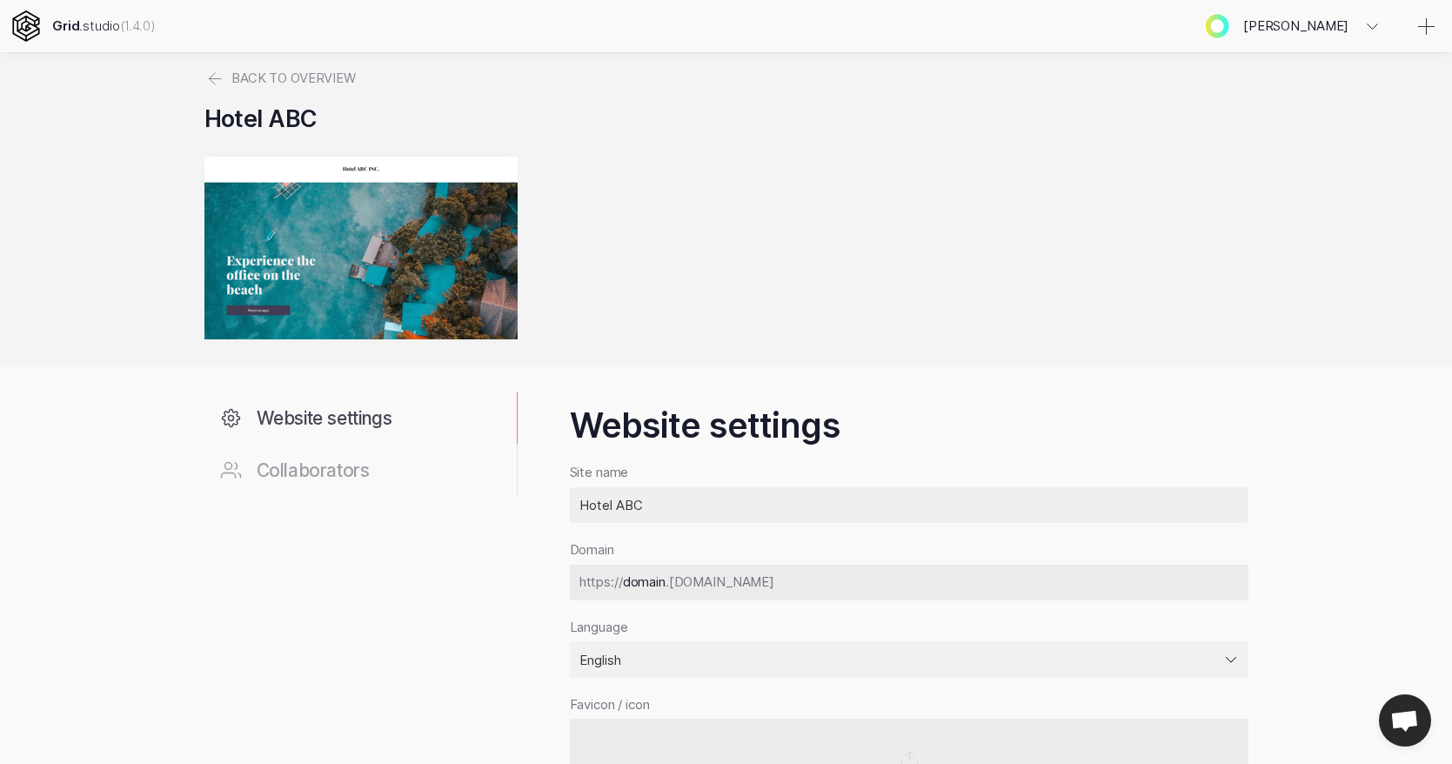
click at [20, 31] on icon at bounding box center [25, 25] width 27 height 31
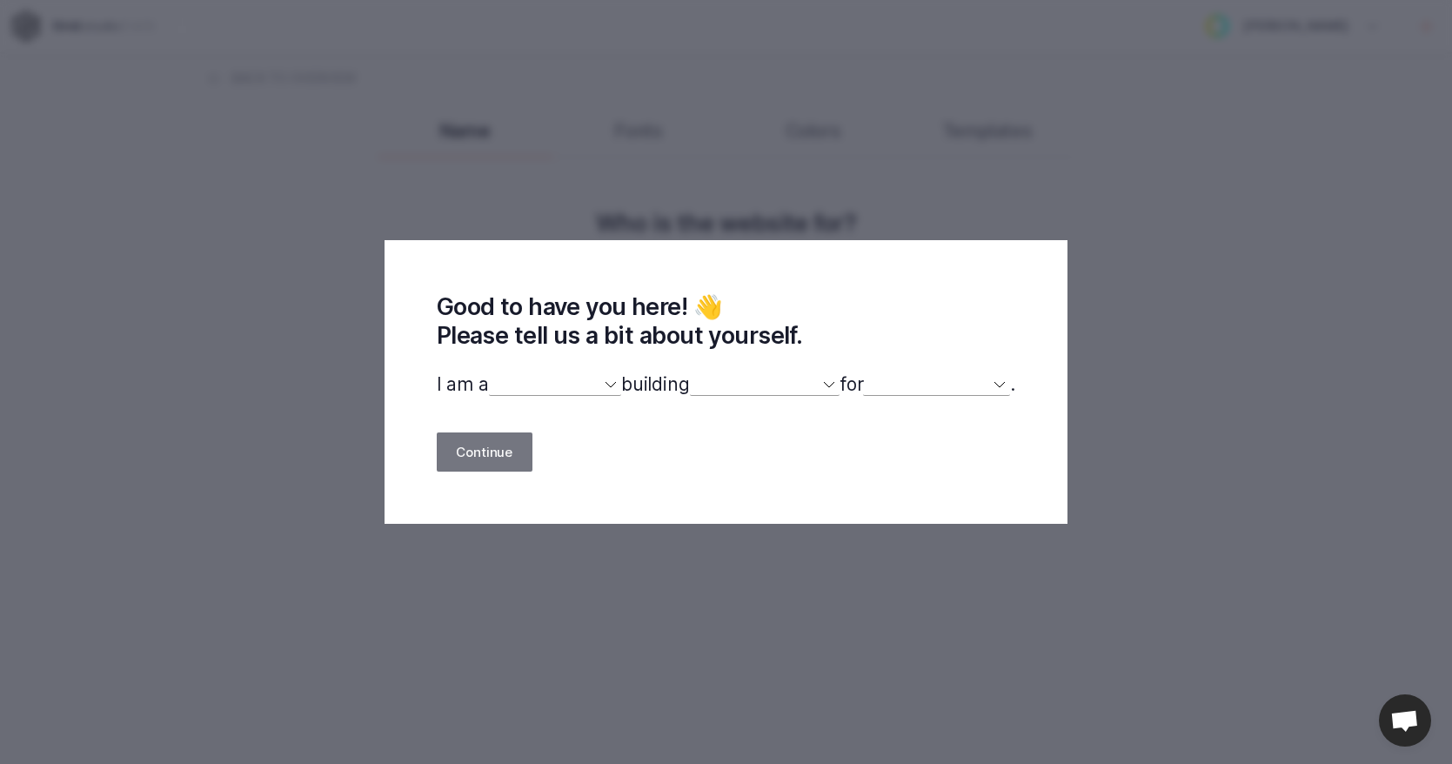
select select
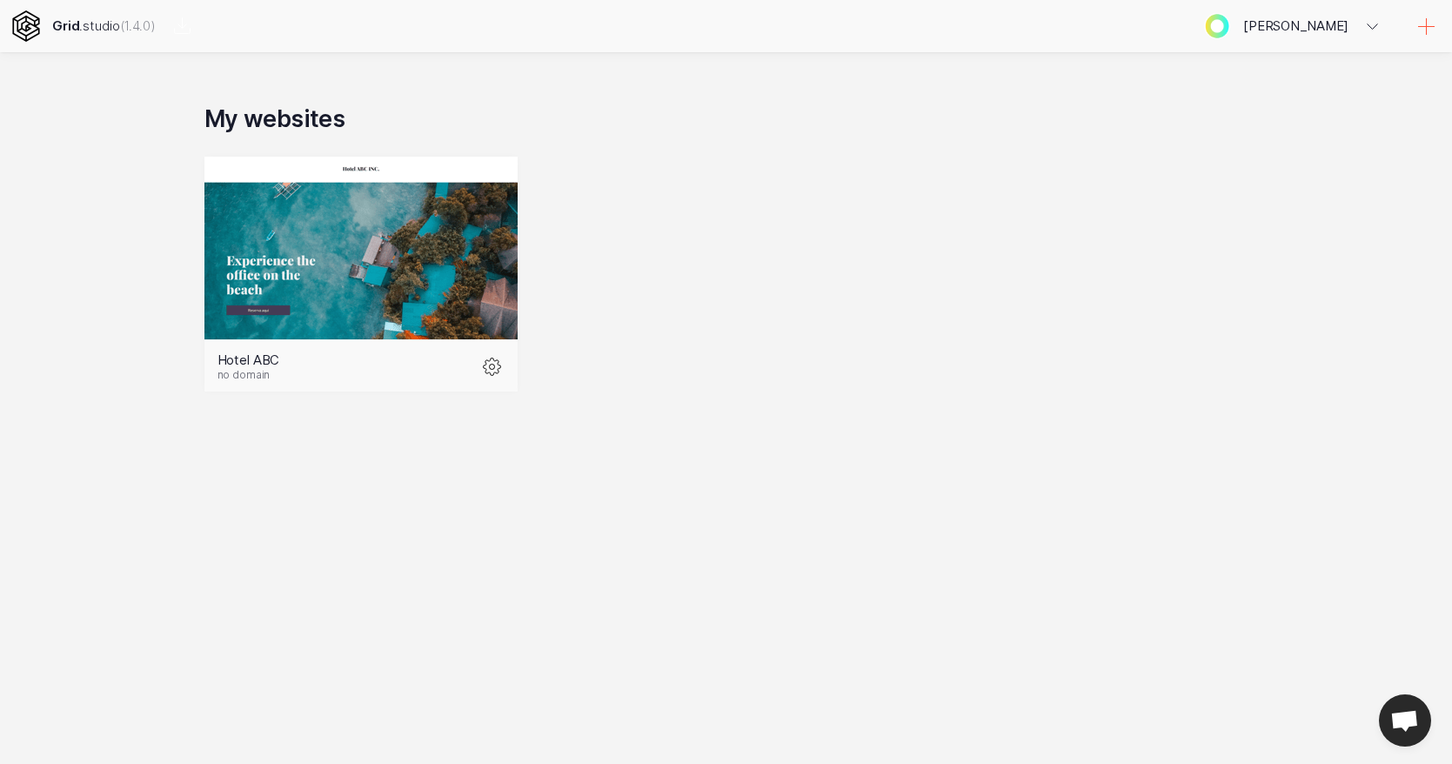
click at [1424, 23] on icon at bounding box center [1426, 27] width 21 height 21
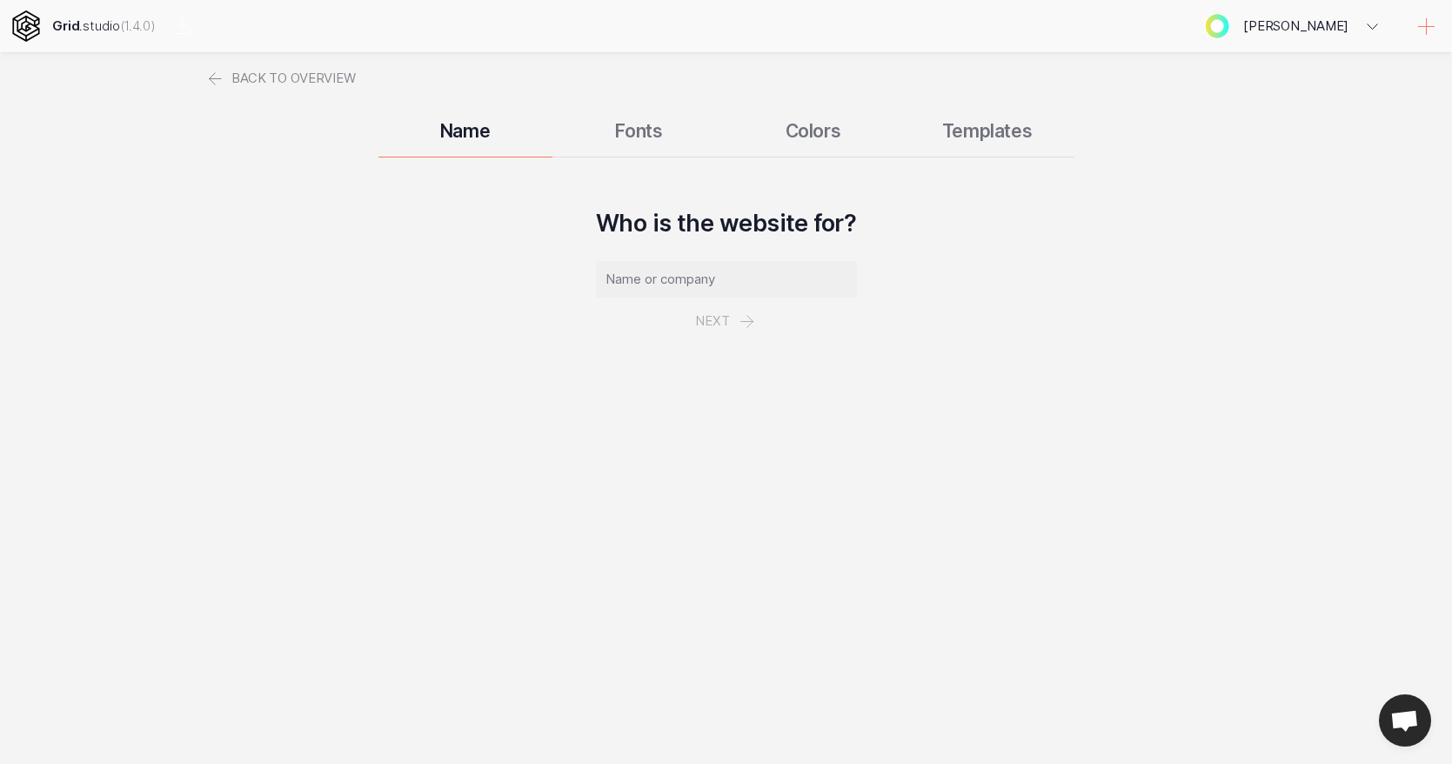
click at [674, 282] on input "text" at bounding box center [726, 279] width 261 height 37
type input "Hotel Juan Perez"
click at [725, 316] on button "Next" at bounding box center [726, 320] width 101 height 47
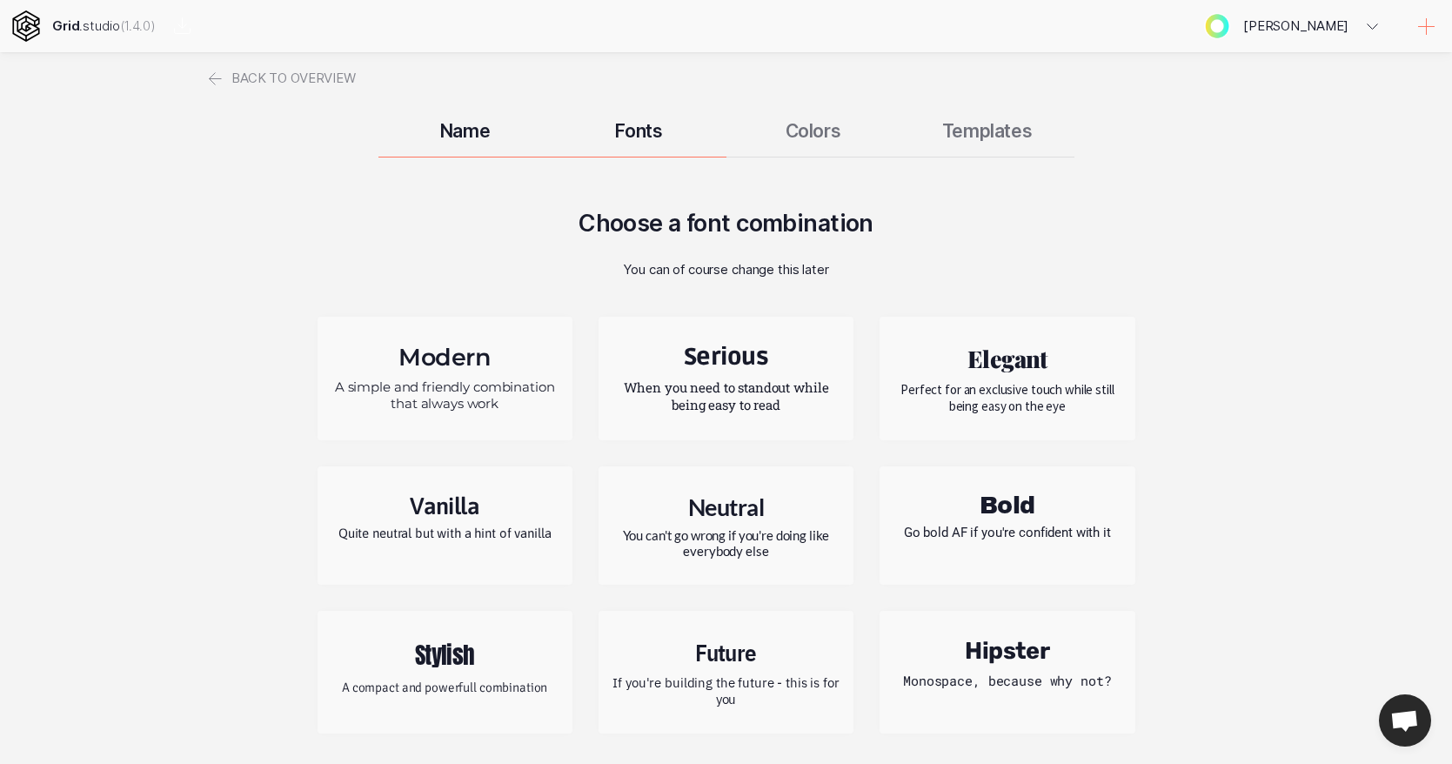
click at [451, 514] on h2 "Vanilla" at bounding box center [445, 505] width 229 height 27
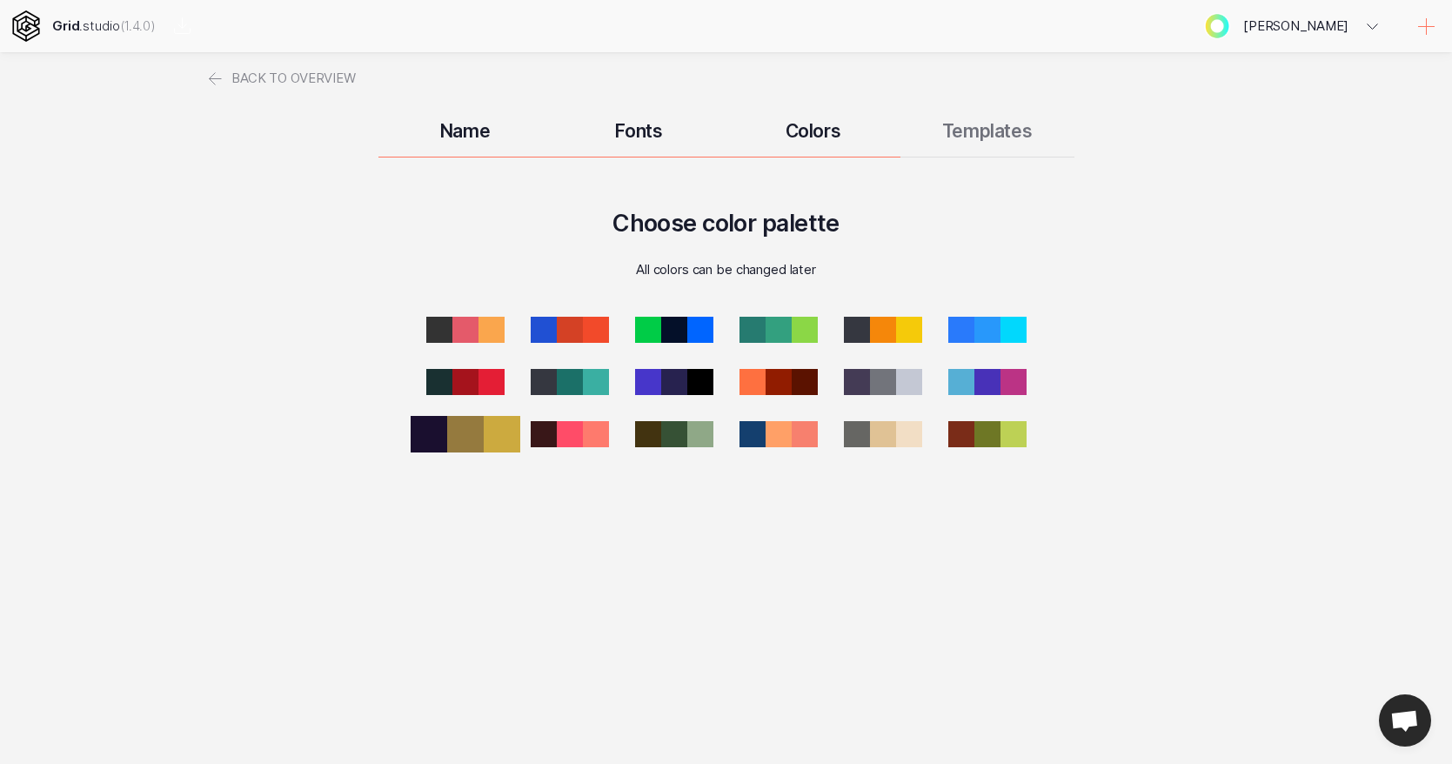
click at [482, 433] on div at bounding box center [465, 434] width 37 height 37
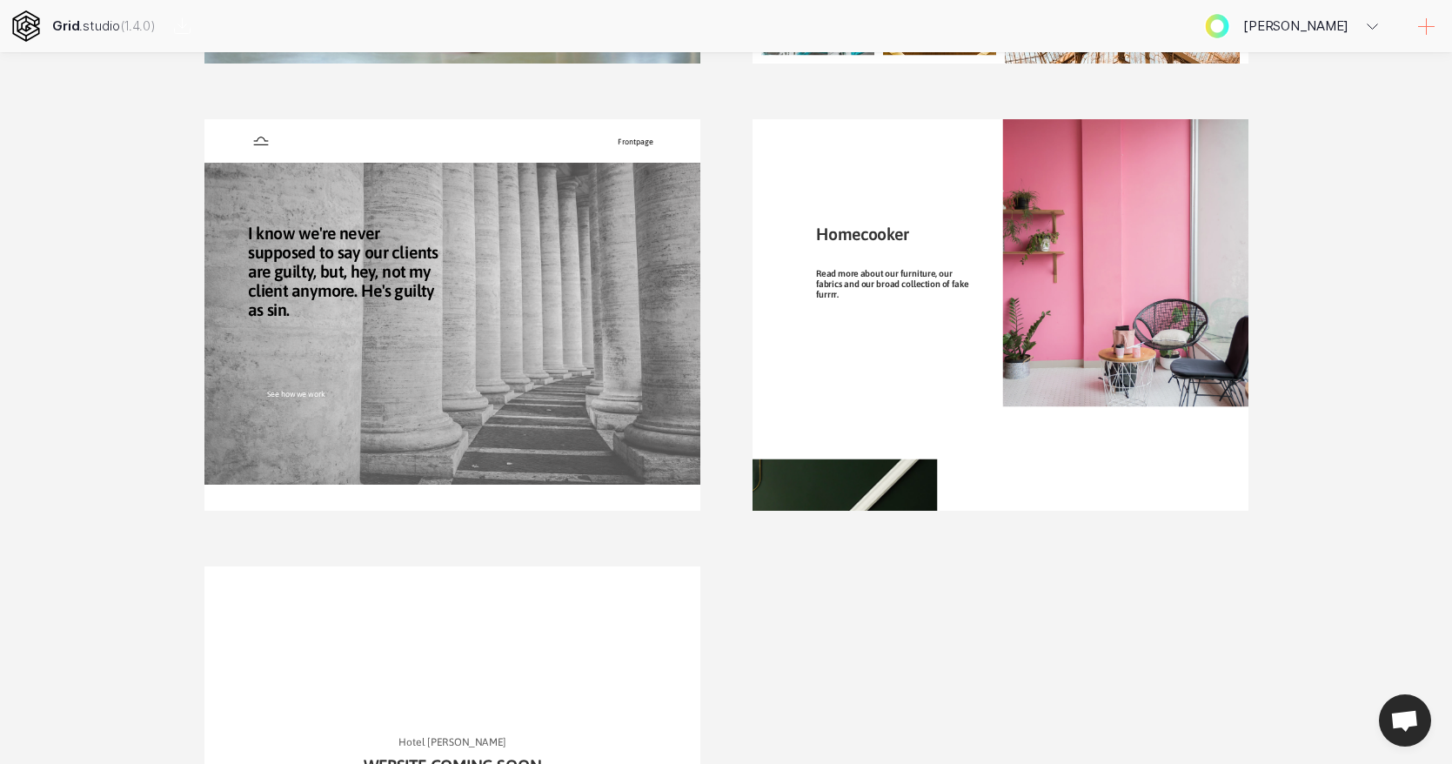
scroll to position [1353, 0]
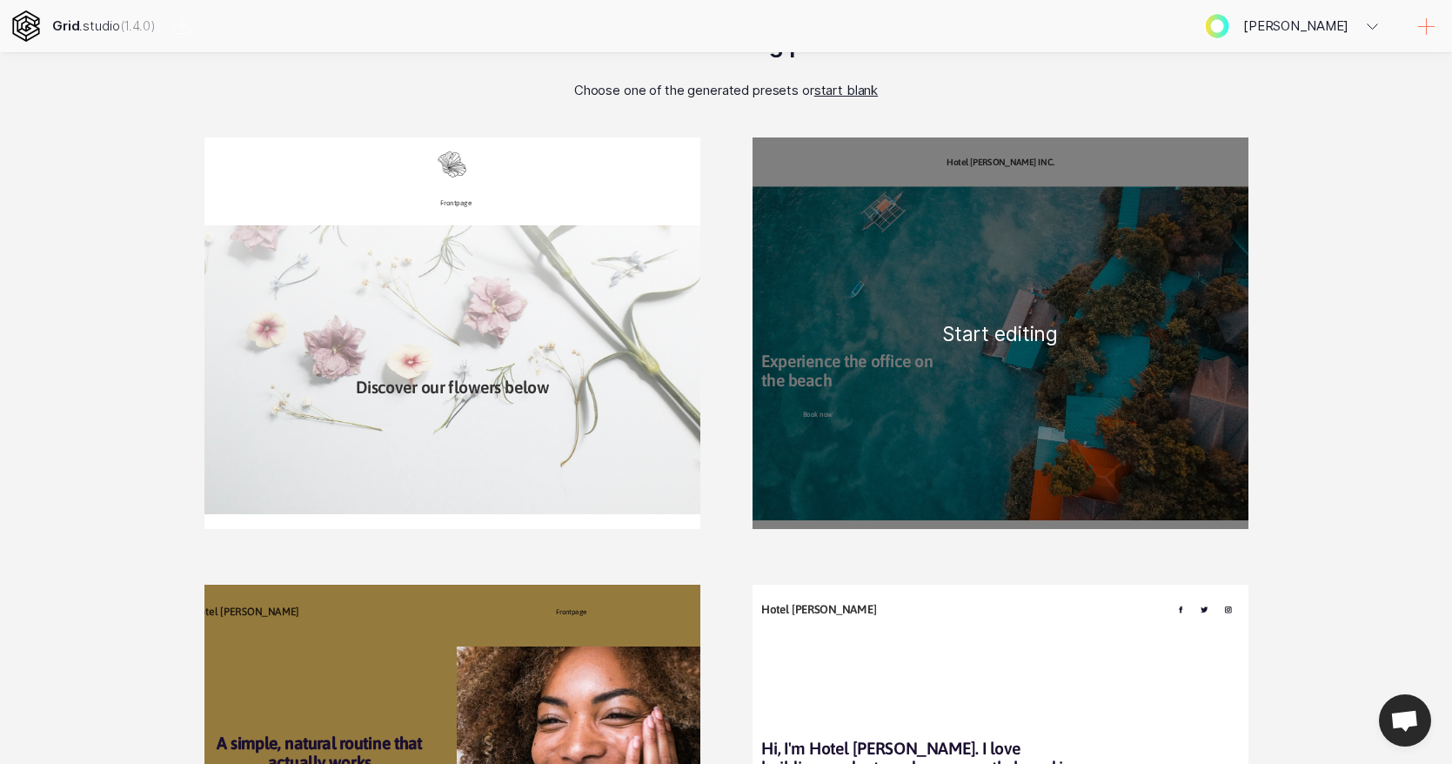
click at [832, 413] on div "Hotel Juan Perez INC. Experience the office on the beach Book now Boat access P…" at bounding box center [1000, 332] width 496 height 391
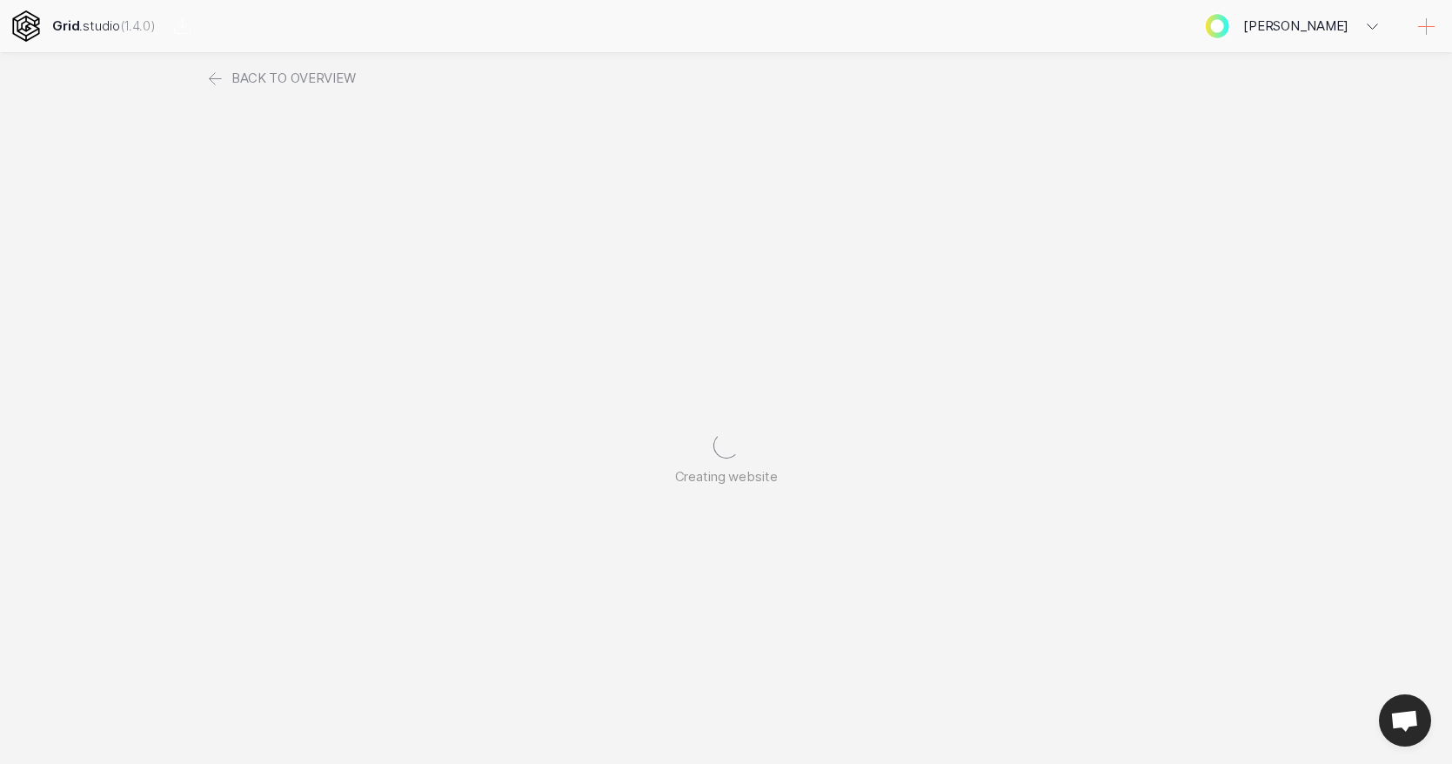
scroll to position [0, 0]
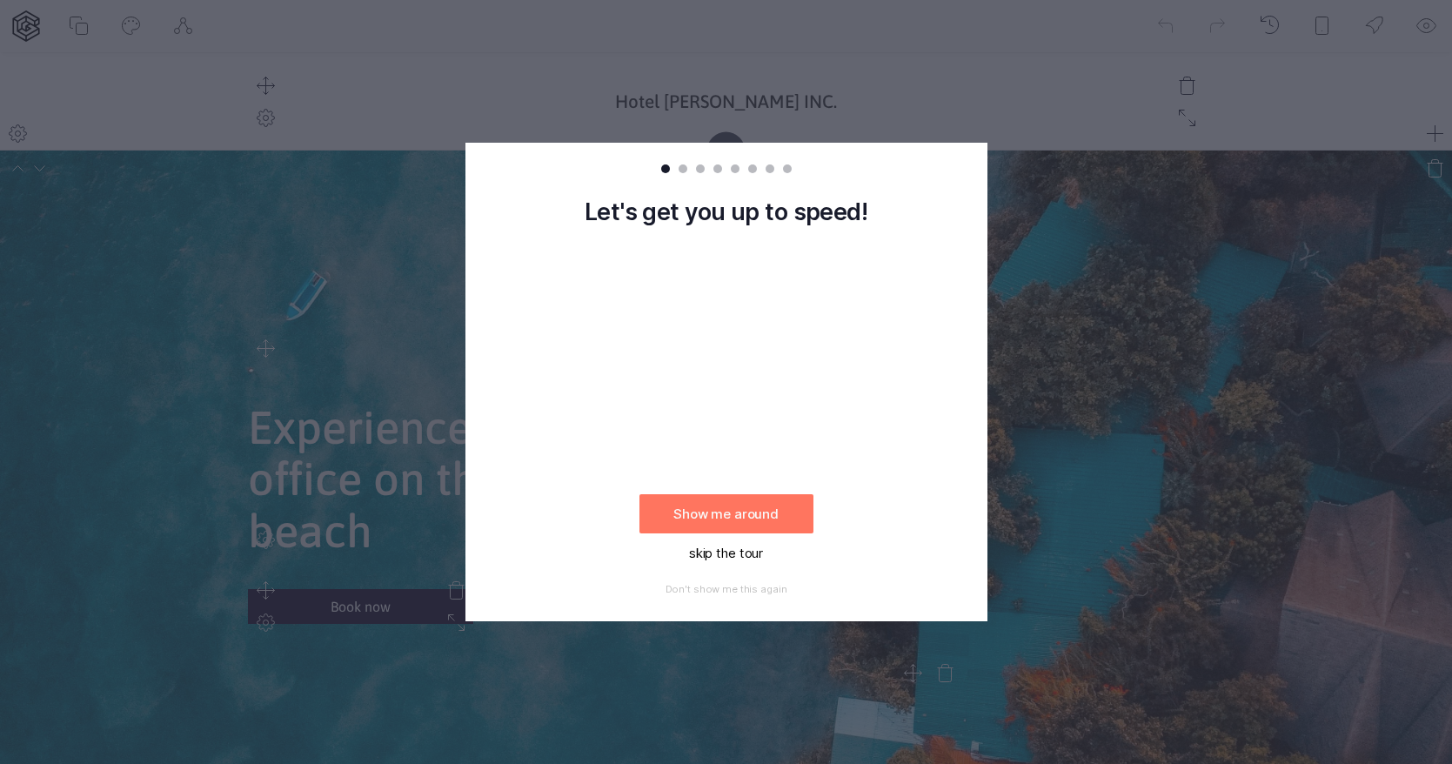
click at [727, 548] on button "skip the tour" at bounding box center [726, 552] width 174 height 39
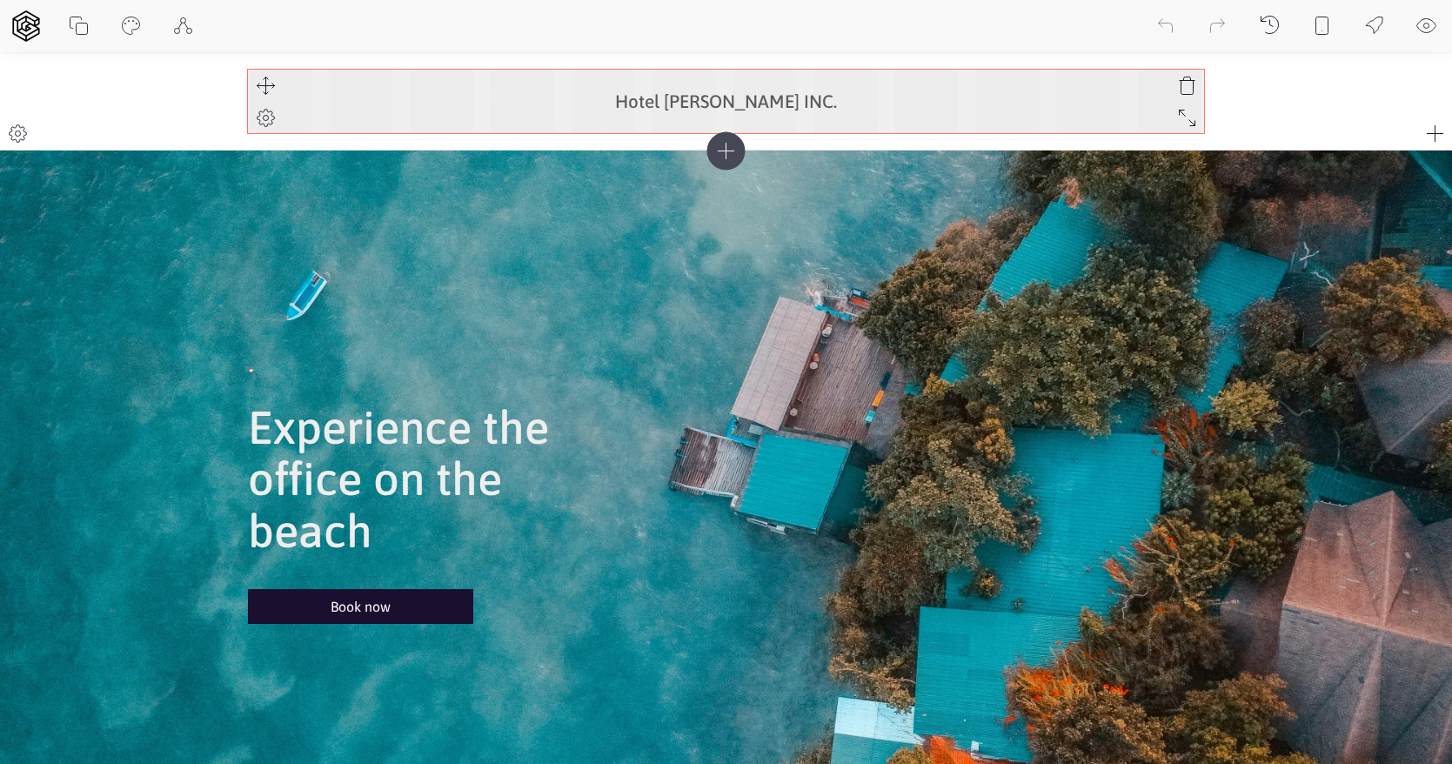
click at [749, 98] on h3 "Hotel Juan Perez INC." at bounding box center [726, 101] width 957 height 20
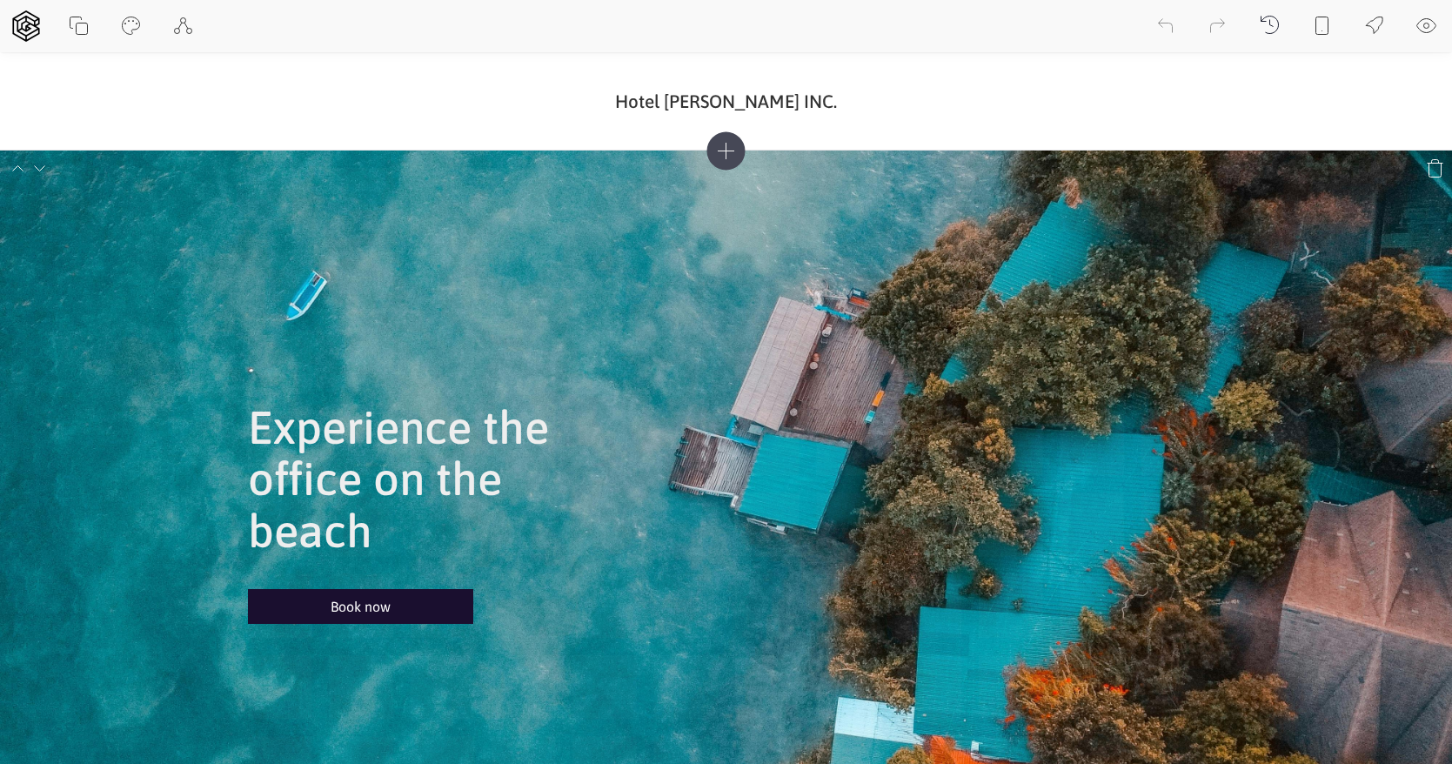
click at [744, 358] on div "Experience the office on the beach Book now" at bounding box center [726, 484] width 957 height 632
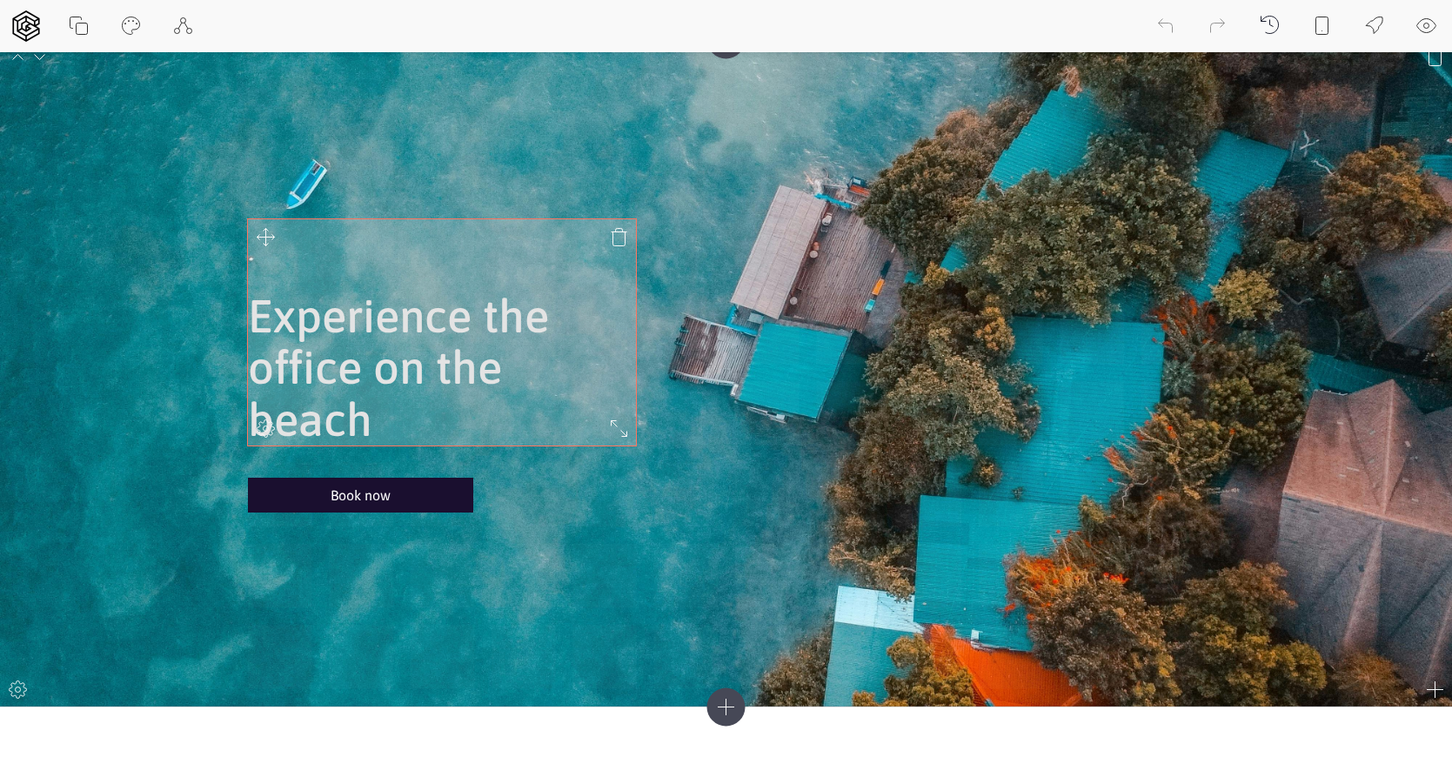
scroll to position [110, 0]
click at [337, 328] on h1 "Experience the office on the beach" at bounding box center [442, 368] width 389 height 155
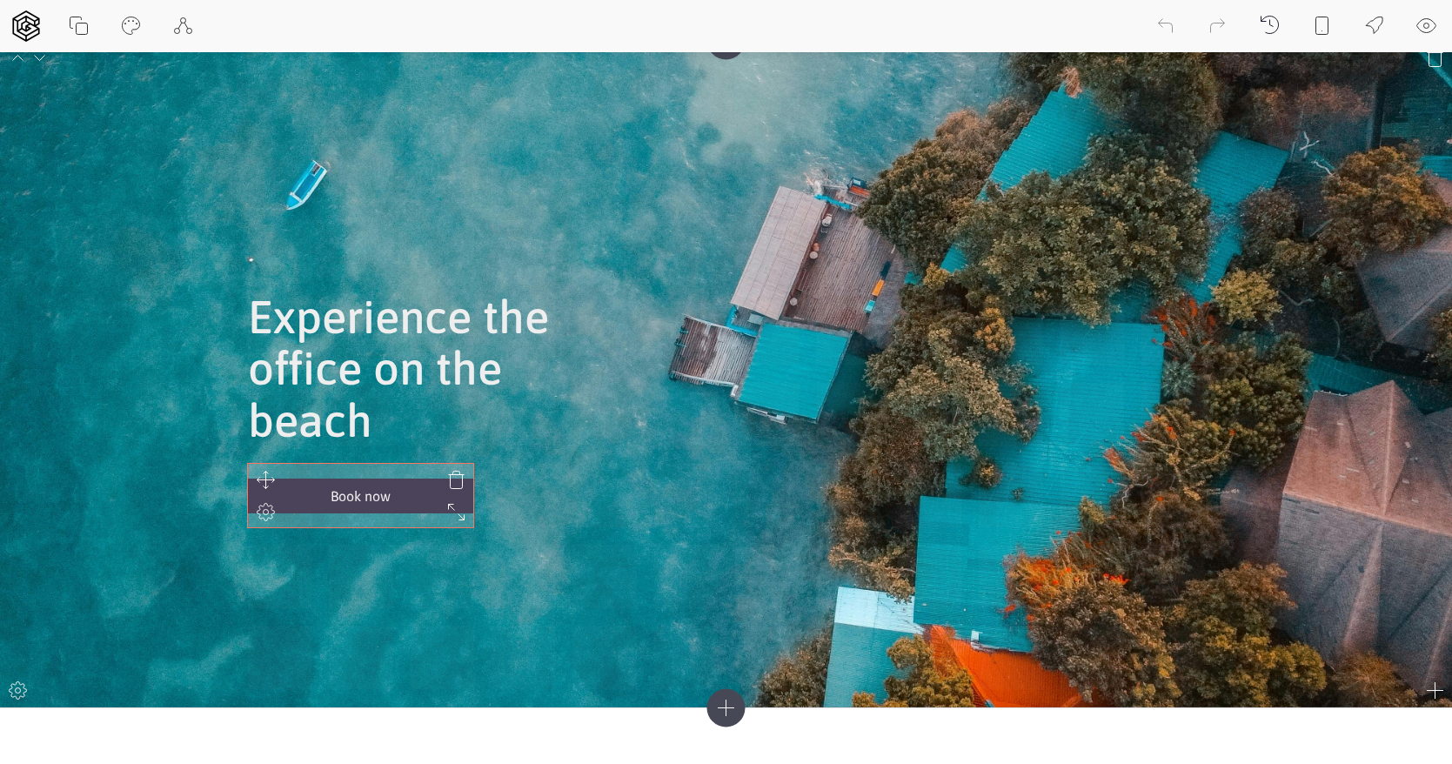
click at [261, 509] on icon at bounding box center [265, 511] width 21 height 21
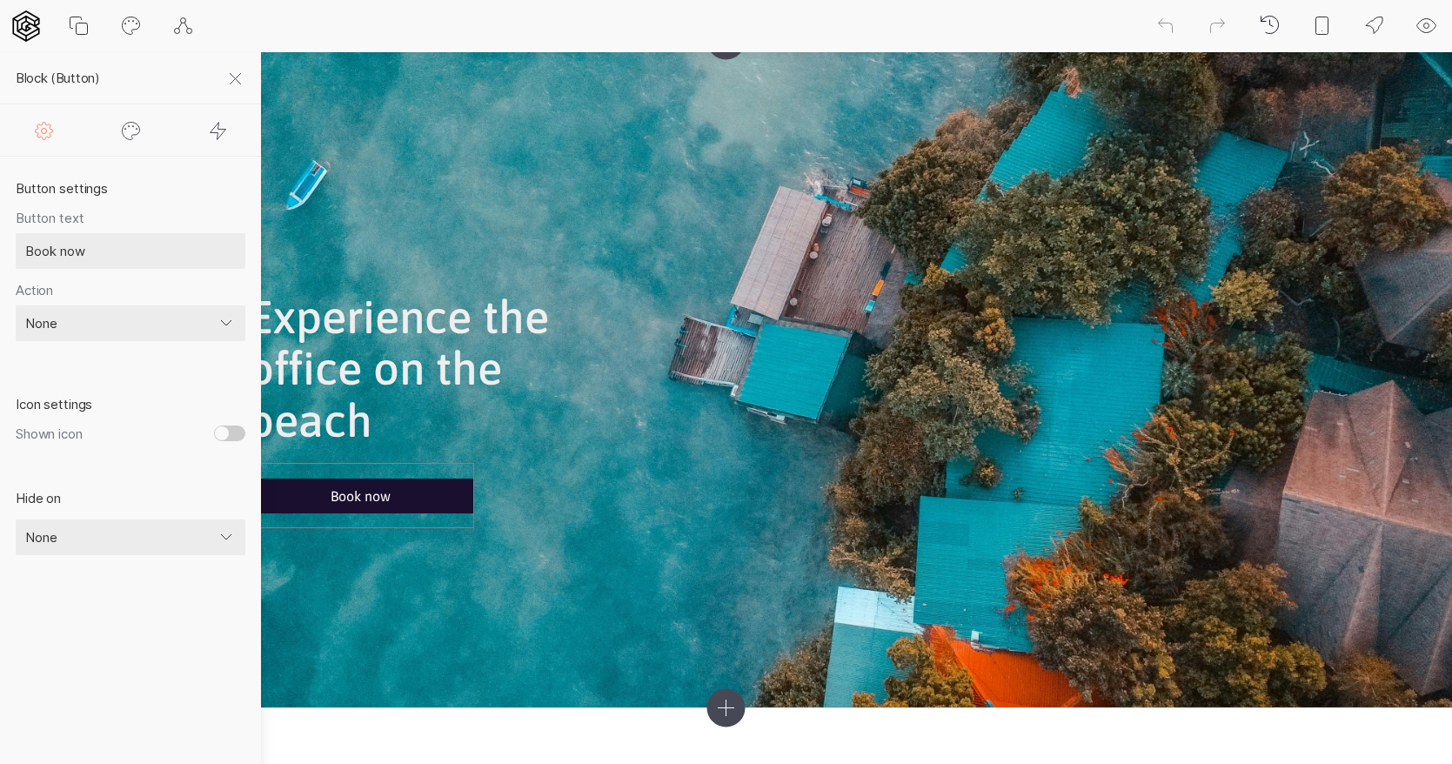
click at [224, 428] on input "Shown icon" at bounding box center [229, 433] width 31 height 16
checkbox input "true"
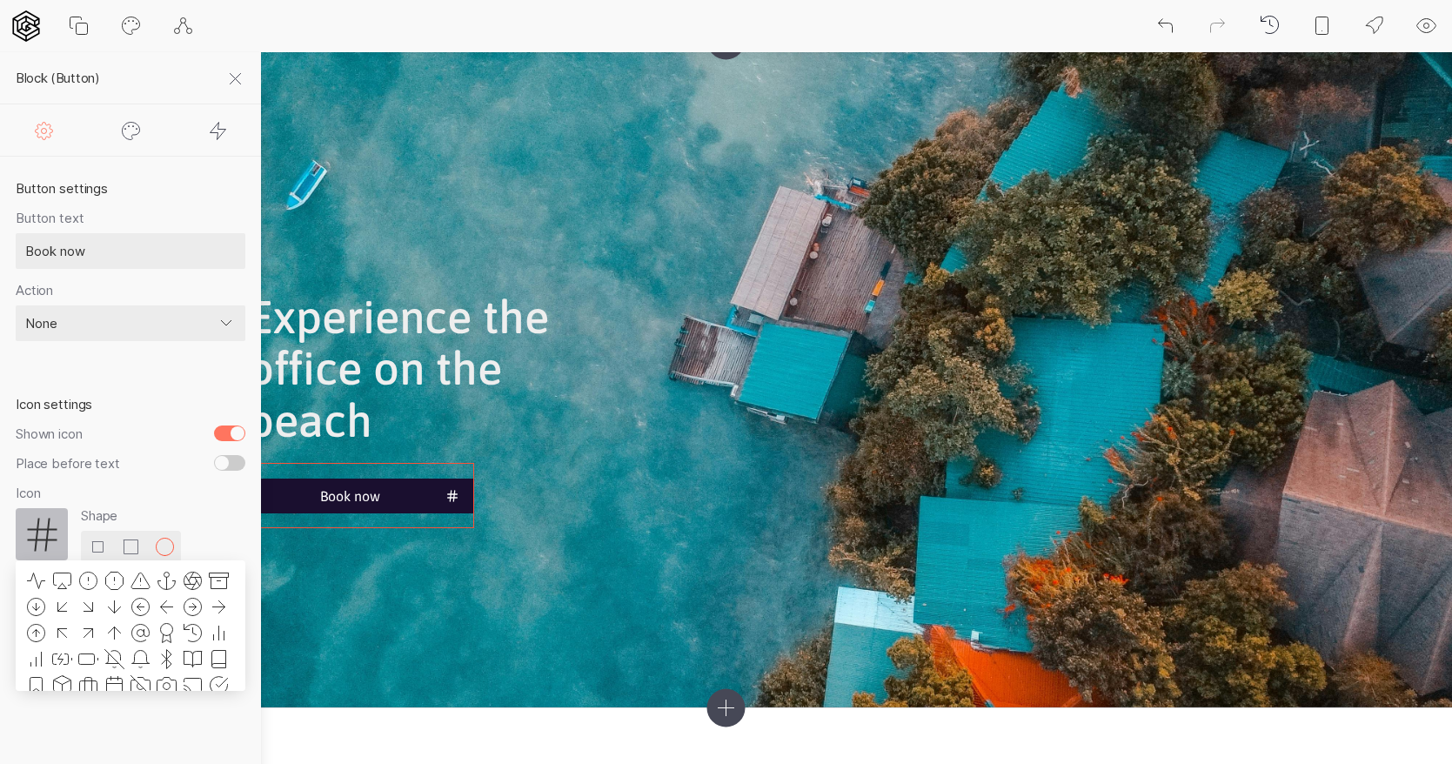
click at [33, 536] on icon at bounding box center [43, 535] width 42 height 42
click at [117, 583] on icon at bounding box center [114, 580] width 21 height 21
click at [464, 577] on div "Experience the office on the beach Book now" at bounding box center [726, 373] width 957 height 632
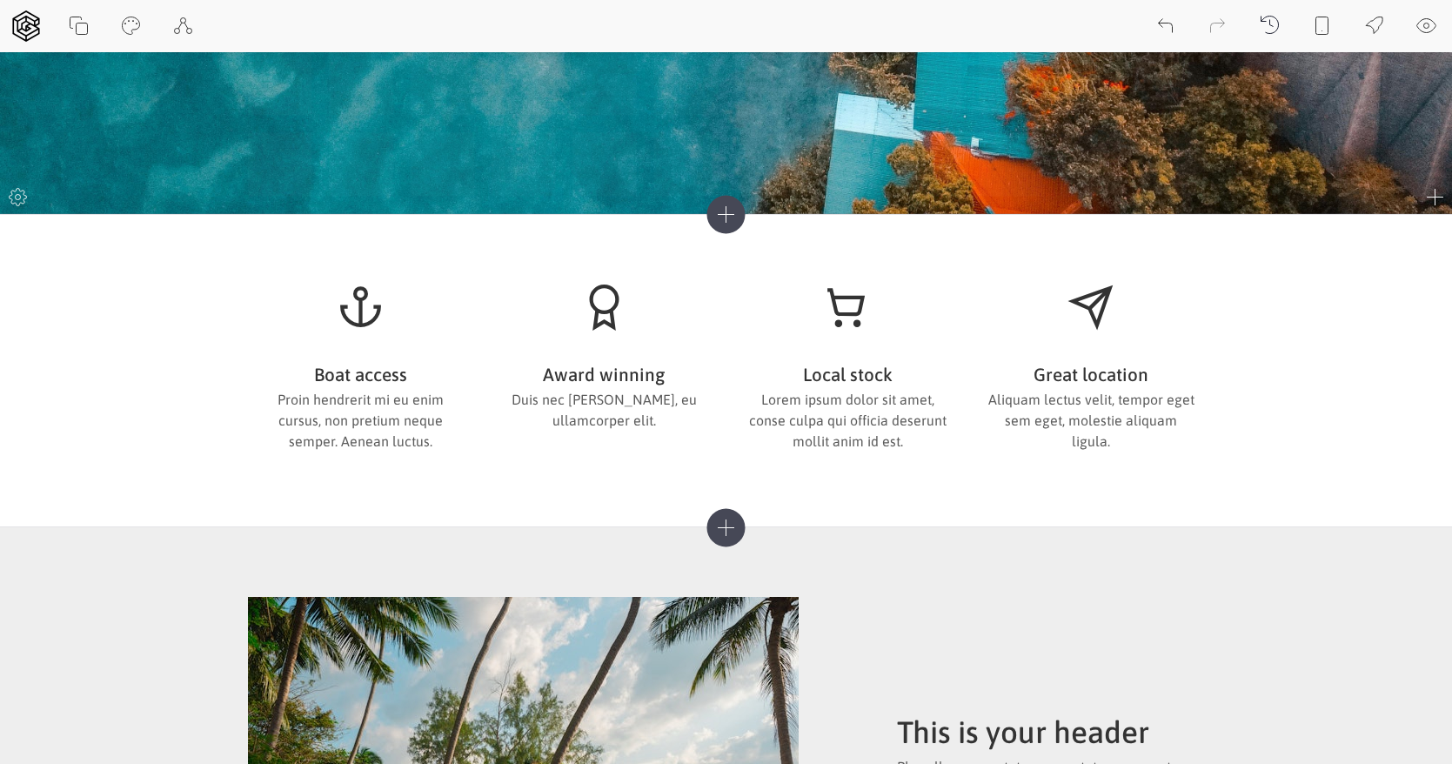
scroll to position [619, 0]
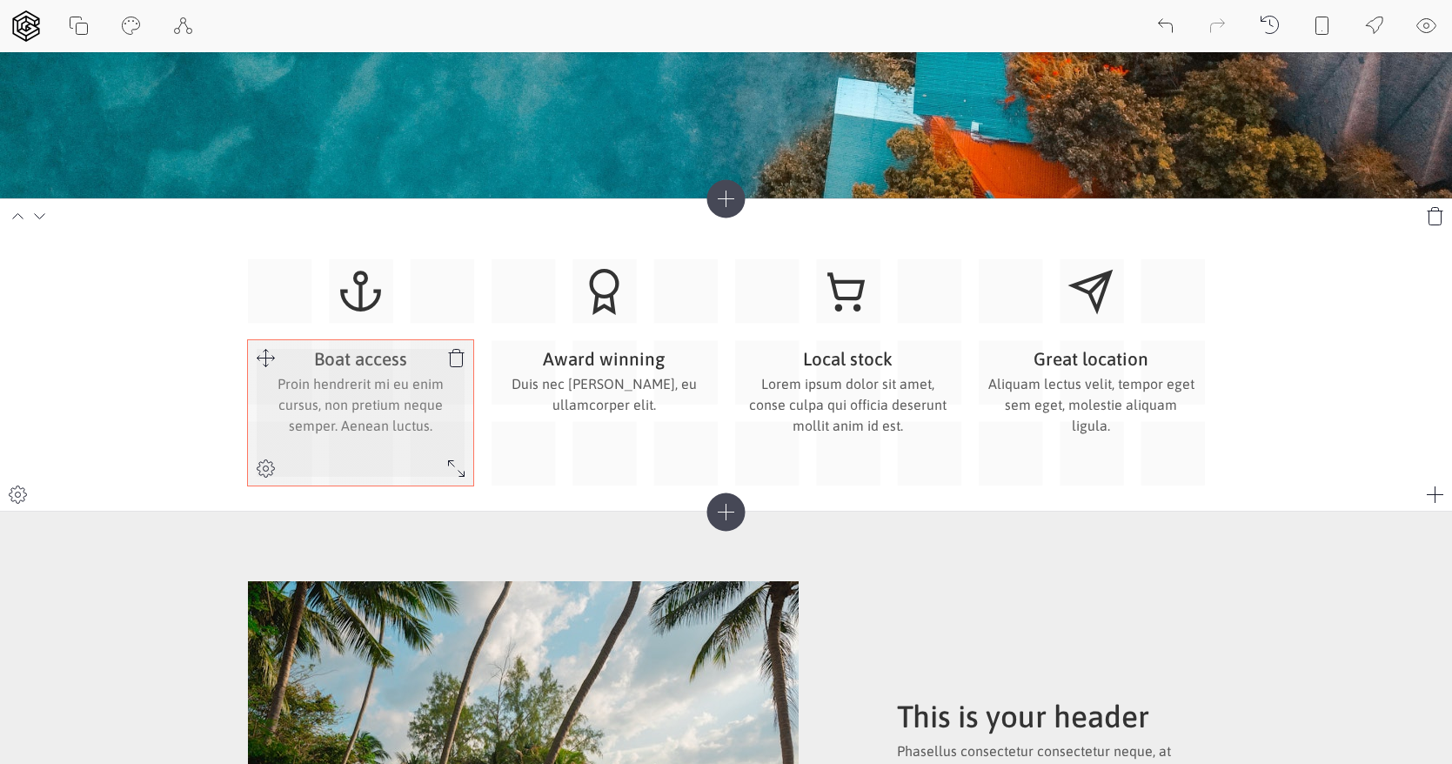
click at [342, 359] on h3 "Boat access" at bounding box center [361, 359] width 209 height 20
drag, startPoint x: 378, startPoint y: 360, endPoint x: 388, endPoint y: 360, distance: 10.4
click at [388, 360] on h3 "Boat access" at bounding box center [361, 359] width 209 height 20
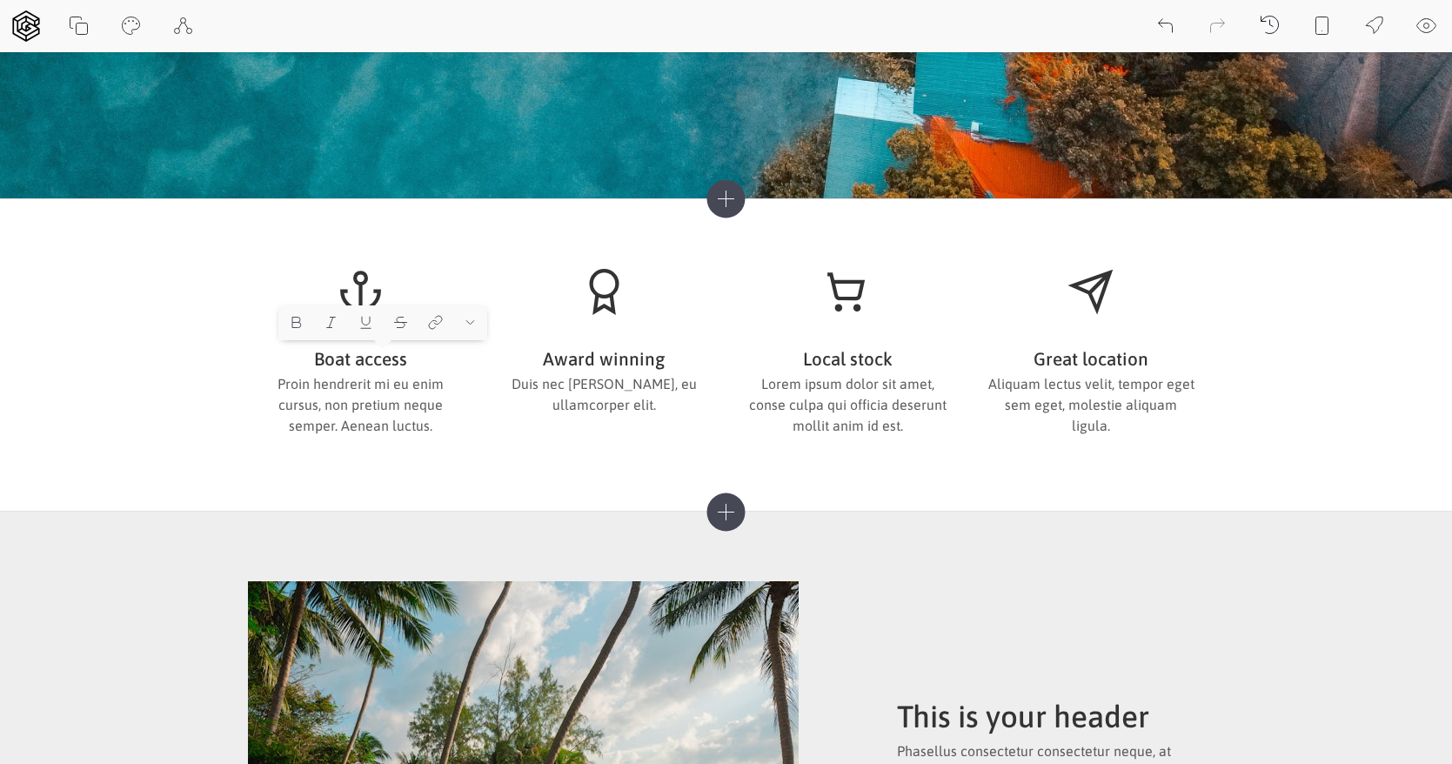
click at [732, 193] on icon at bounding box center [725, 198] width 38 height 38
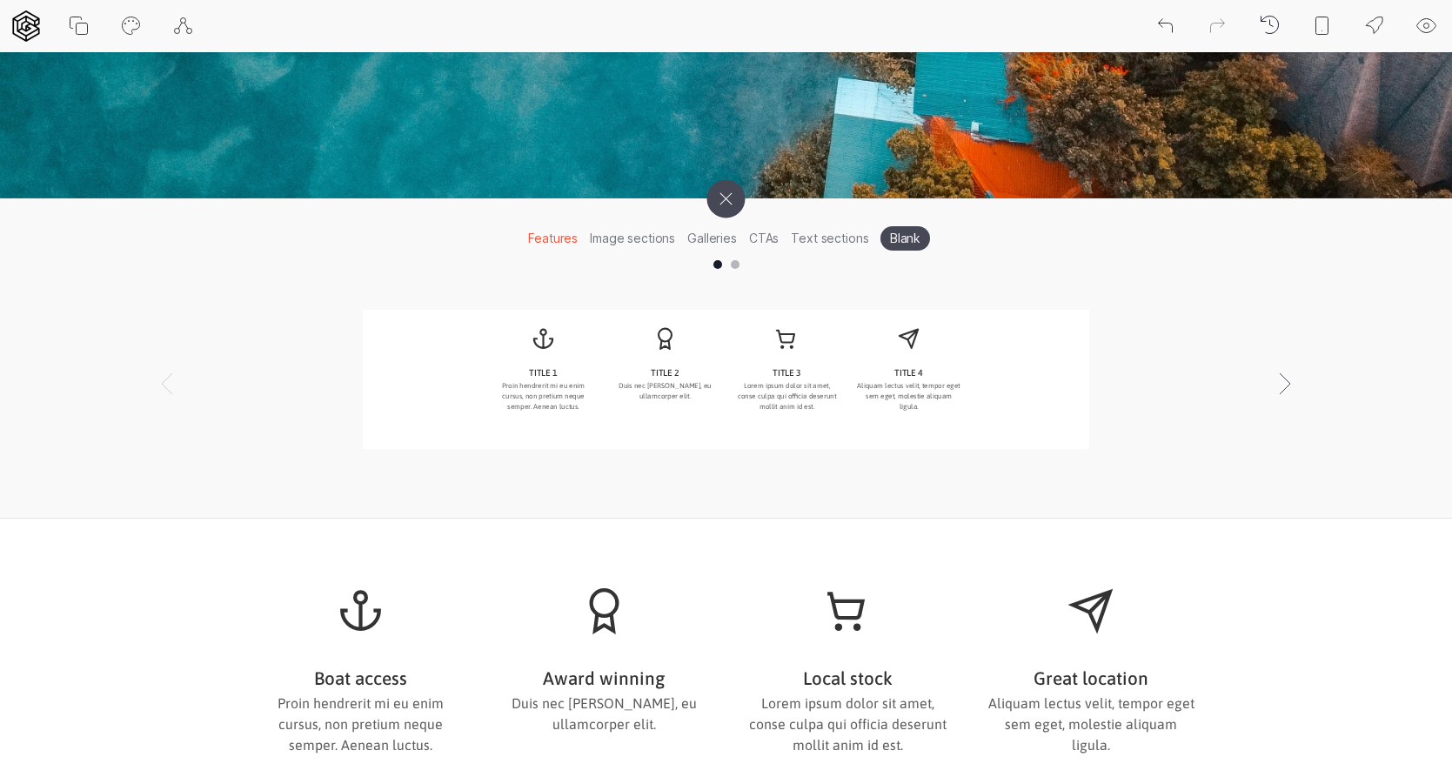
click at [718, 201] on icon at bounding box center [725, 198] width 54 height 54
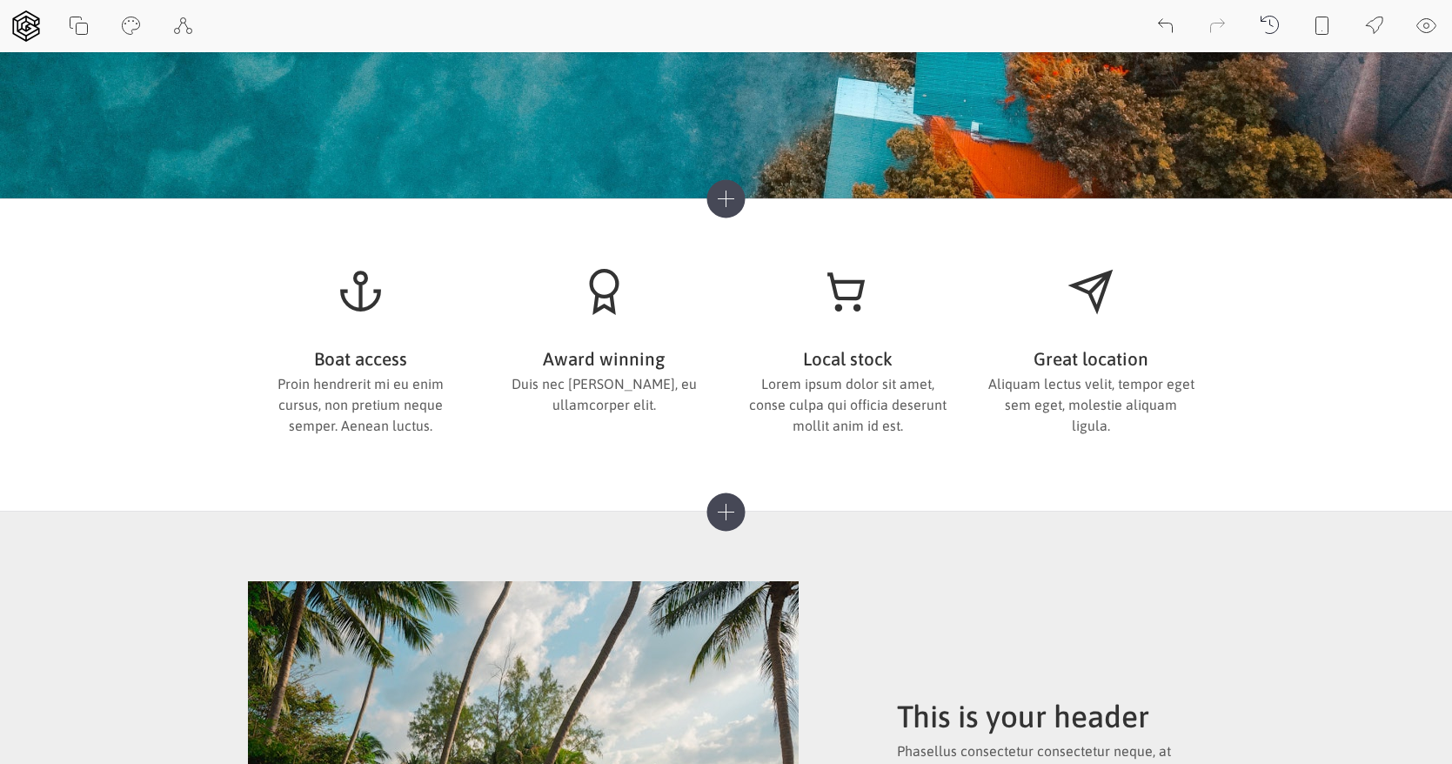
click at [734, 198] on icon at bounding box center [725, 198] width 38 height 38
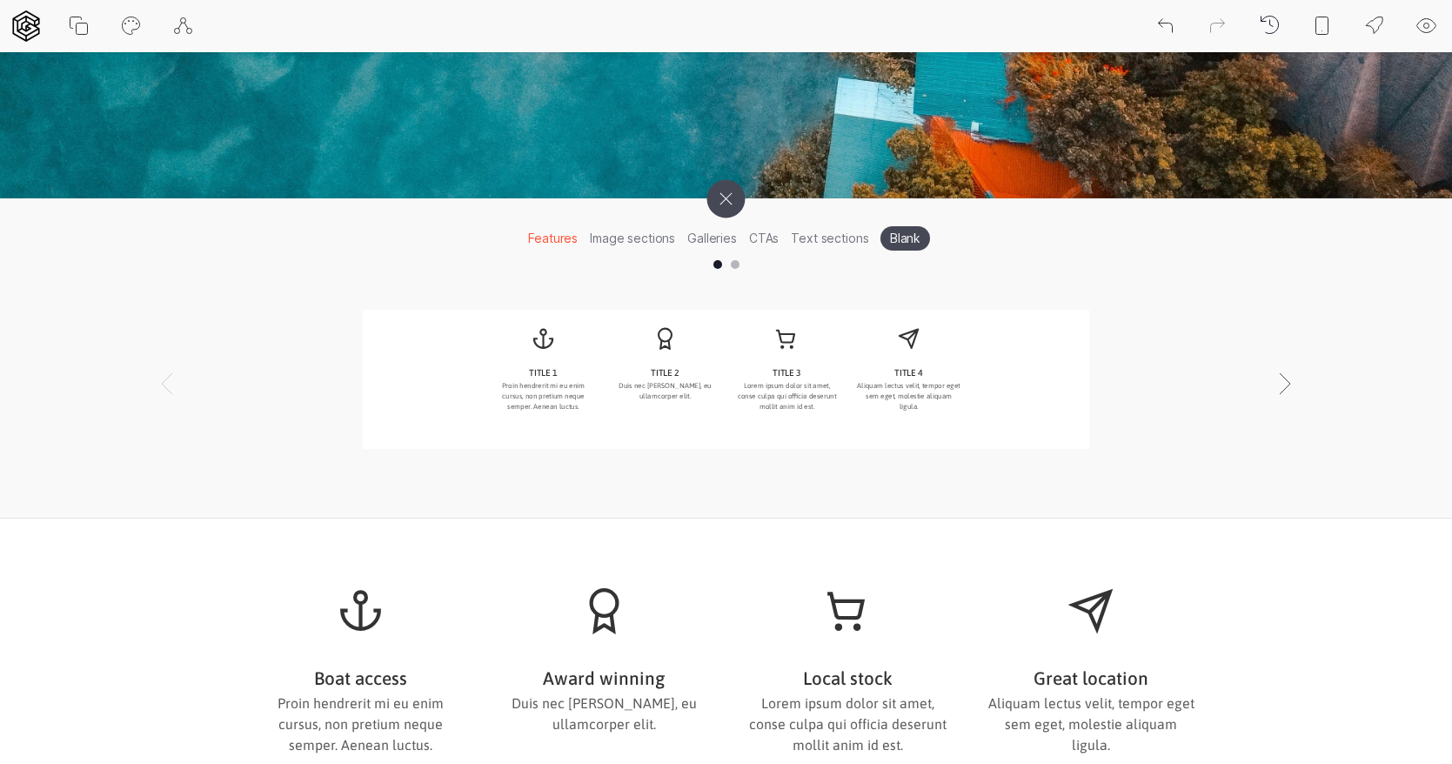
click at [720, 196] on icon at bounding box center [725, 198] width 54 height 54
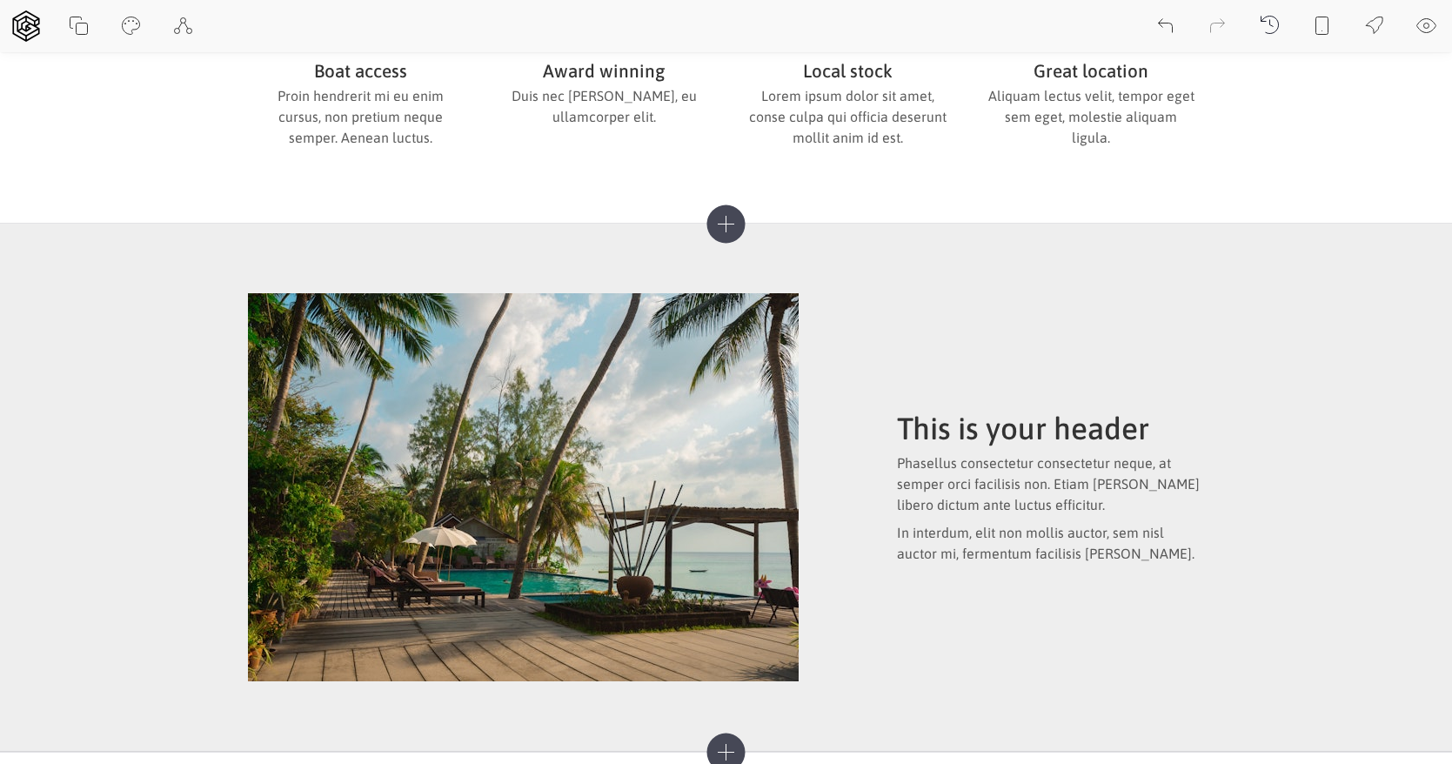
scroll to position [0, 0]
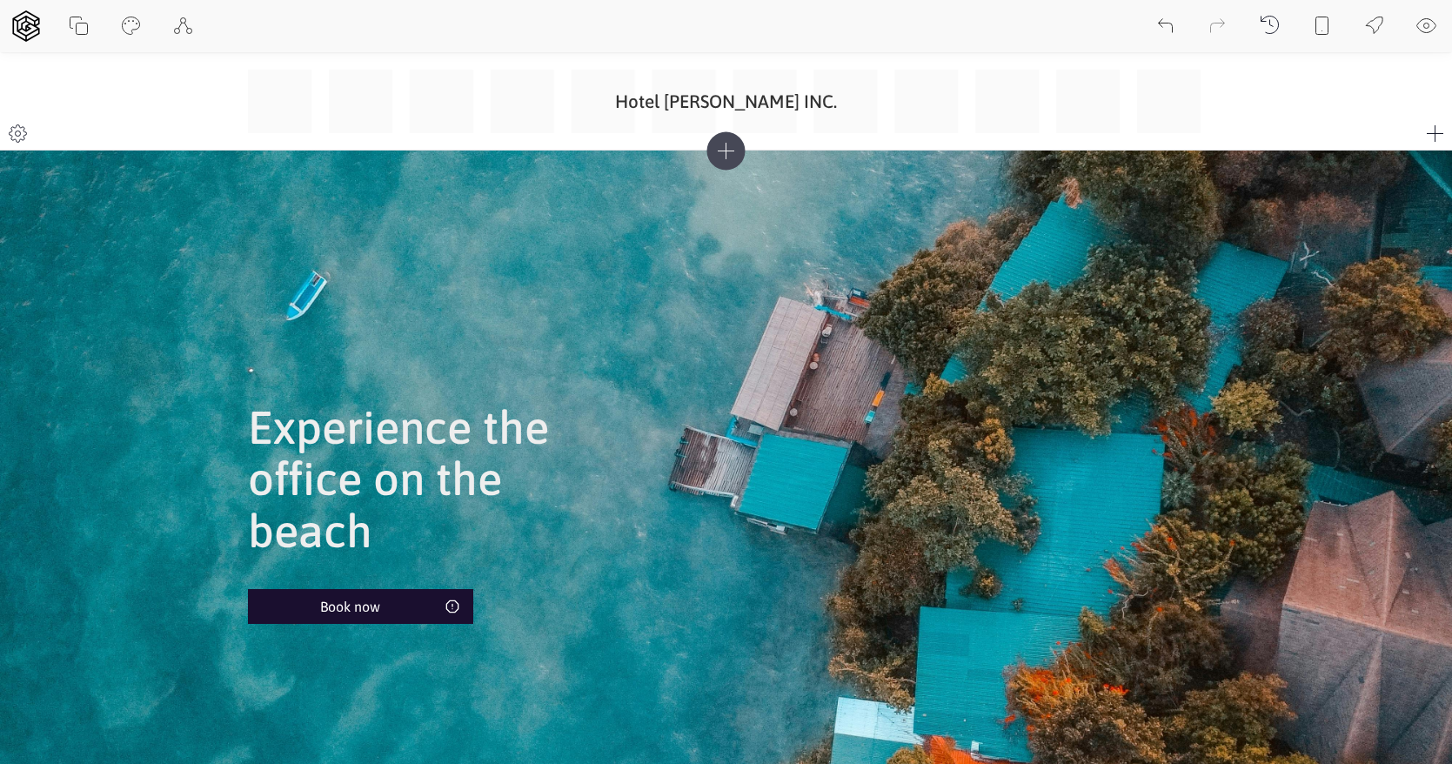
click at [1432, 126] on icon at bounding box center [1435, 134] width 21 height 21
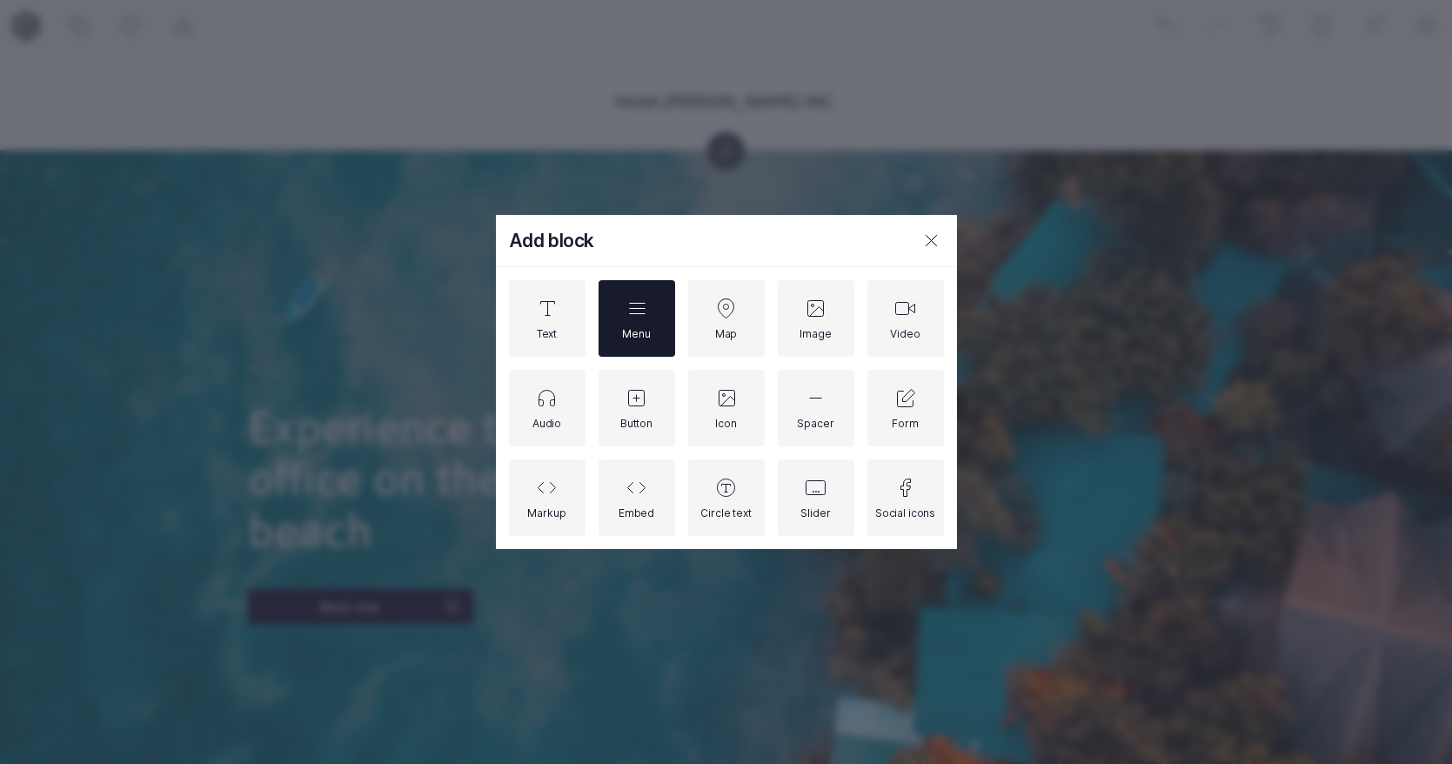
click at [627, 284] on div "Menu" at bounding box center [636, 318] width 77 height 77
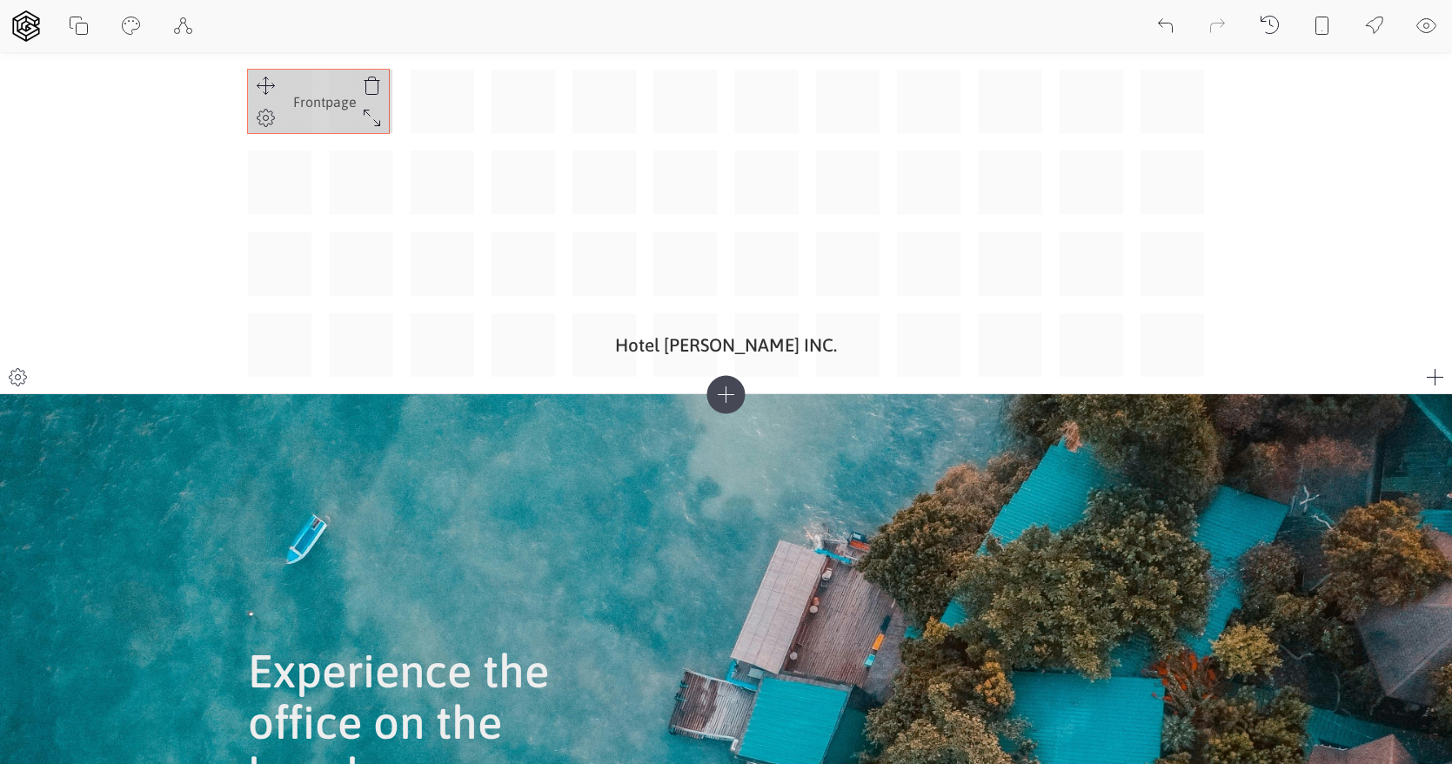
click at [380, 117] on div "Hotel Juan Perez INC. Frontpage" at bounding box center [726, 223] width 957 height 307
click at [377, 84] on icon at bounding box center [375, 86] width 21 height 21
click at [1432, 380] on icon at bounding box center [1435, 377] width 21 height 21
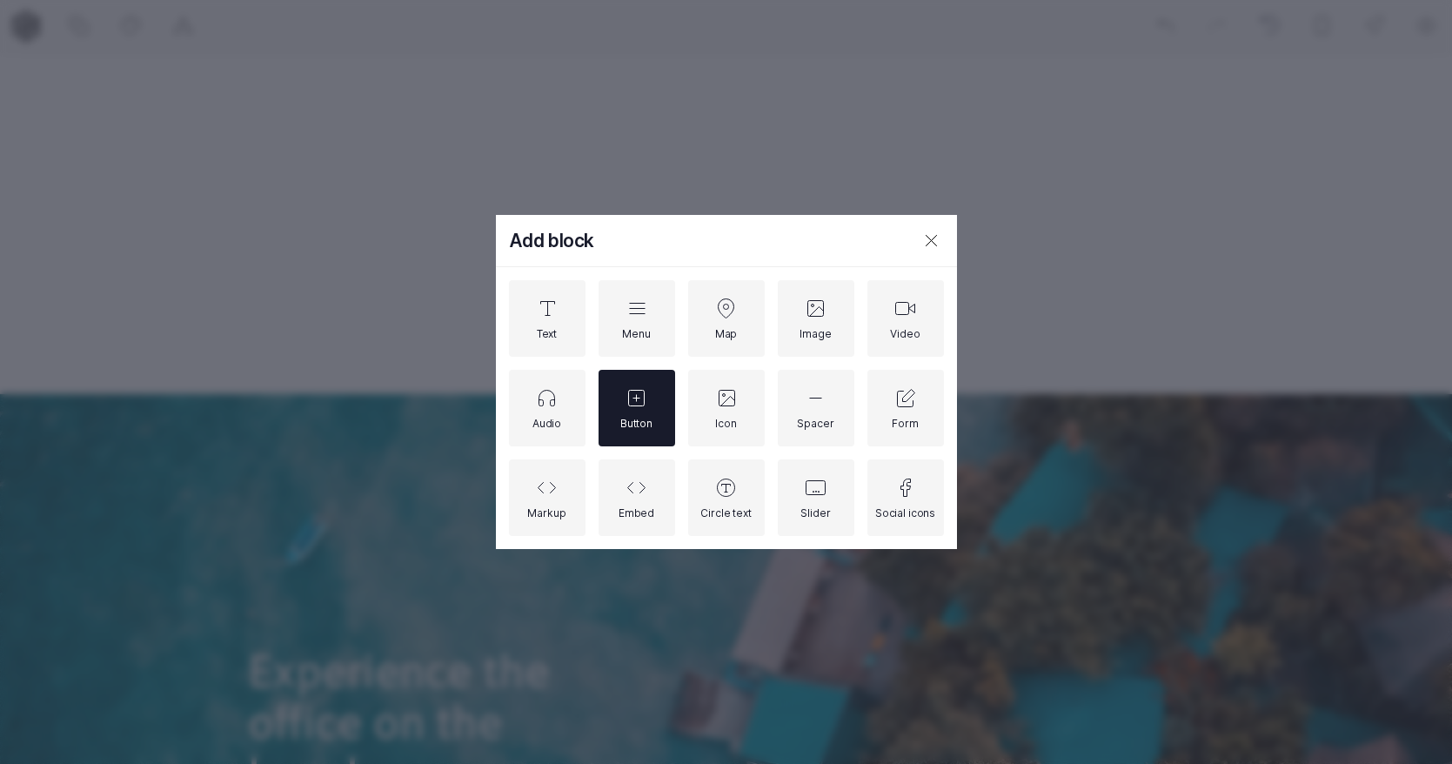
click at [643, 394] on icon at bounding box center [636, 397] width 21 height 21
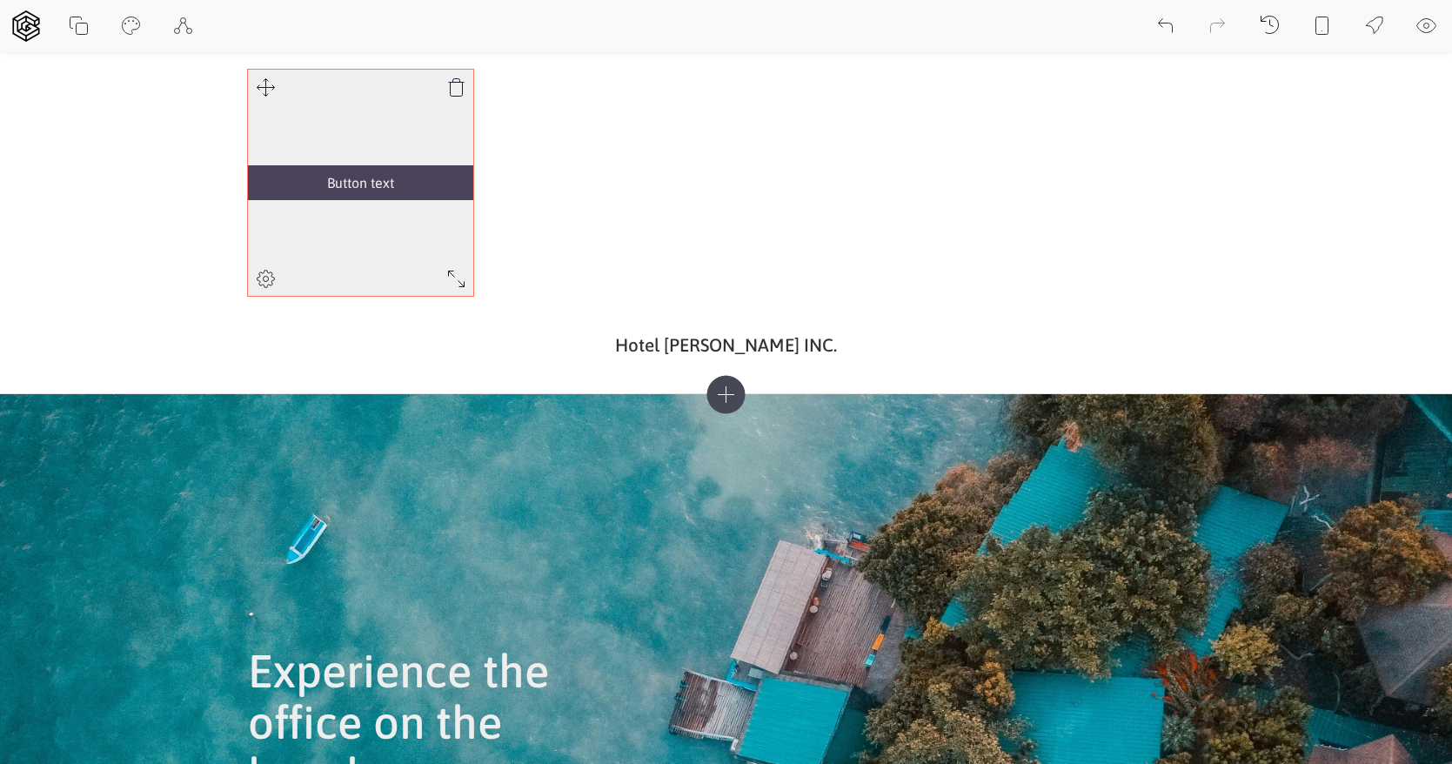
click at [464, 82] on icon at bounding box center [457, 87] width 16 height 17
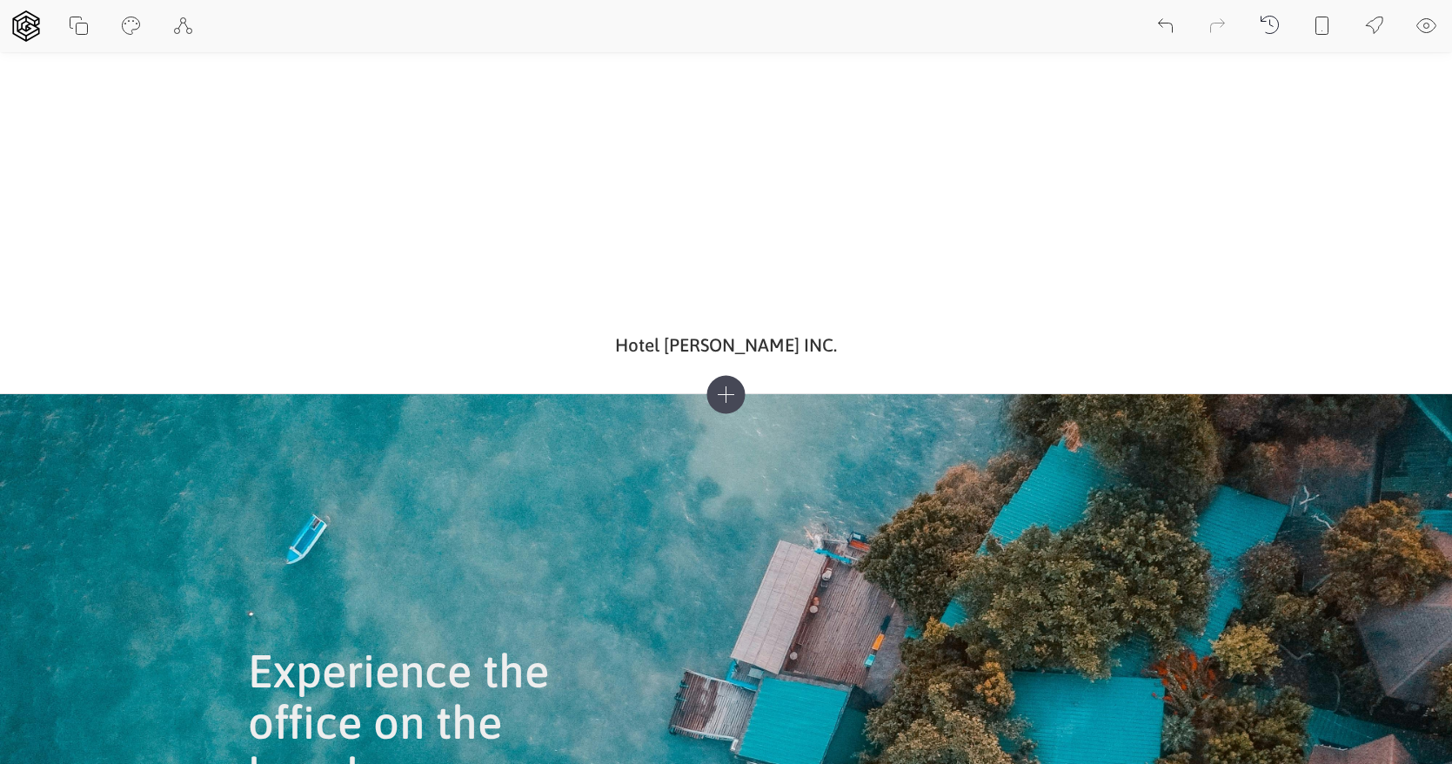
click at [738, 384] on icon at bounding box center [725, 395] width 38 height 38
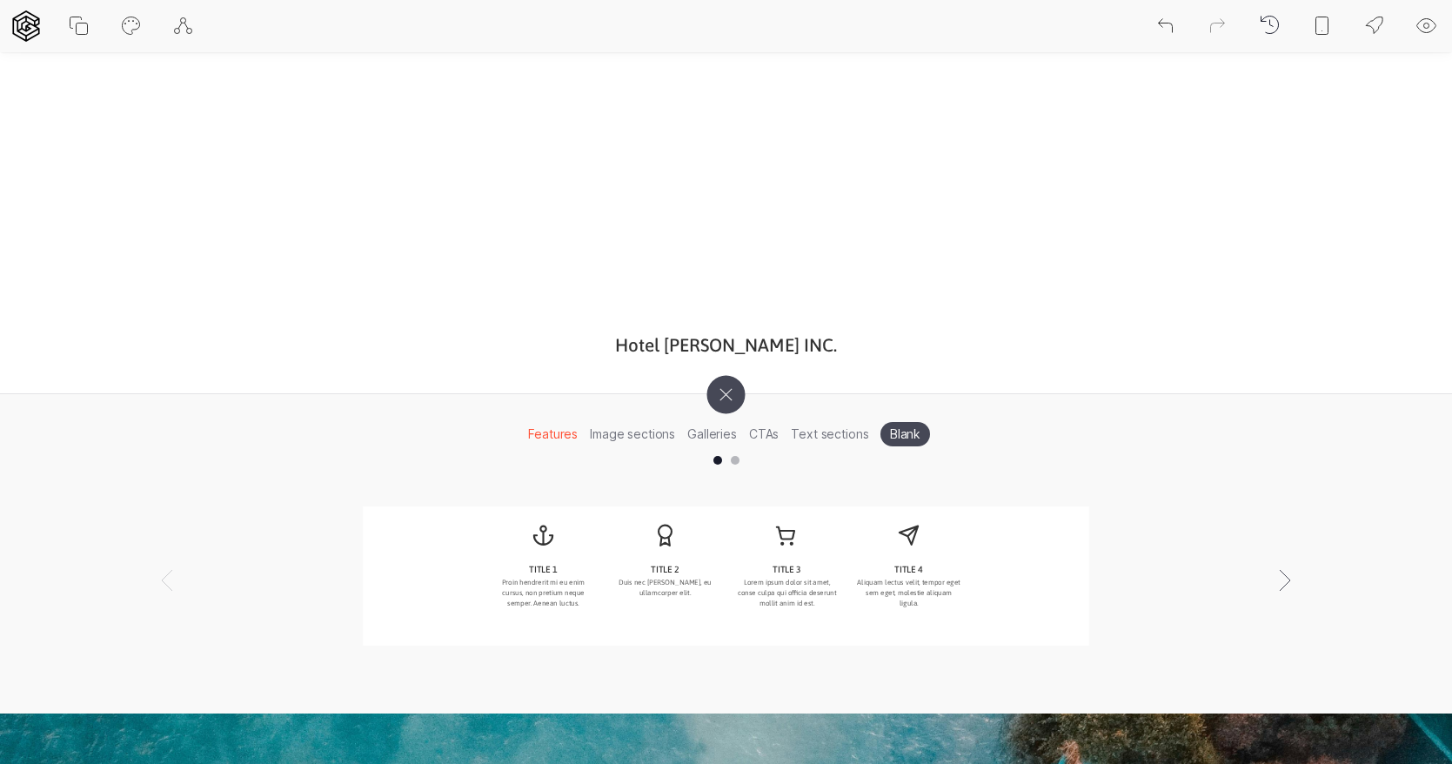
click at [738, 385] on icon at bounding box center [725, 395] width 54 height 54
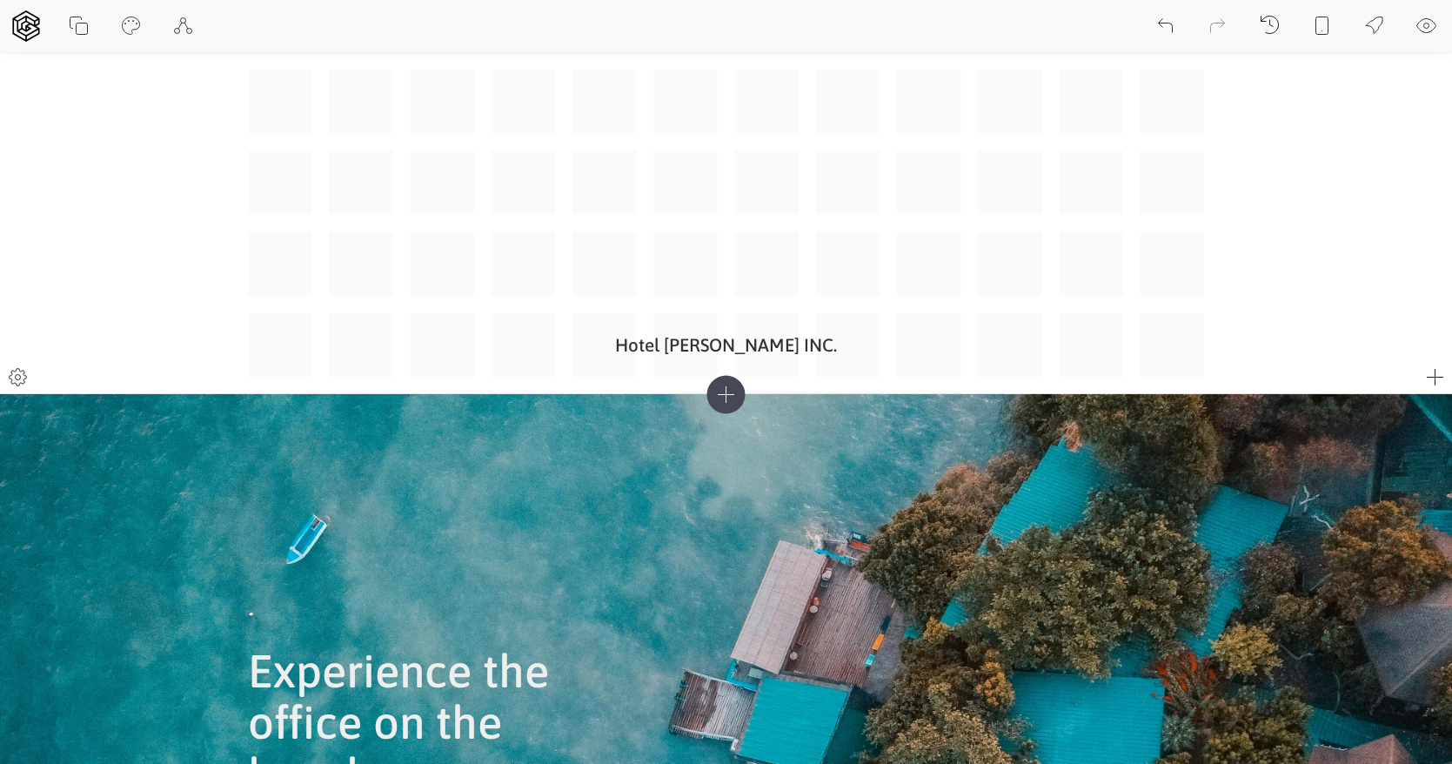
click at [1427, 370] on icon at bounding box center [1435, 377] width 21 height 21
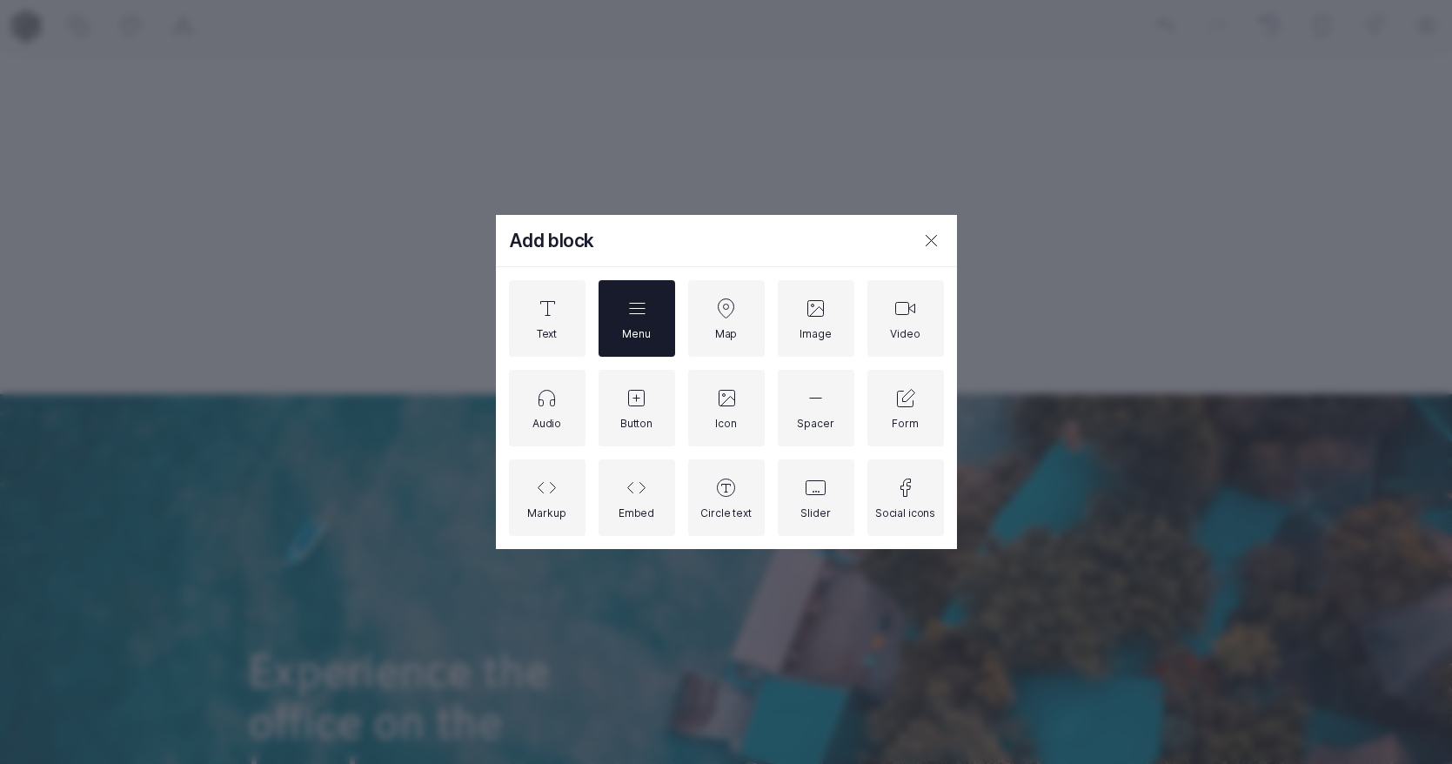
click at [642, 355] on div "Menu" at bounding box center [636, 318] width 77 height 77
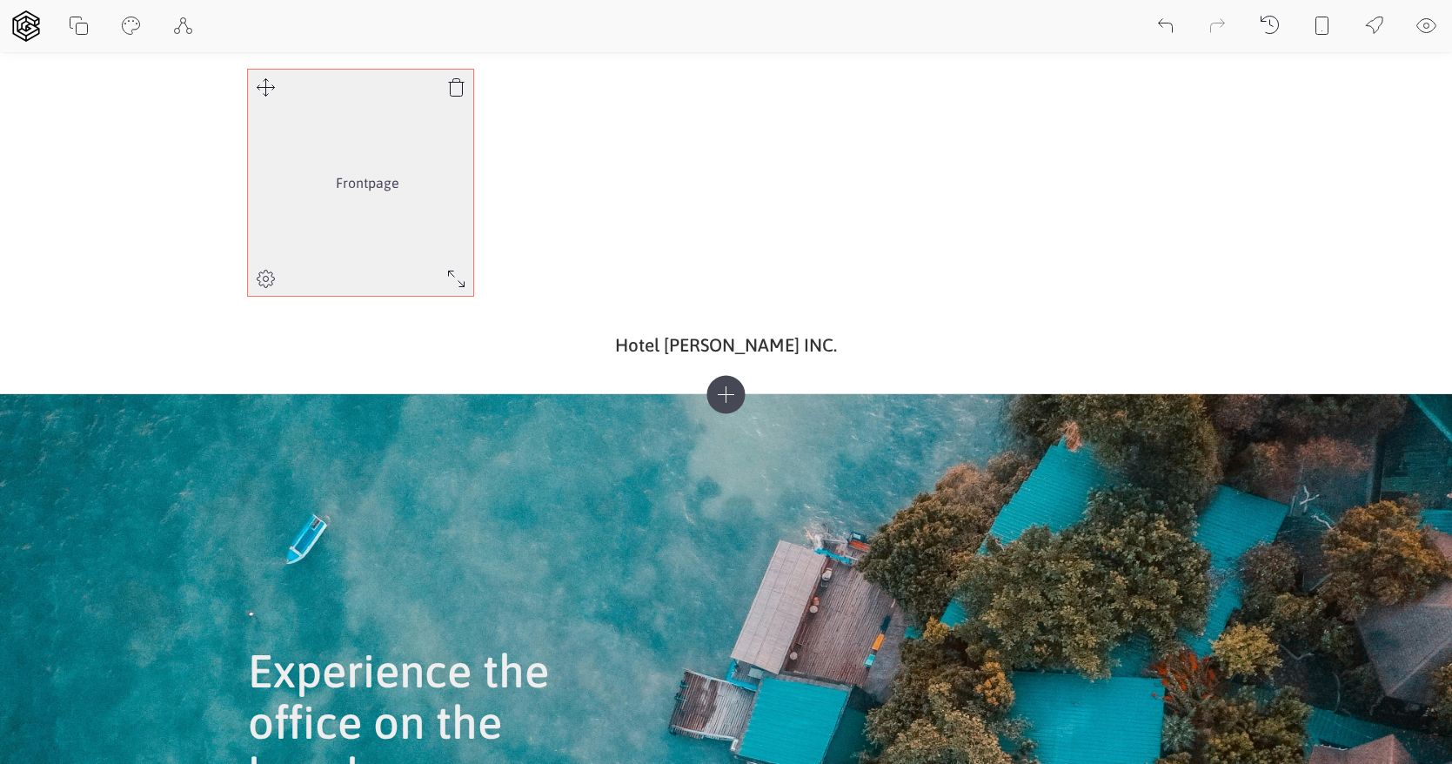
click at [386, 182] on link "Frontpage" at bounding box center [367, 183] width 63 height 30
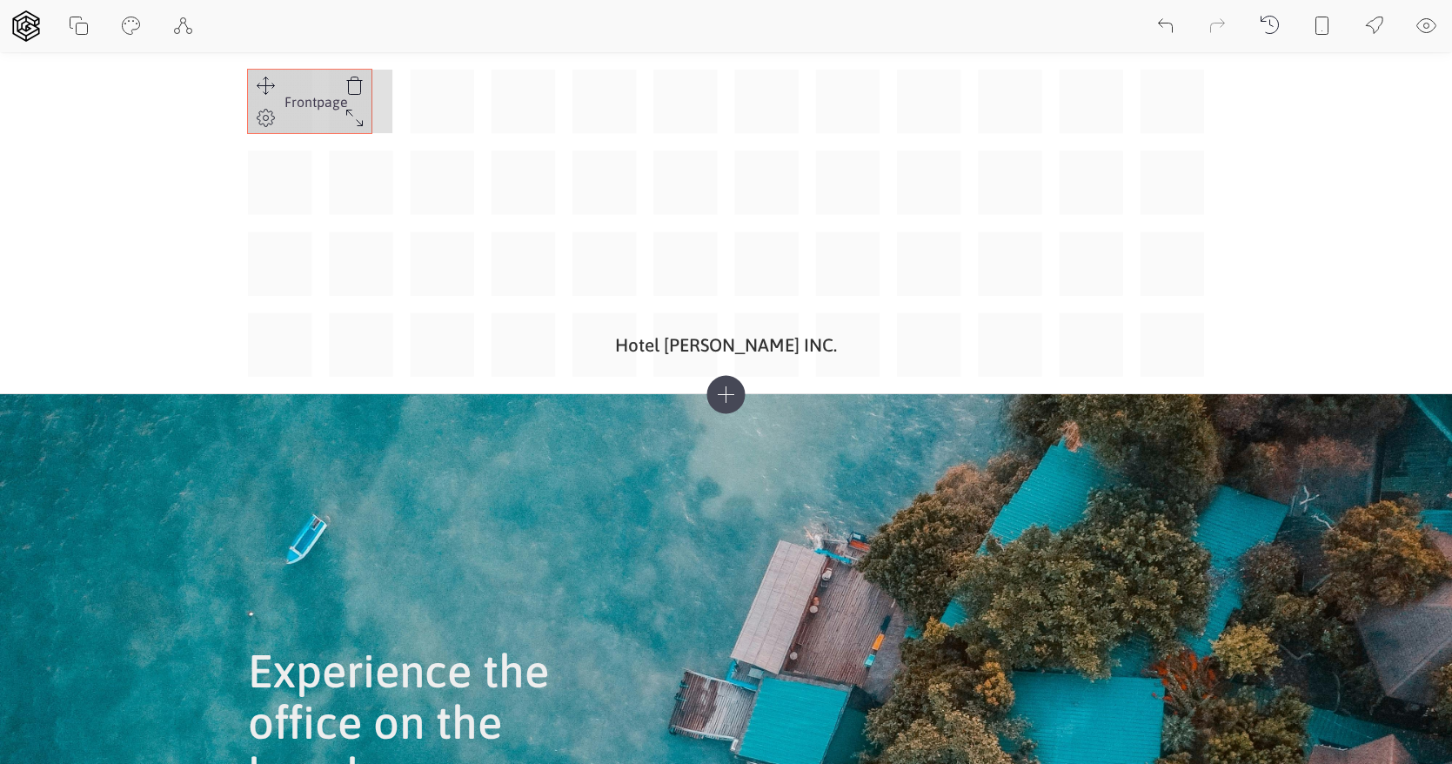
click at [358, 101] on div "Hotel Juan Perez INC. Frontpage" at bounding box center [726, 223] width 957 height 307
click at [341, 97] on link "Frontpage" at bounding box center [326, 102] width 63 height 30
click at [272, 118] on icon at bounding box center [265, 118] width 21 height 21
select select "center"
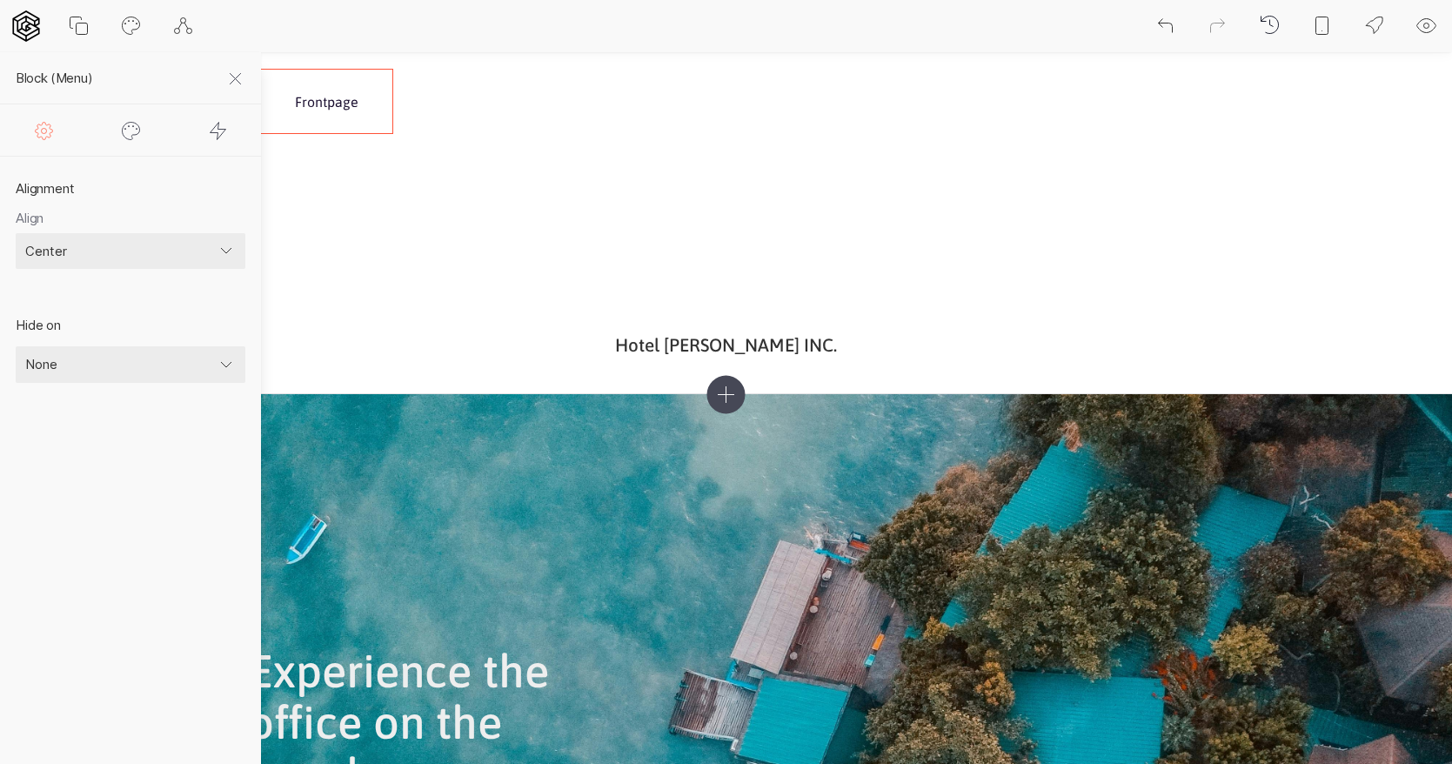
click at [138, 117] on div at bounding box center [130, 129] width 87 height 51
select select "square"
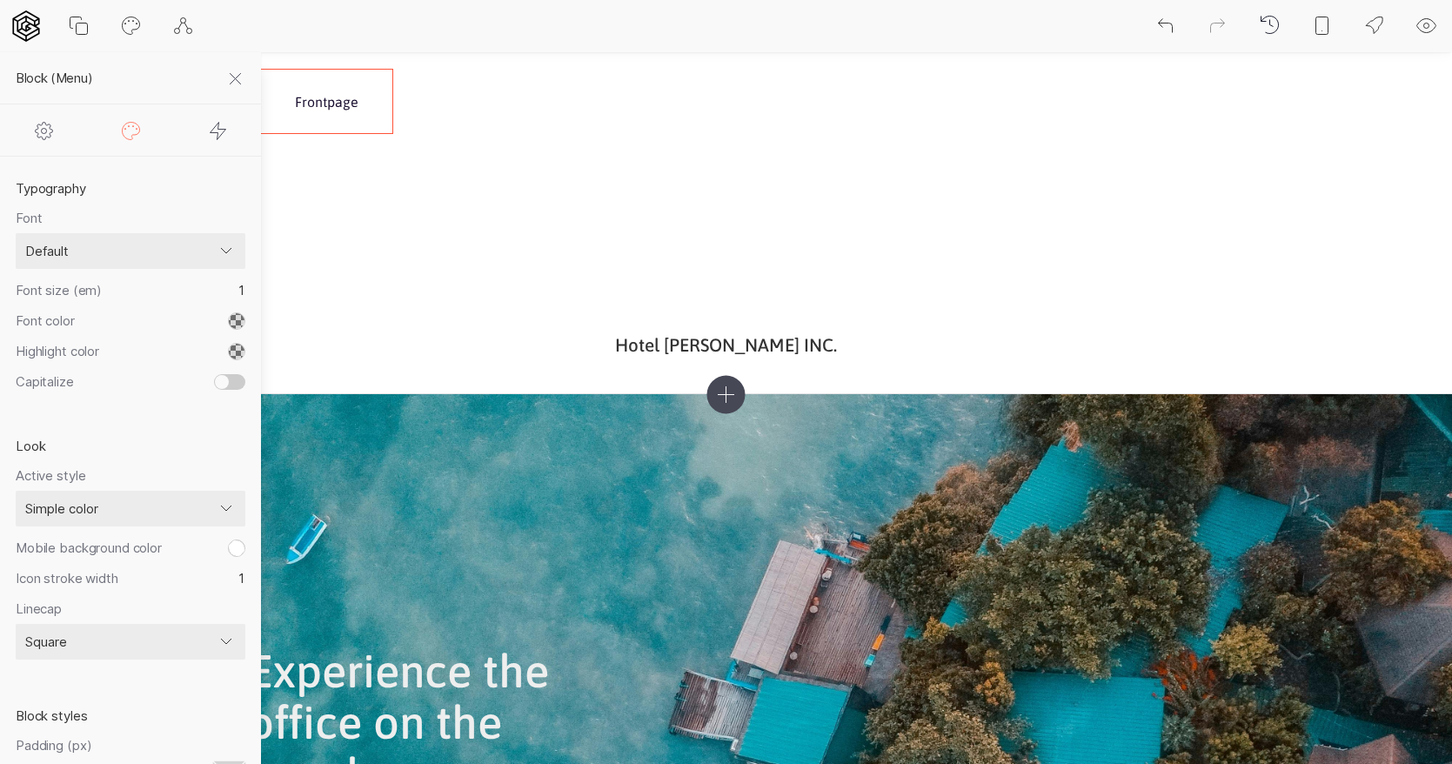
click at [226, 83] on icon at bounding box center [235, 79] width 21 height 21
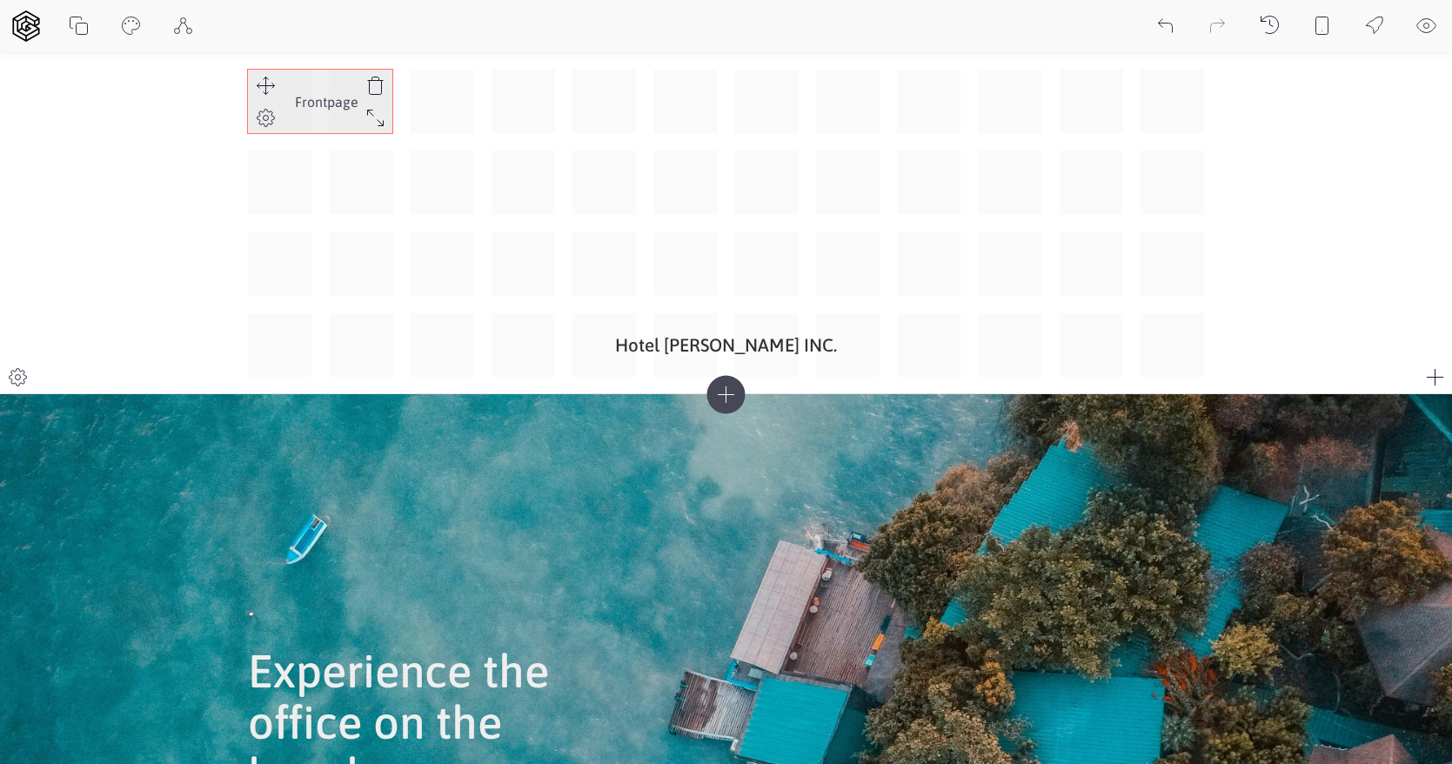
click at [327, 102] on link "Frontpage" at bounding box center [326, 102] width 63 height 30
click at [340, 106] on link "Frontpage" at bounding box center [326, 102] width 63 height 30
click at [263, 117] on icon at bounding box center [265, 118] width 21 height 21
select select "center"
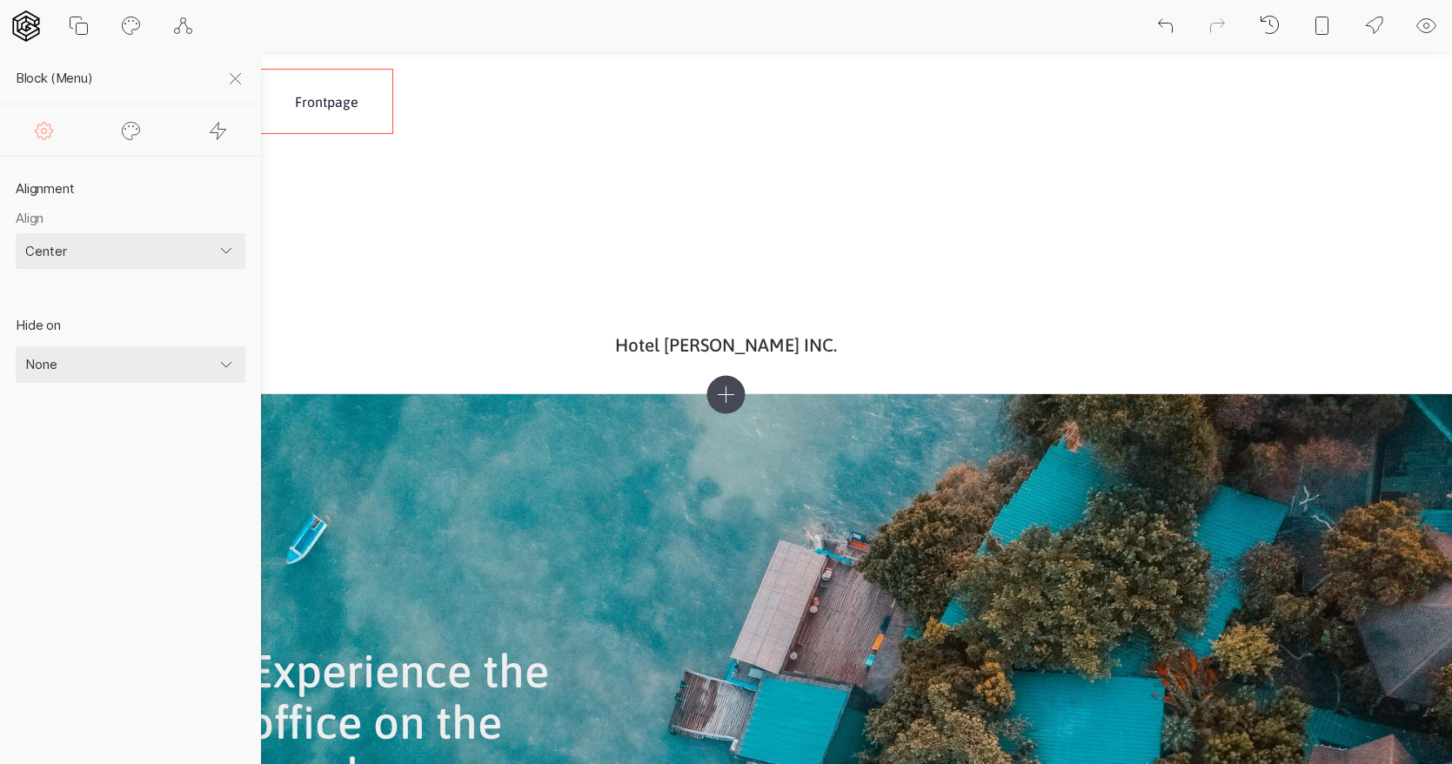
click at [130, 132] on icon at bounding box center [131, 130] width 21 height 21
select select "square"
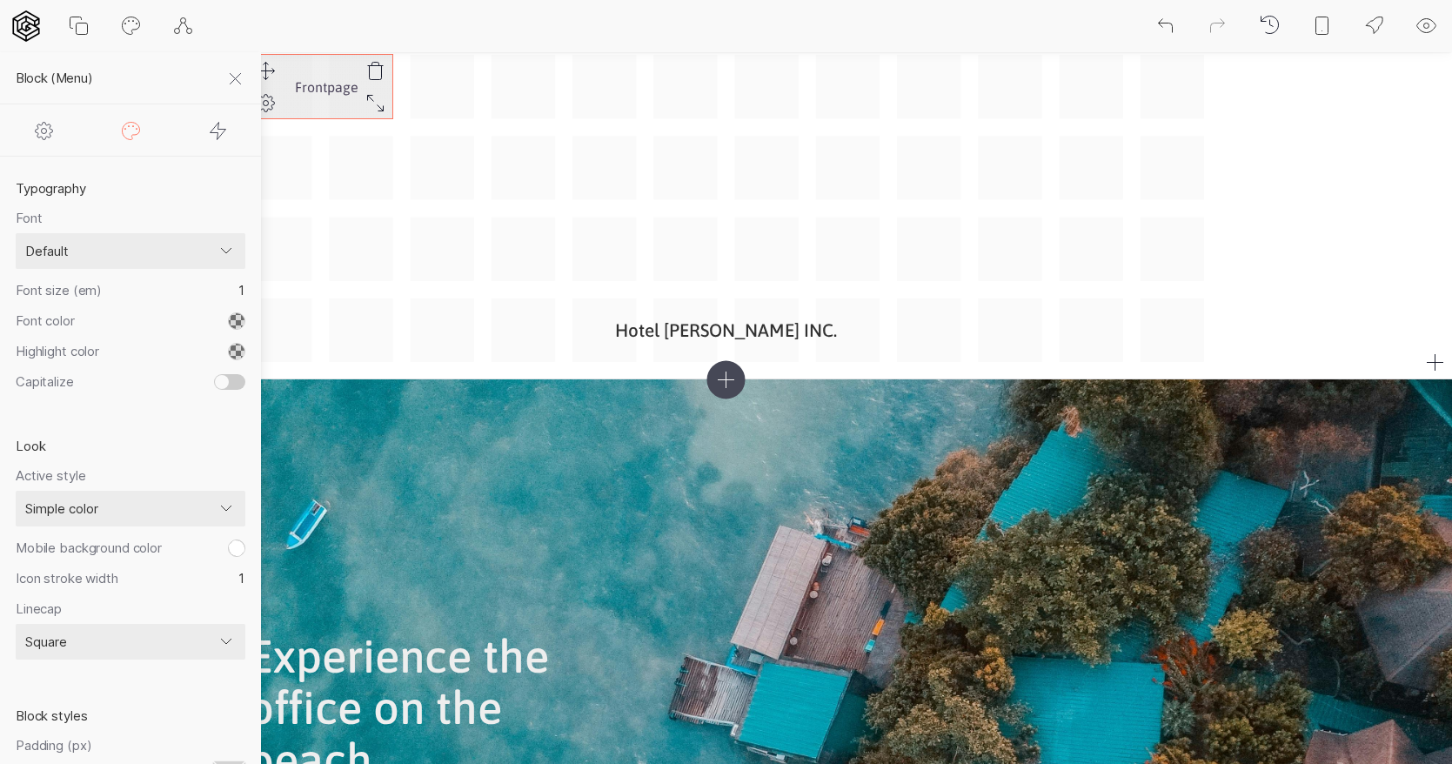
click at [334, 83] on link "Frontpage" at bounding box center [326, 87] width 63 height 30
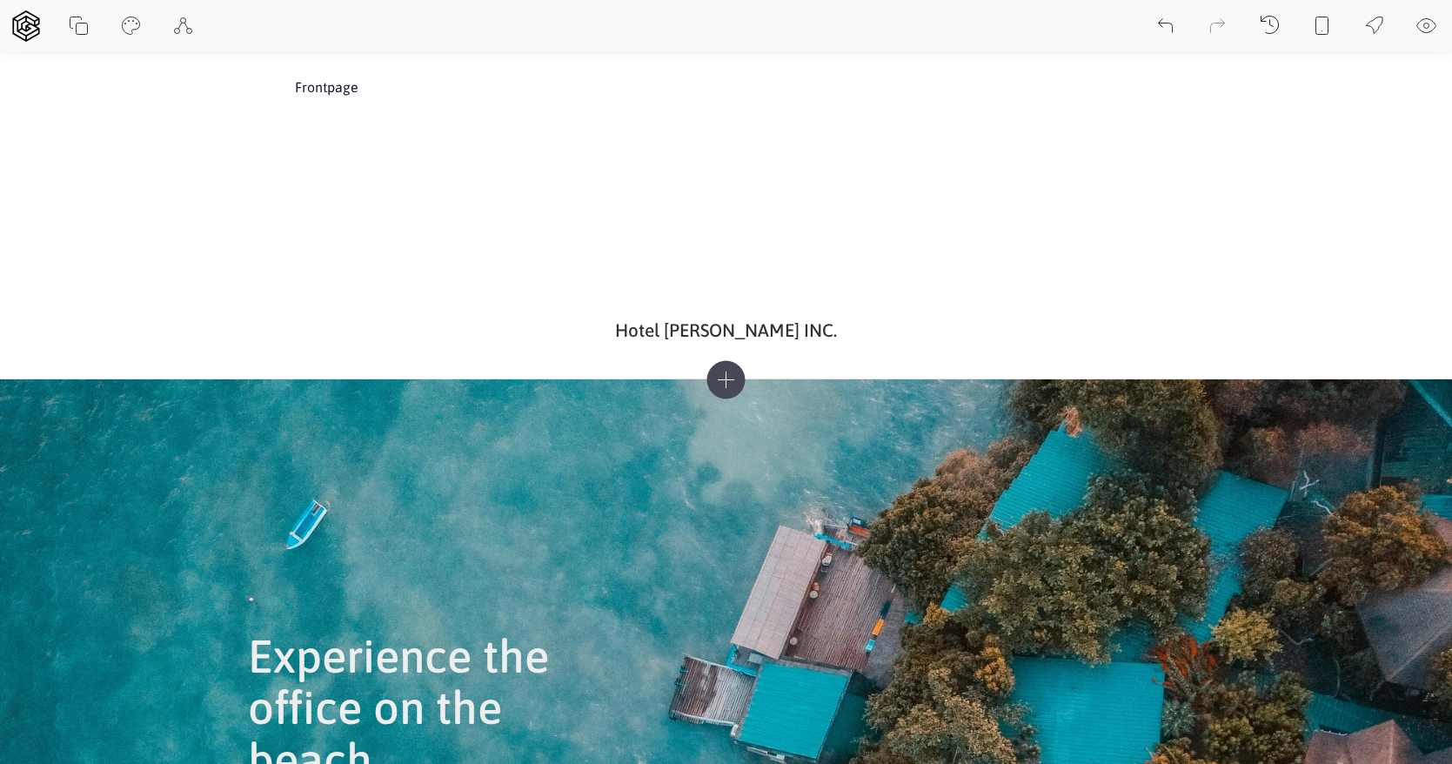
click at [732, 372] on icon at bounding box center [725, 380] width 38 height 38
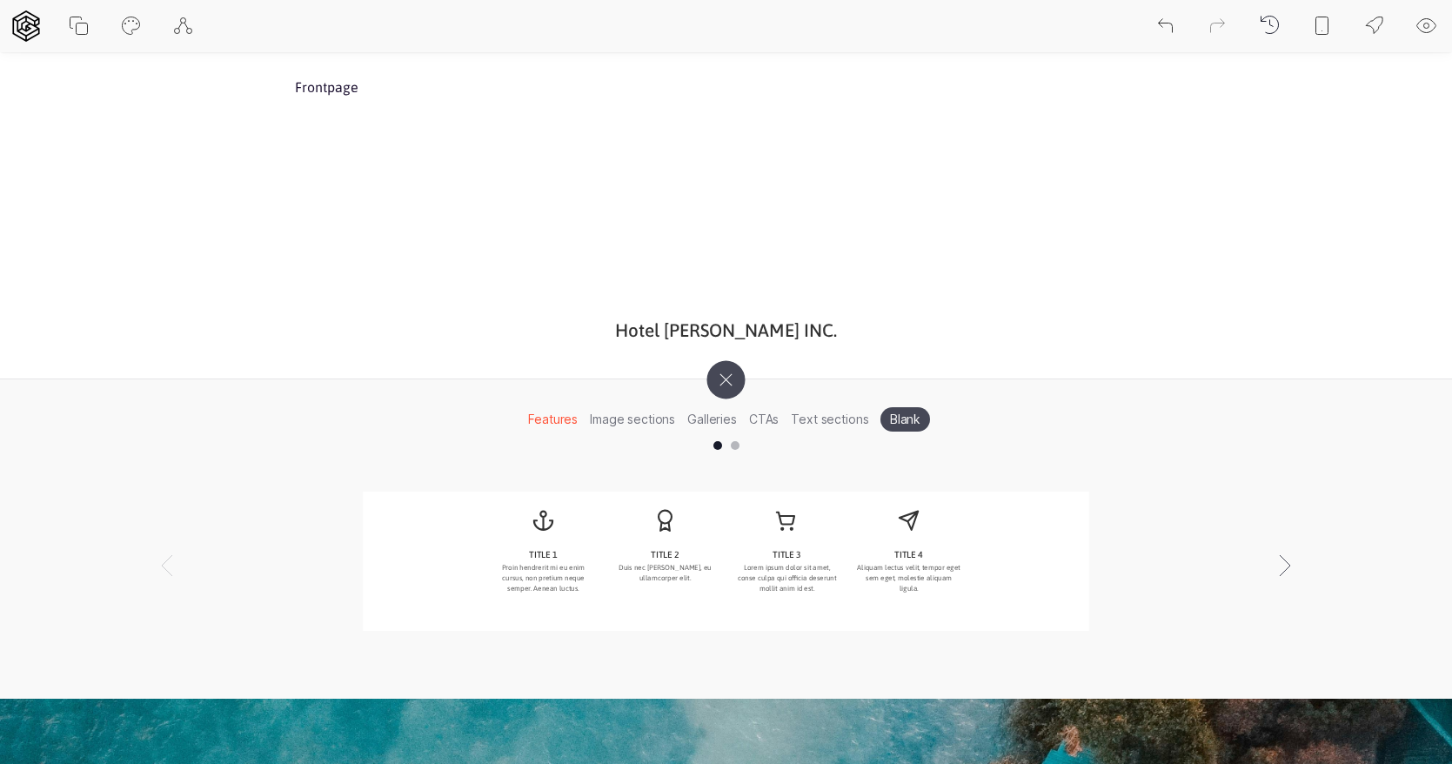
click at [728, 377] on icon at bounding box center [725, 380] width 22 height 22
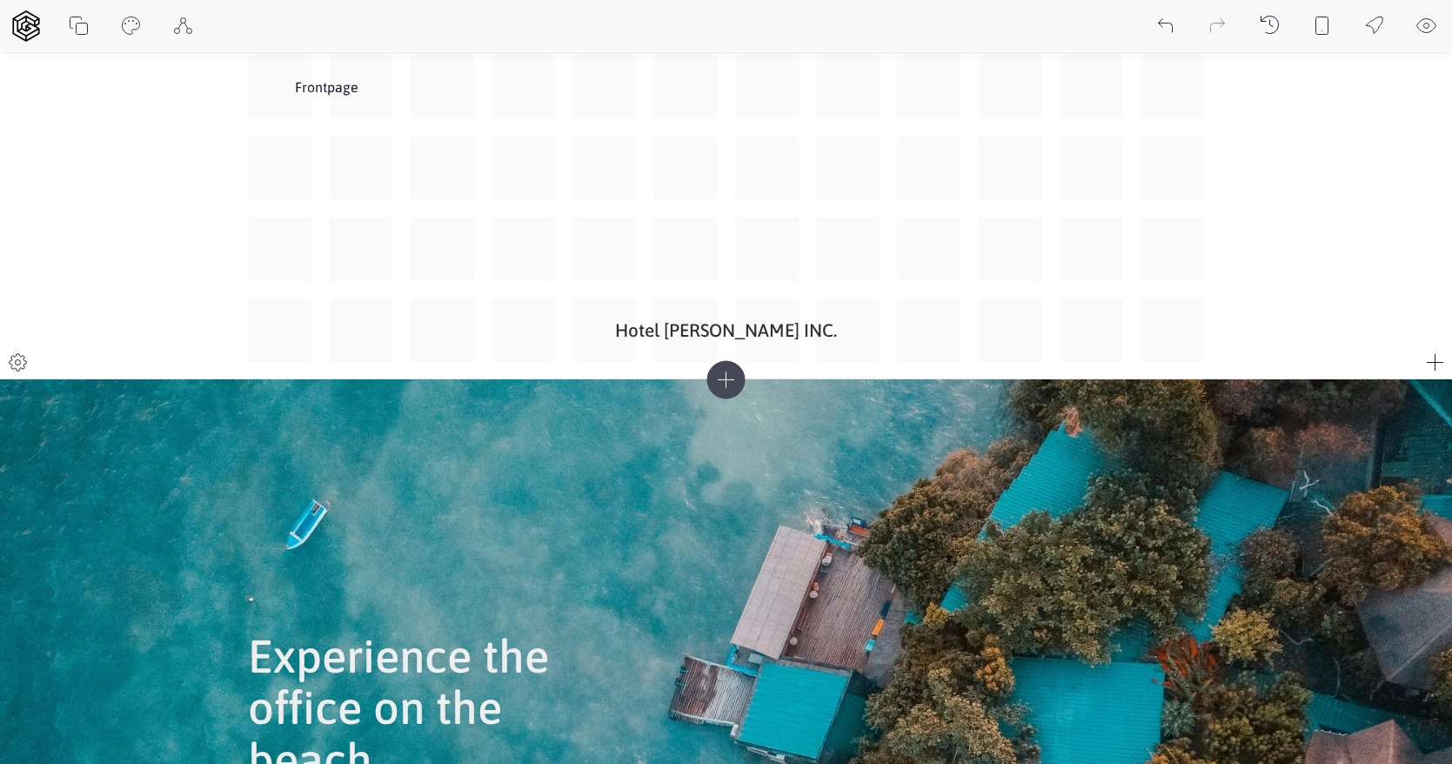
click at [1430, 364] on icon at bounding box center [1435, 362] width 21 height 21
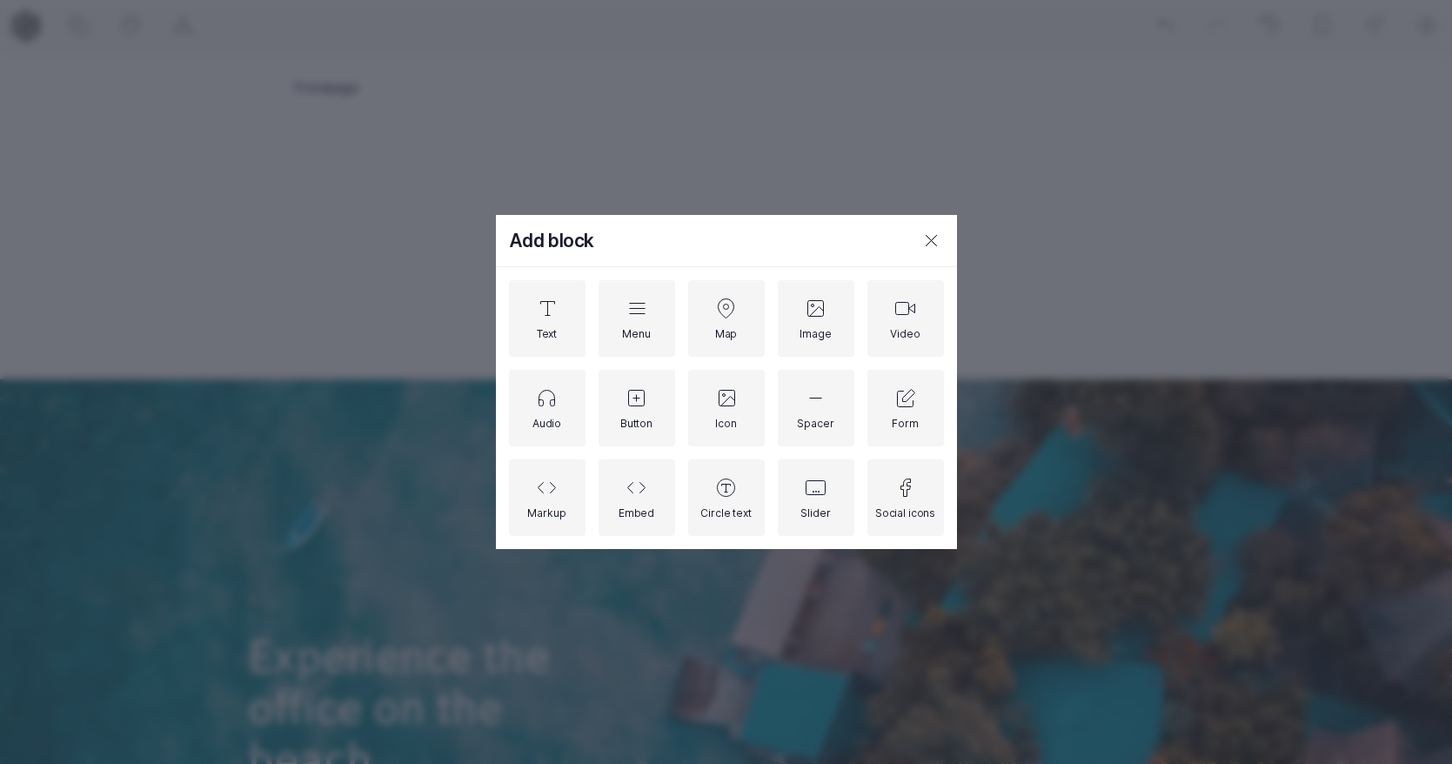
click at [931, 240] on icon at bounding box center [930, 241] width 10 height 10
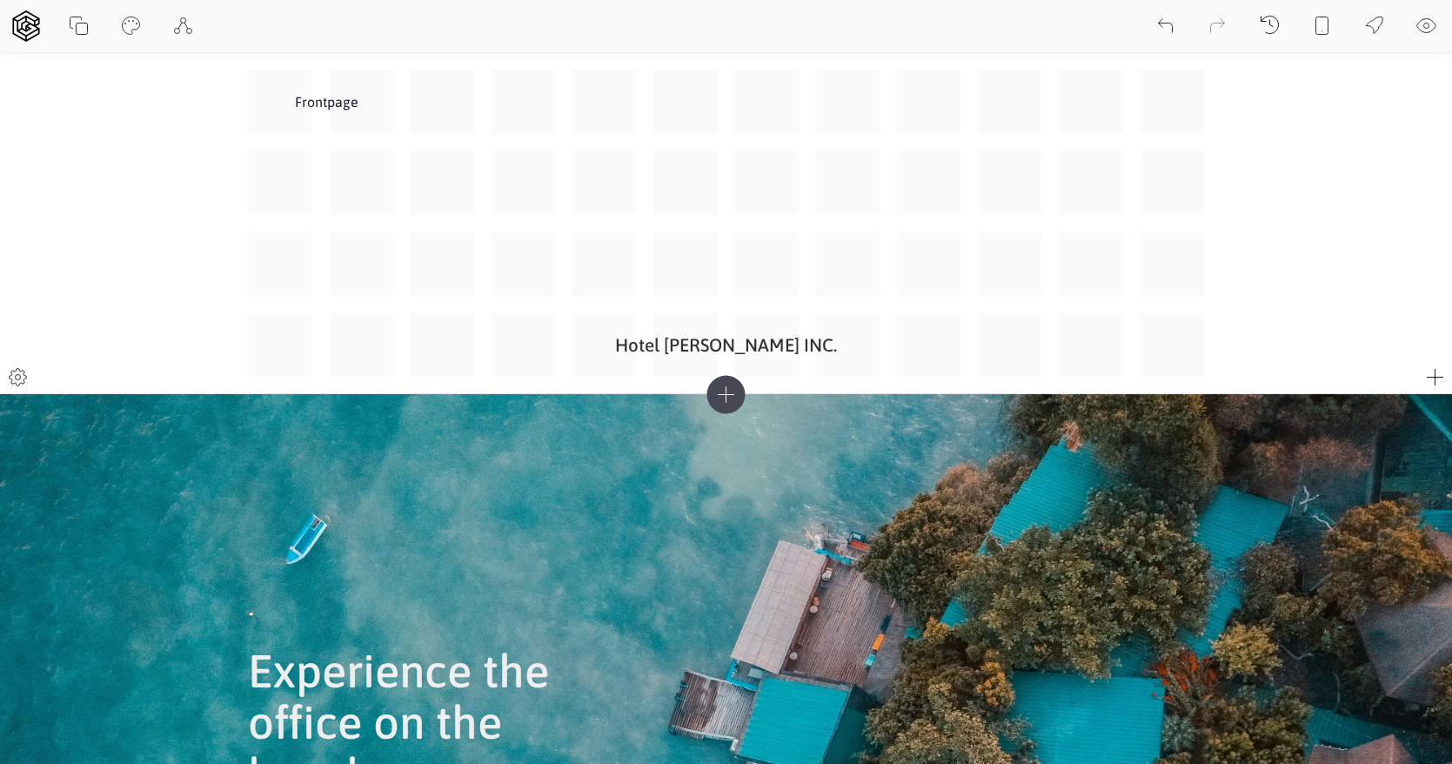
click at [23, 381] on icon at bounding box center [18, 377] width 21 height 21
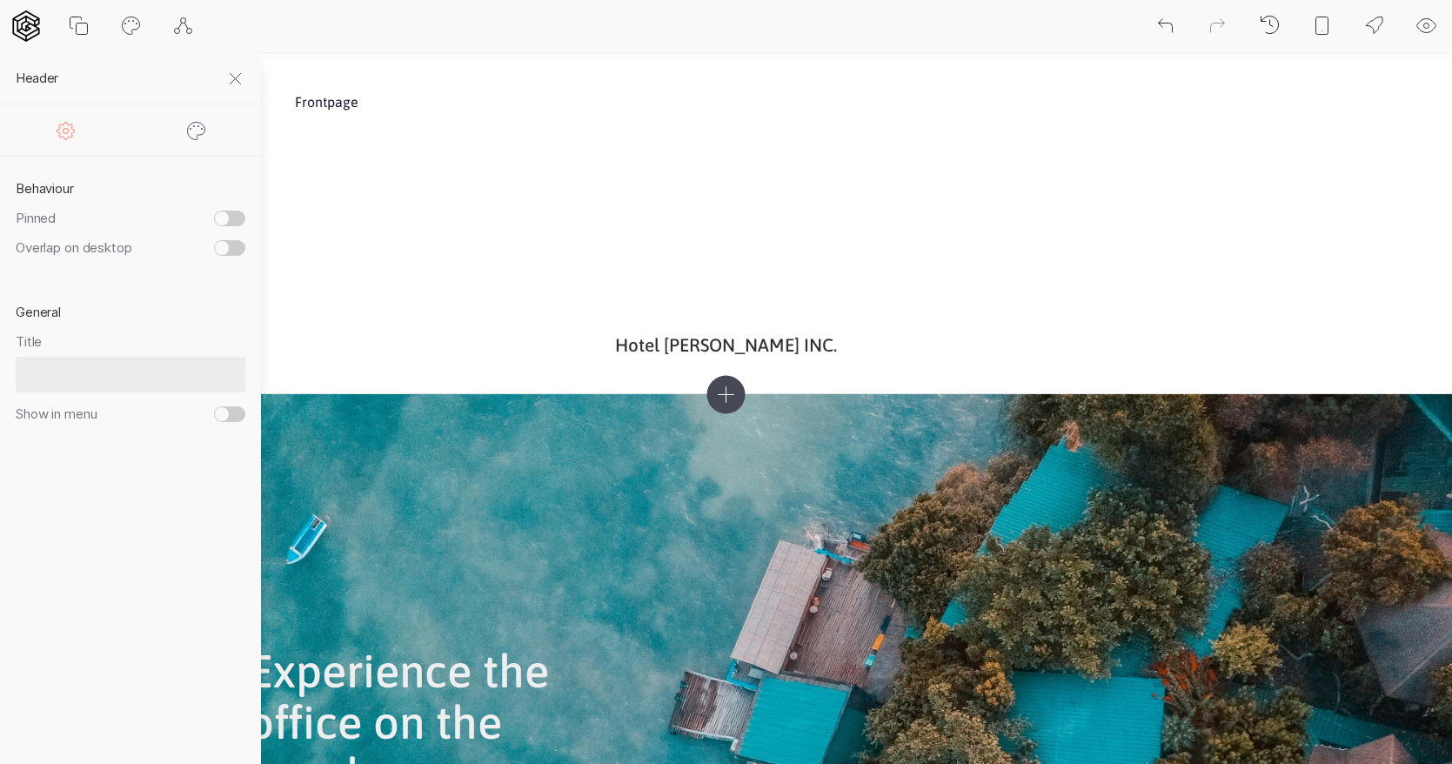
click at [241, 70] on icon at bounding box center [235, 79] width 21 height 21
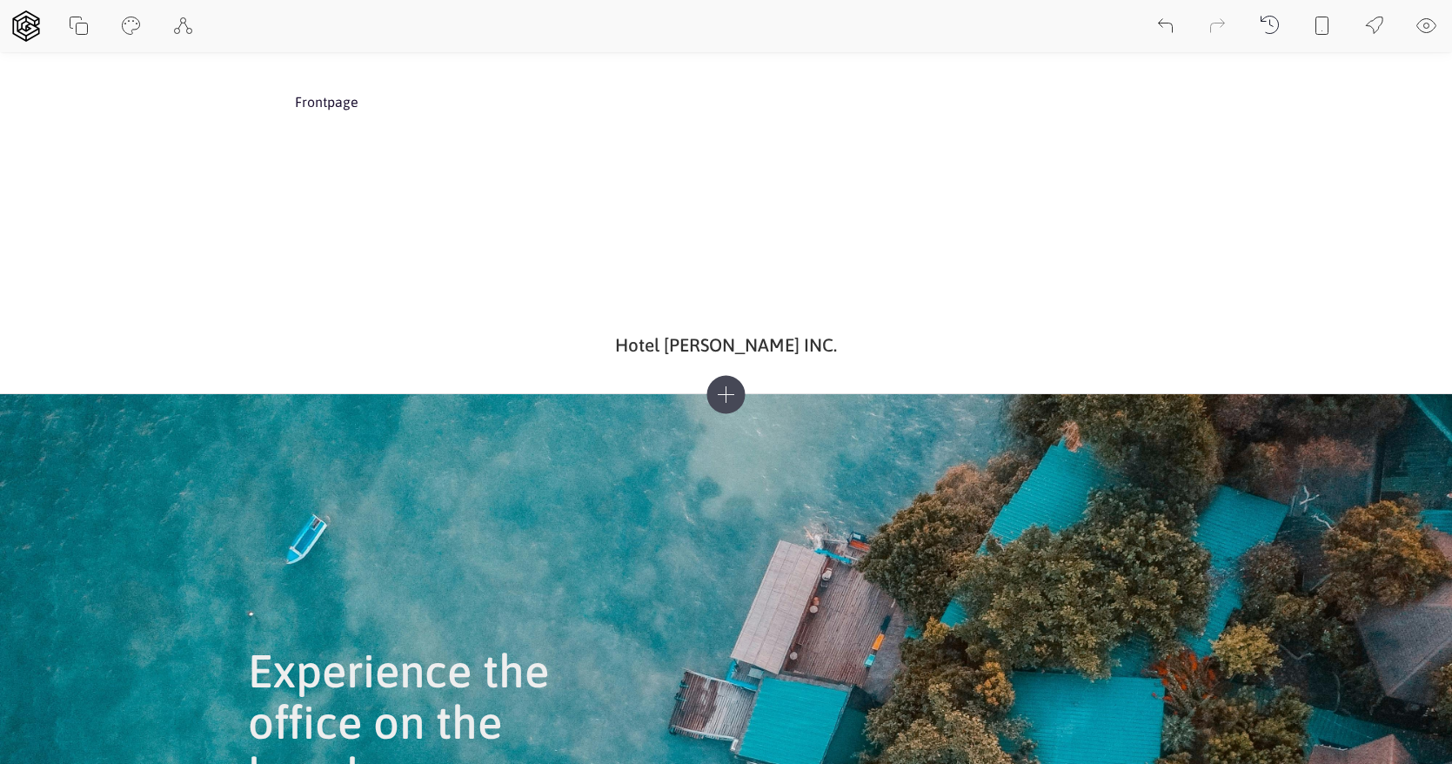
click at [1320, 25] on icon at bounding box center [1322, 26] width 21 height 21
